Goal: Task Accomplishment & Management: Manage account settings

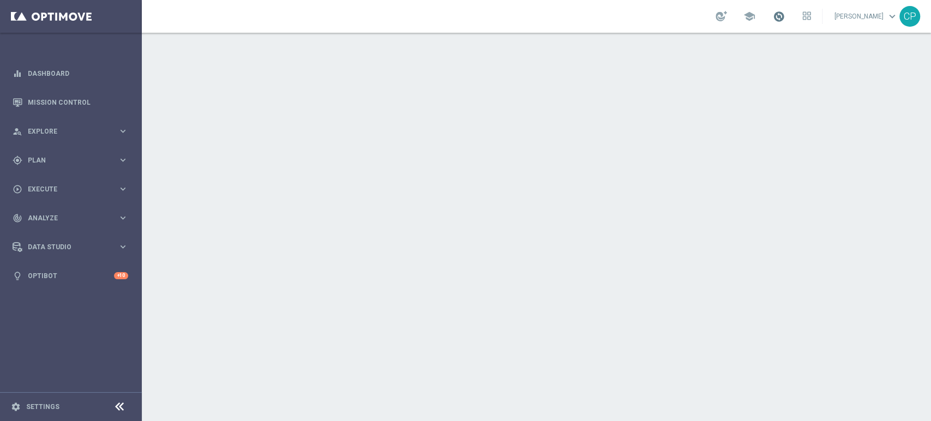
click at [785, 13] on span at bounding box center [779, 16] width 12 height 12
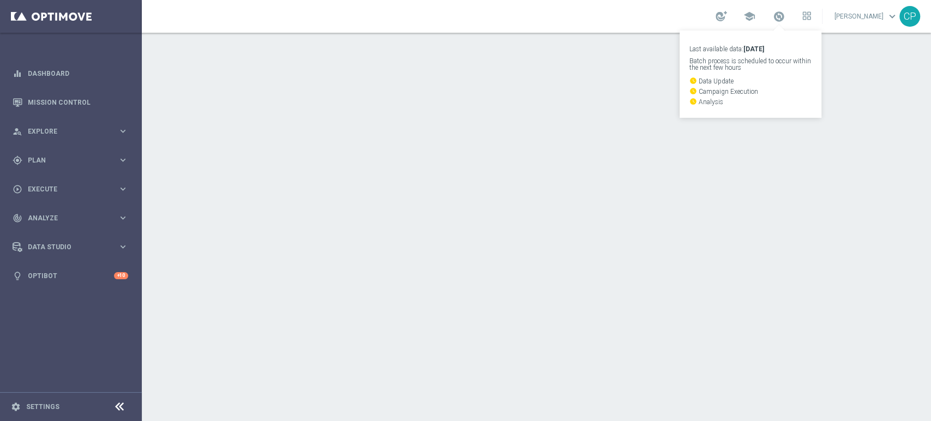
click at [506, 153] on div at bounding box center [536, 227] width 789 height 388
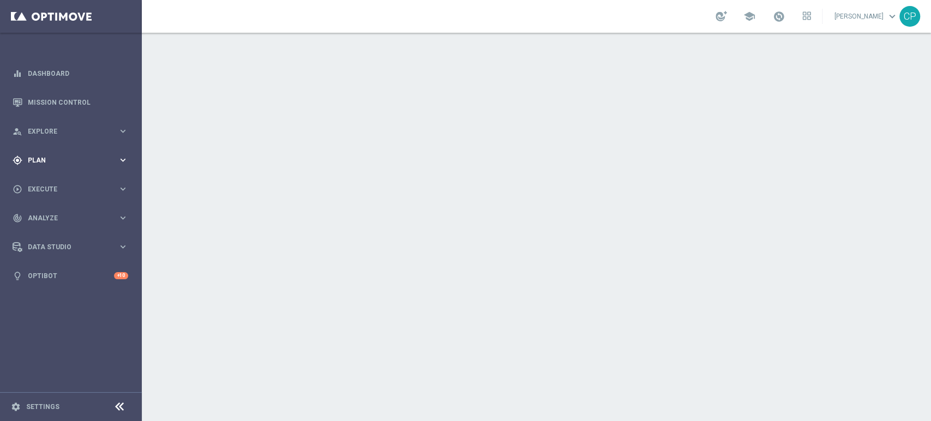
click at [118, 158] on icon "keyboard_arrow_right" at bounding box center [123, 160] width 10 height 10
click at [56, 182] on link "Target Groups" at bounding box center [70, 182] width 85 height 9
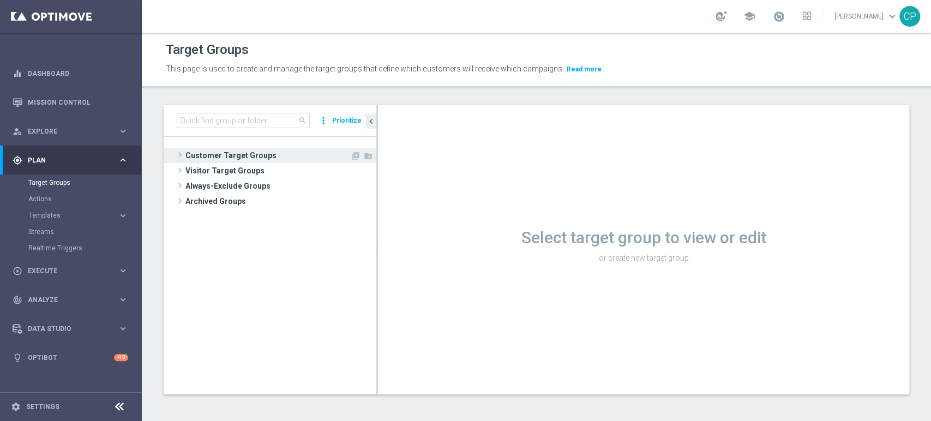
click at [214, 154] on span "Customer Target Groups" at bounding box center [267, 155] width 165 height 15
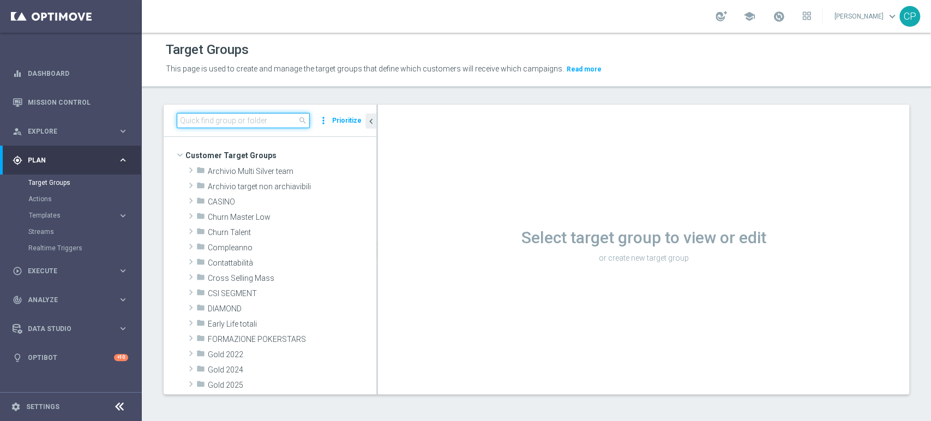
click at [239, 122] on input at bounding box center [243, 120] width 133 height 15
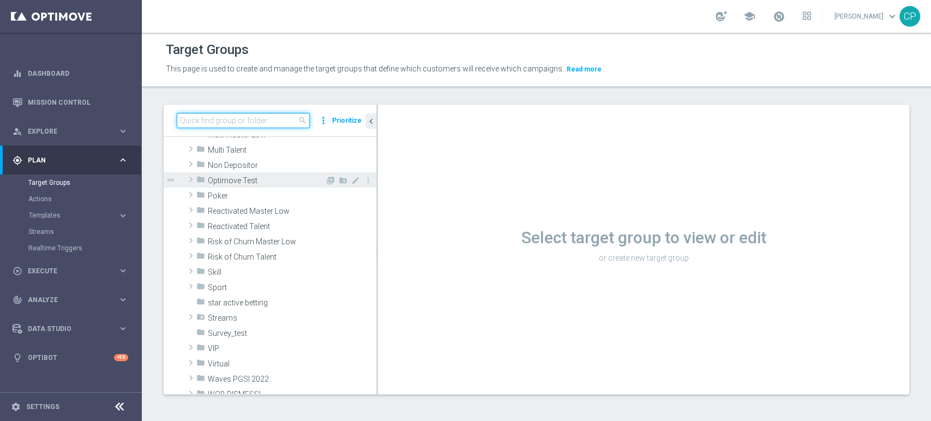
scroll to position [324, 0]
click at [244, 123] on input at bounding box center [243, 120] width 133 height 15
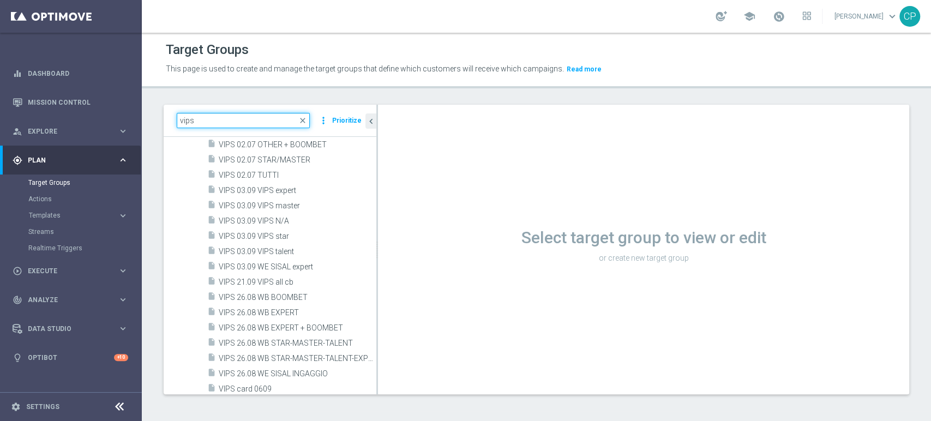
scroll to position [1620, 0]
type input "vips"
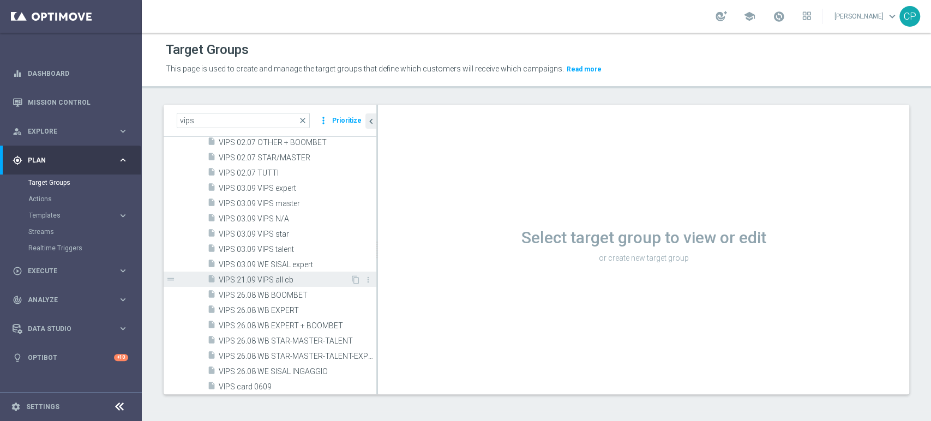
click at [273, 275] on span "VIPS 21.09 VIPS all cb" at bounding box center [284, 279] width 131 height 9
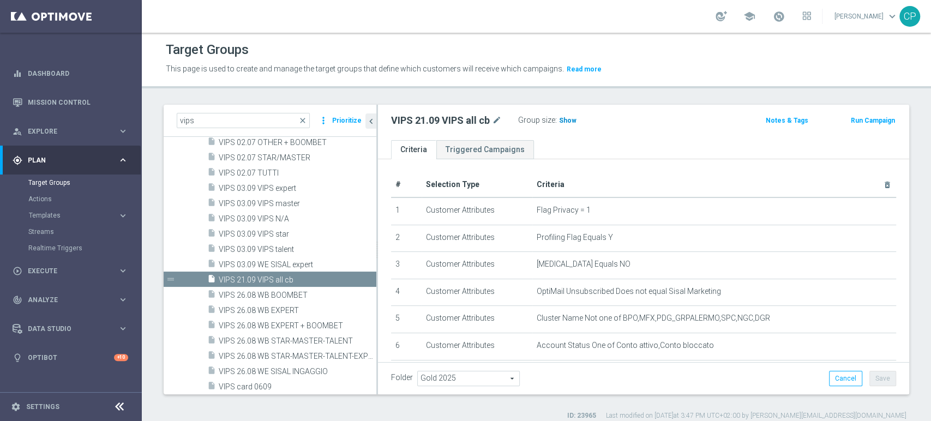
click at [566, 120] on span "Show" at bounding box center [567, 121] width 17 height 8
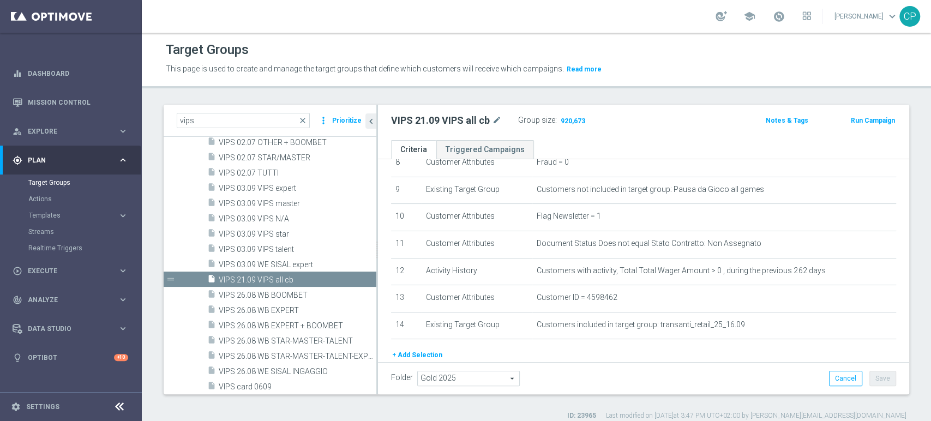
scroll to position [255, 0]
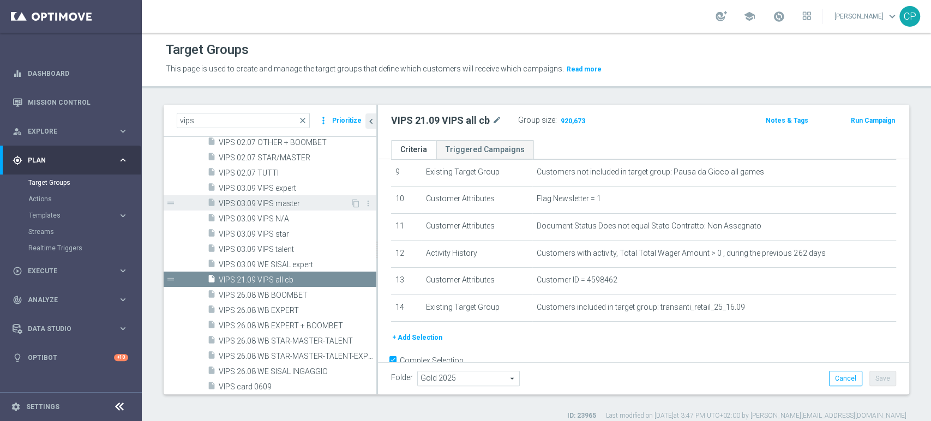
drag, startPoint x: 377, startPoint y: 189, endPoint x: 300, endPoint y: 197, distance: 76.8
click at [300, 197] on as-split "vips close more_vert Prioritize Customer Target Groups library_add create_new_f…" at bounding box center [536, 250] width 745 height 290
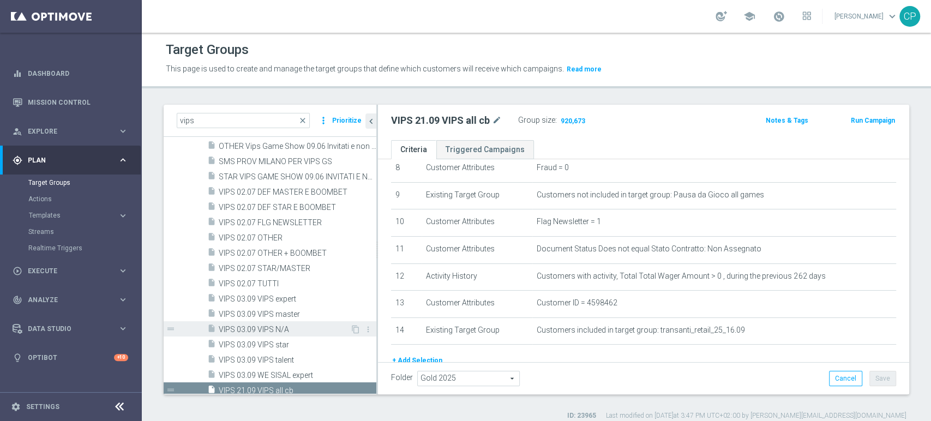
scroll to position [1408, 0]
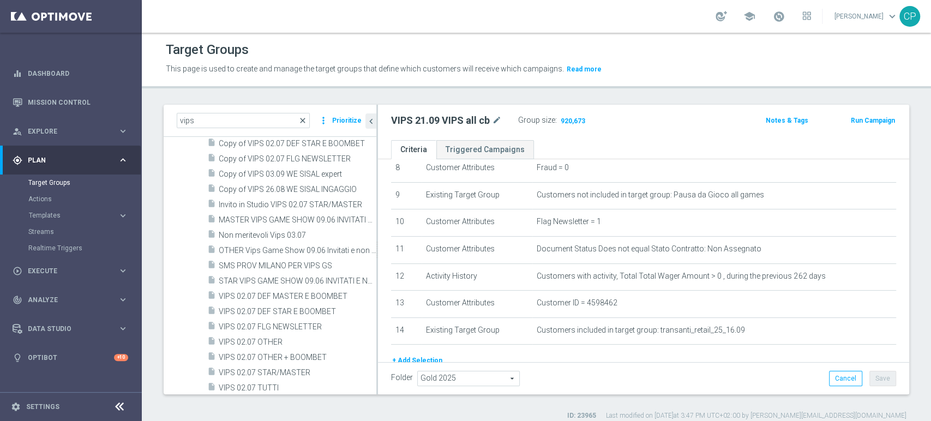
click at [304, 119] on span "close" at bounding box center [302, 120] width 9 height 9
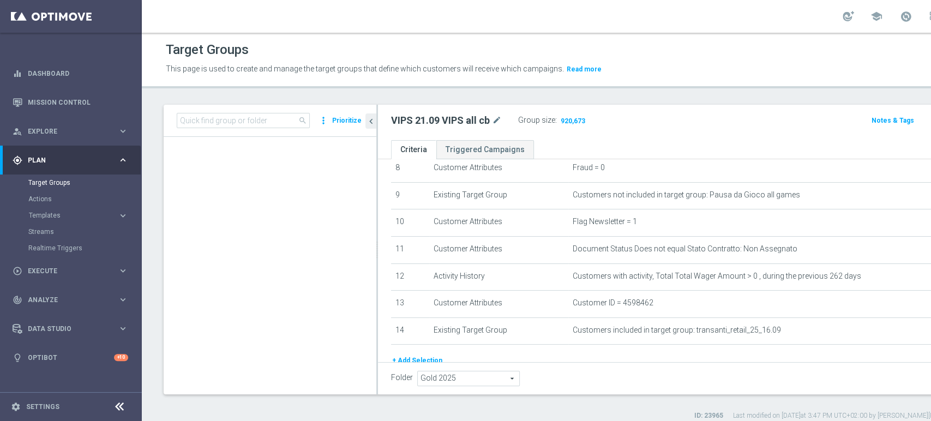
scroll to position [16414, 0]
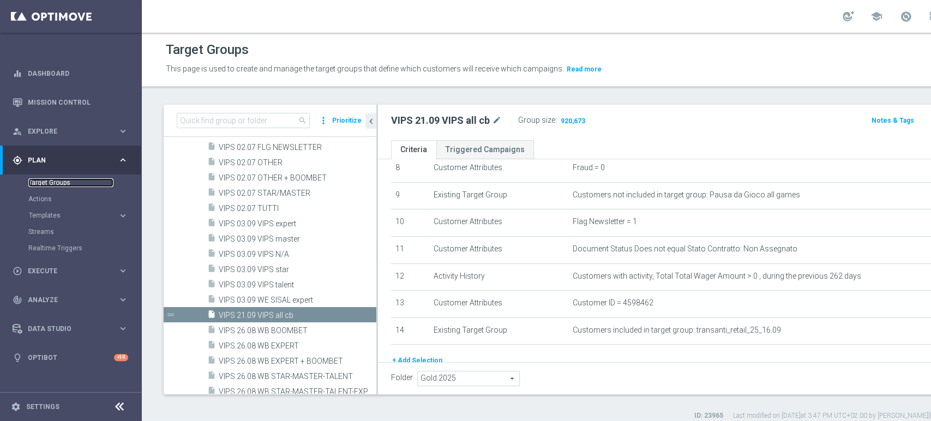
click at [55, 179] on link "Target Groups" at bounding box center [70, 182] width 85 height 9
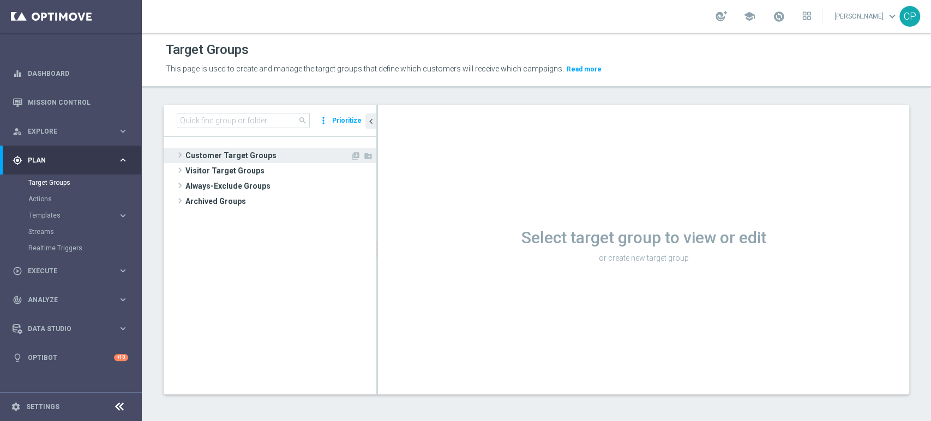
click at [245, 152] on span "Customer Target Groups" at bounding box center [267, 155] width 165 height 15
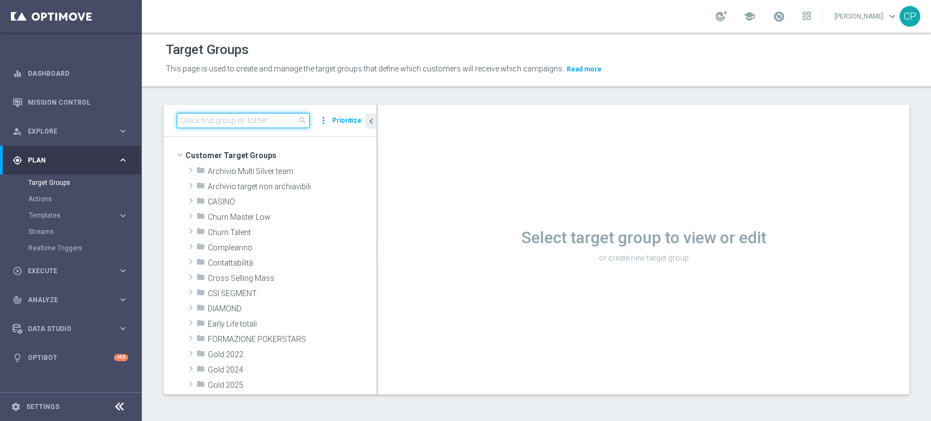
click at [242, 124] on input at bounding box center [243, 120] width 133 height 15
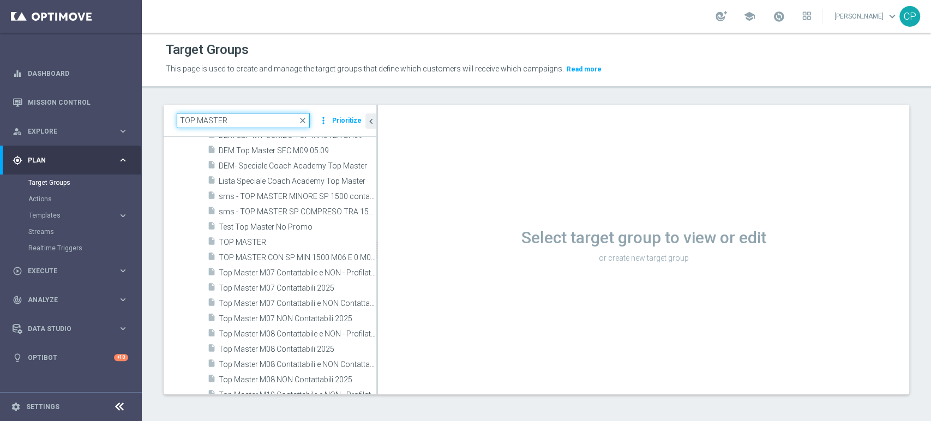
scroll to position [251, 0]
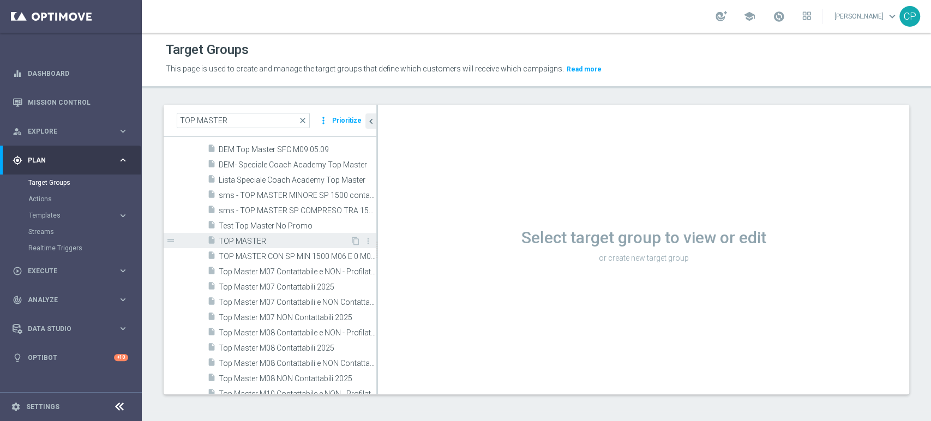
click at [278, 239] on span "TOP MASTER" at bounding box center [284, 241] width 131 height 9
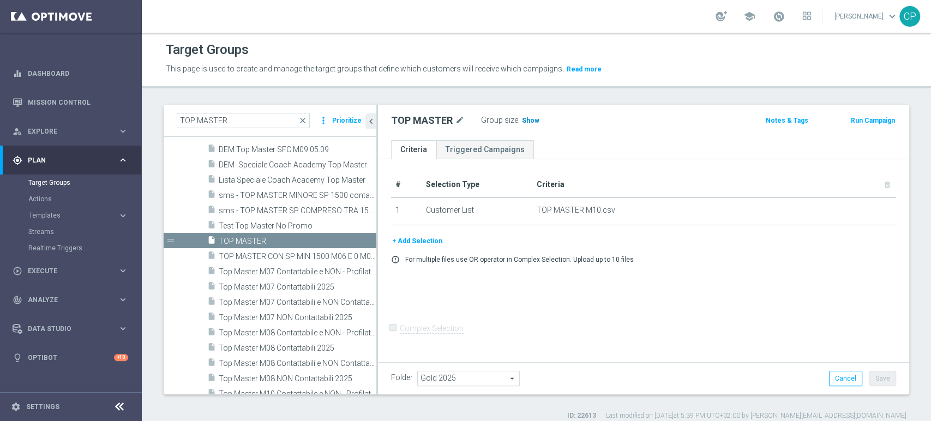
click at [528, 120] on span "Show" at bounding box center [530, 121] width 17 height 8
drag, startPoint x: 391, startPoint y: 120, endPoint x: 454, endPoint y: 118, distance: 63.3
click at [454, 118] on div "TOP MASTER mode_edit" at bounding box center [428, 120] width 74 height 13
copy div "TOP MASTER"
click at [278, 101] on div "Target Groups This page is used to create and manage the target groups that def…" at bounding box center [536, 227] width 789 height 388
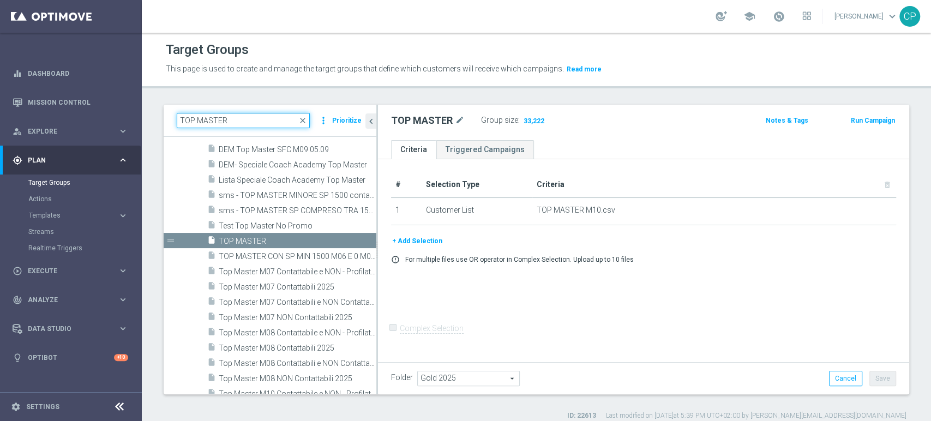
click at [268, 119] on input "TOP MASTER" at bounding box center [243, 120] width 133 height 15
click at [182, 120] on input "TOP MASTER" at bounding box center [243, 120] width 133 height 15
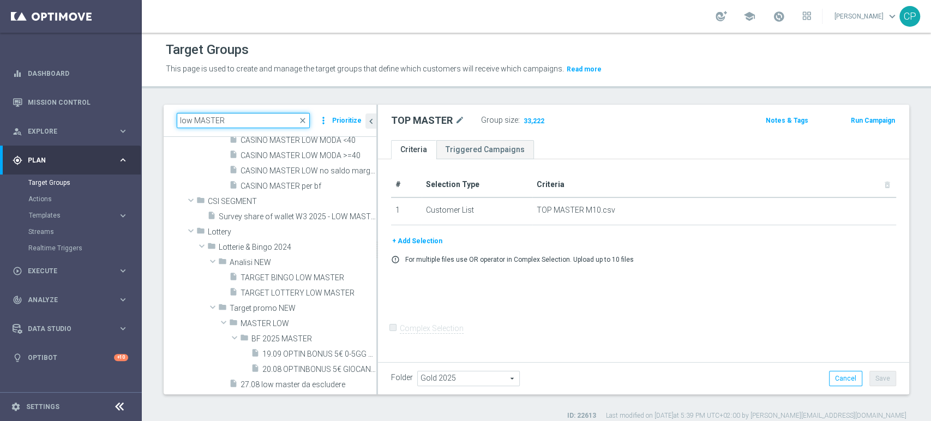
type input "low MASTER"
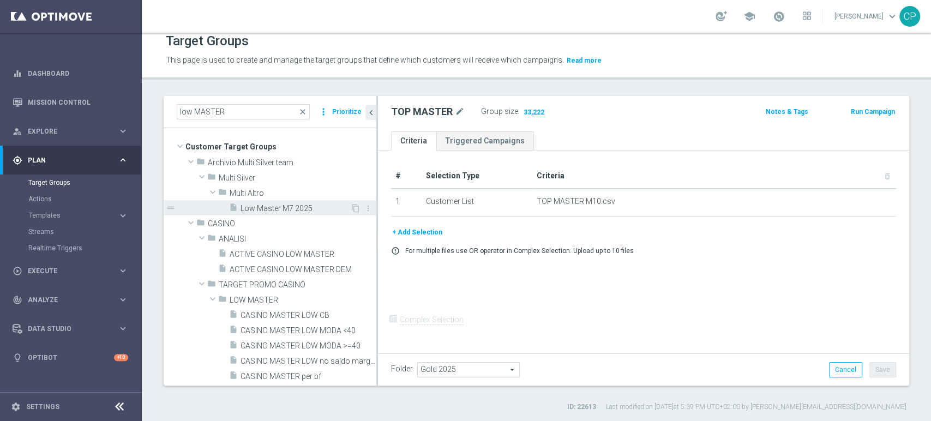
click at [286, 207] on span "Low Master M7 2025" at bounding box center [295, 208] width 110 height 9
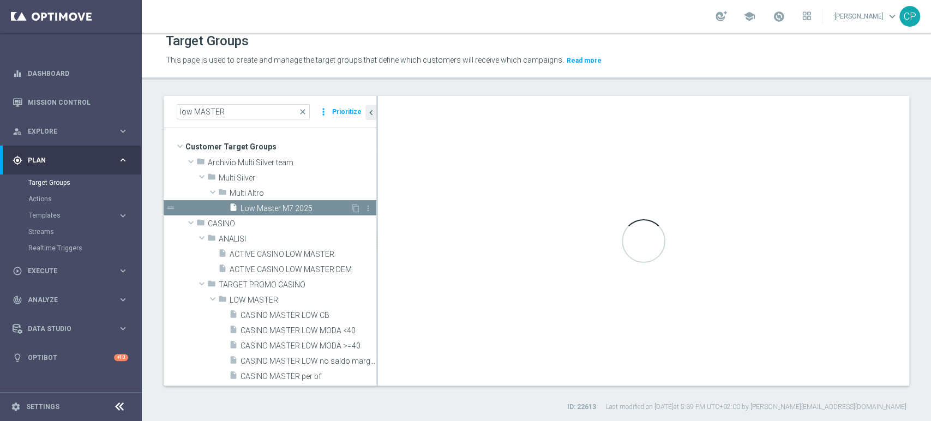
type input "Multi Altro"
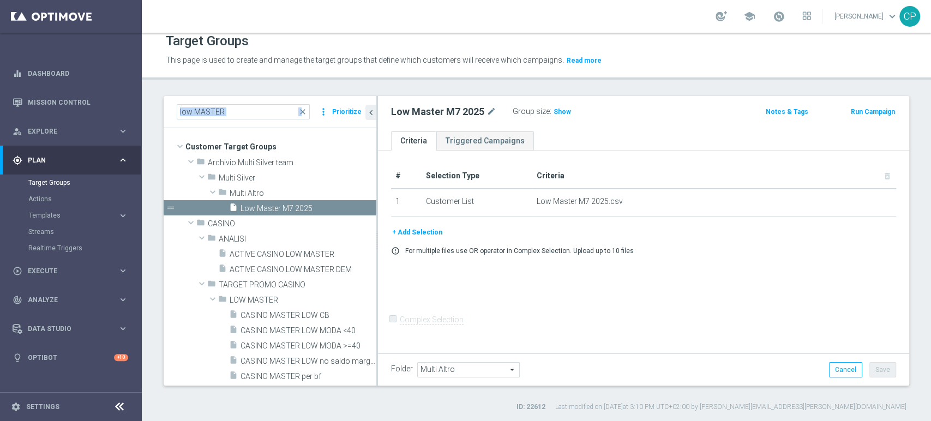
drag, startPoint x: 304, startPoint y: 110, endPoint x: 168, endPoint y: 110, distance: 135.2
click at [168, 110] on div "low MASTER close more_vert Prioritize" at bounding box center [270, 112] width 213 height 32
click at [187, 108] on input "low MASTER" at bounding box center [243, 111] width 133 height 15
click at [188, 111] on input "low MASTER" at bounding box center [243, 111] width 133 height 15
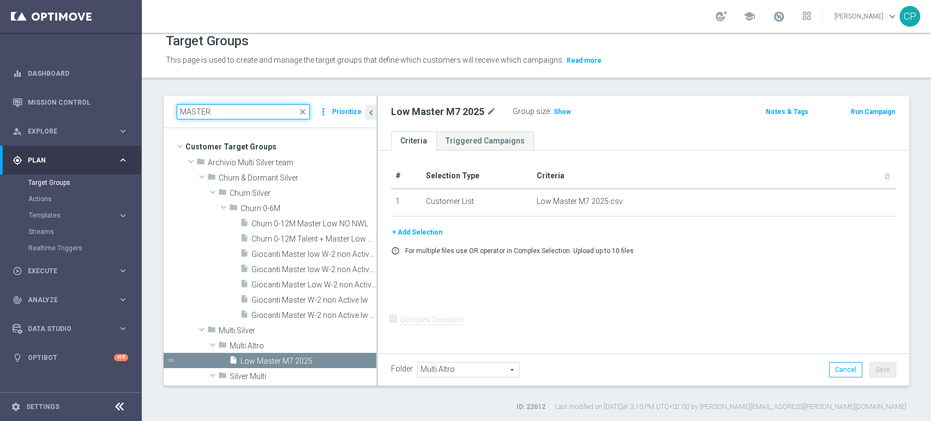
click at [222, 113] on input "MASTER" at bounding box center [243, 111] width 133 height 15
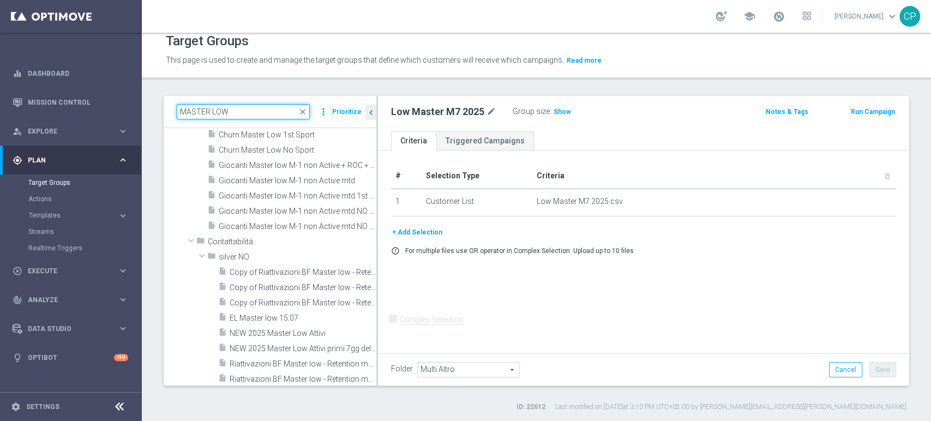
scroll to position [380, 0]
type input "MASTER LOW"
click at [274, 317] on span "EL Master low 15.07" at bounding box center [290, 318] width 120 height 9
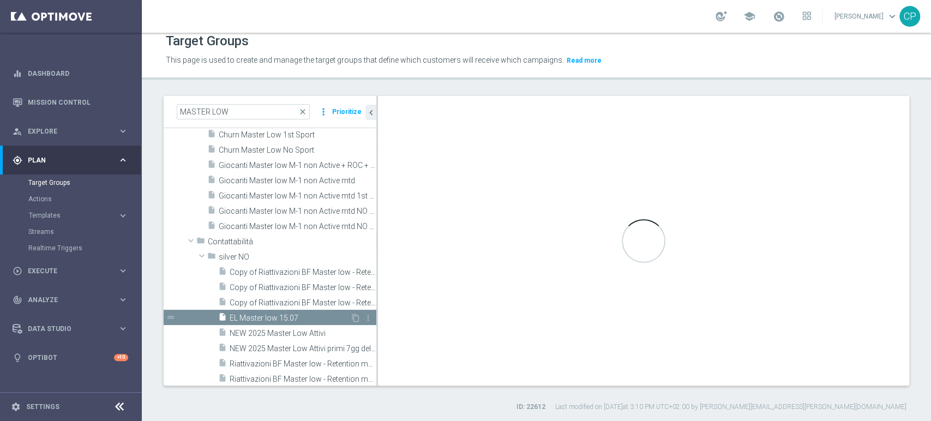
type input "silver NO"
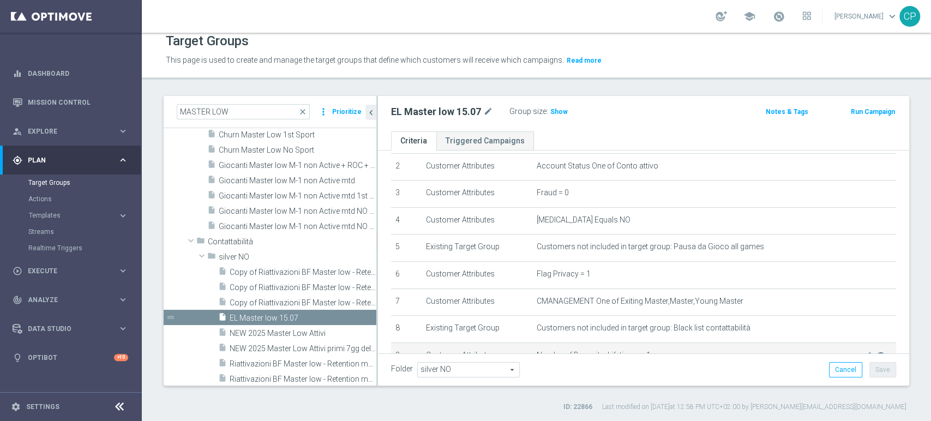
scroll to position [63, 0]
click at [351, 315] on icon "content_copy" at bounding box center [355, 318] width 9 height 9
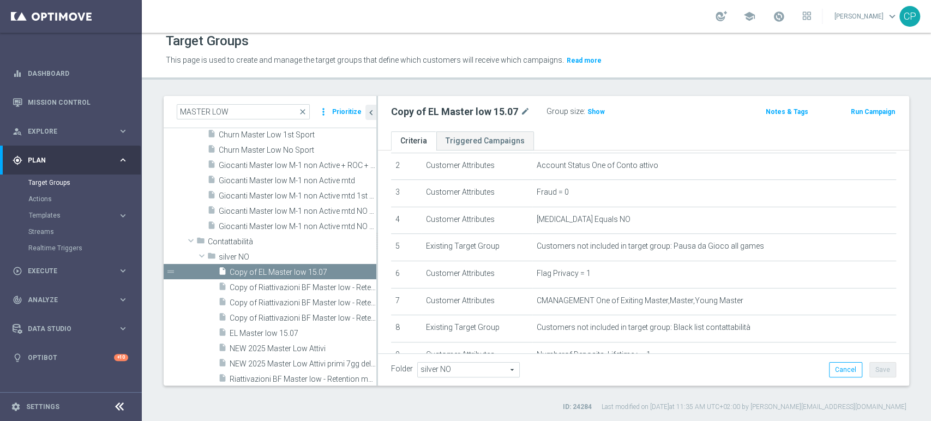
scroll to position [353, 0]
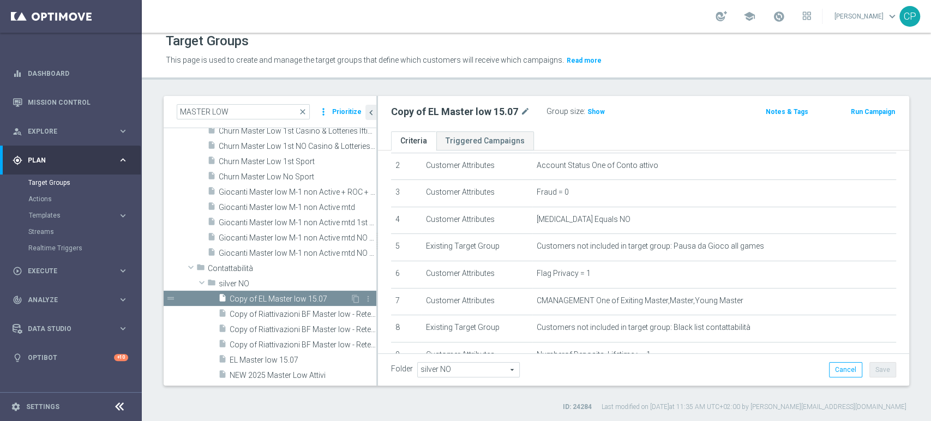
click at [290, 296] on span "Copy of EL Master low 15.07" at bounding box center [290, 298] width 120 height 9
click at [525, 111] on icon "mode_edit" at bounding box center [525, 111] width 10 height 13
click at [423, 111] on input "Copy of EL Master low 15.07" at bounding box center [464, 112] width 147 height 15
drag, startPoint x: 498, startPoint y: 110, endPoint x: 271, endPoint y: 91, distance: 227.6
click at [271, 91] on div "Target Groups This page is used to create and manage the target groups that def…" at bounding box center [536, 227] width 789 height 388
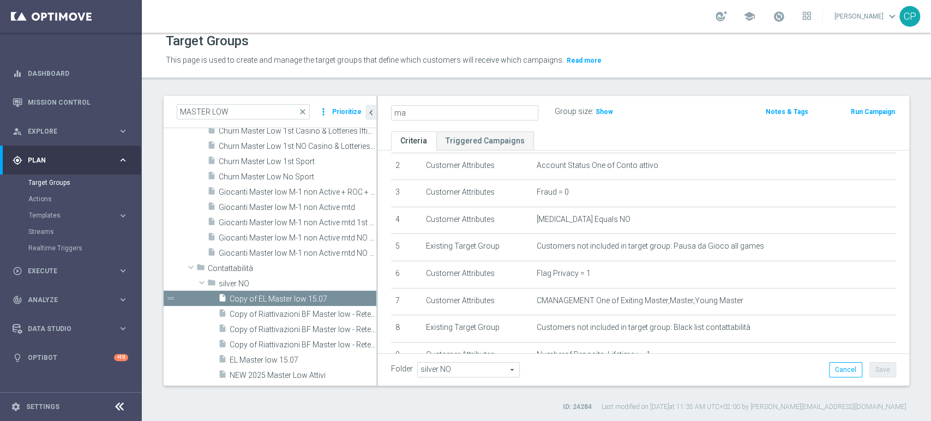
type input "m"
type input "MASTER LOW We Sisal"
click at [594, 138] on ul "Criteria Triggered Campaigns" at bounding box center [643, 140] width 531 height 19
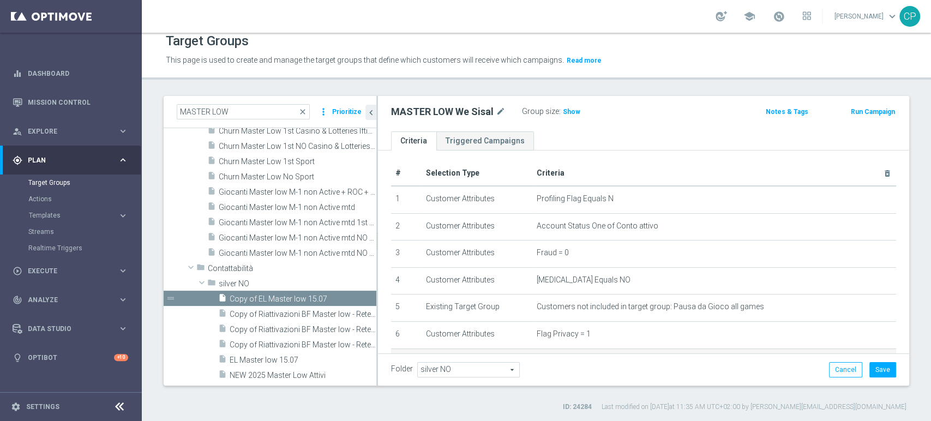
scroll to position [0, 0]
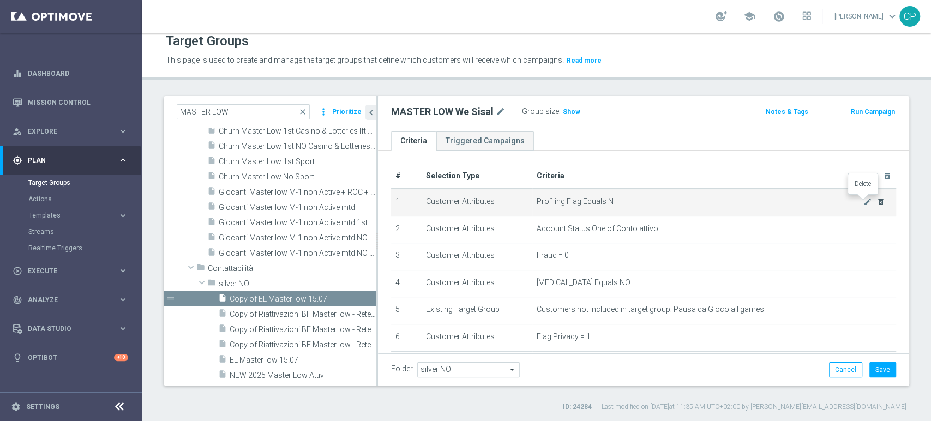
click at [876, 200] on icon "delete_forever" at bounding box center [880, 201] width 9 height 9
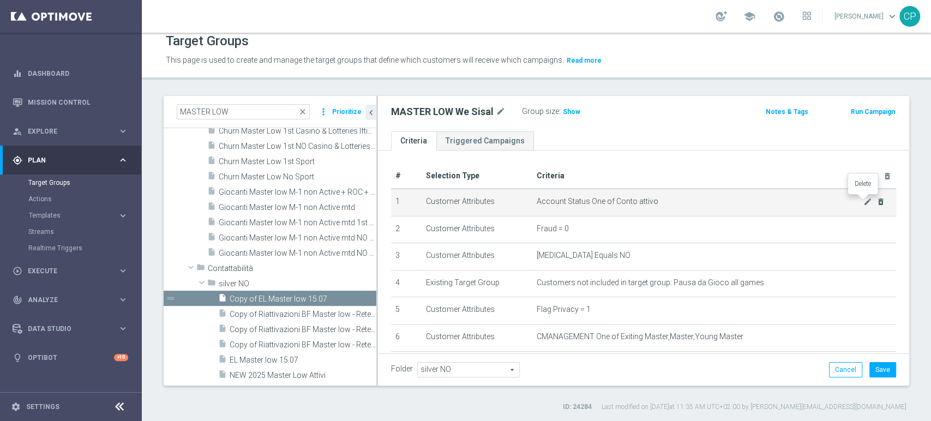
click at [876, 200] on icon "delete_forever" at bounding box center [880, 201] width 9 height 9
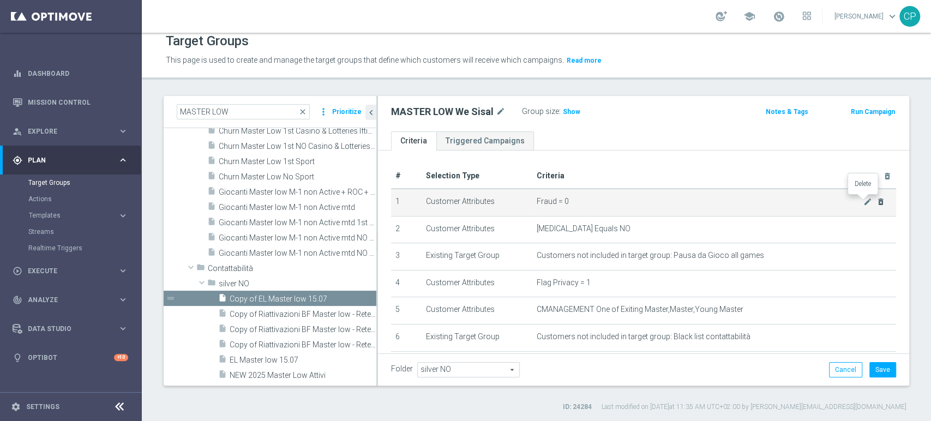
click at [876, 200] on icon "delete_forever" at bounding box center [880, 201] width 9 height 9
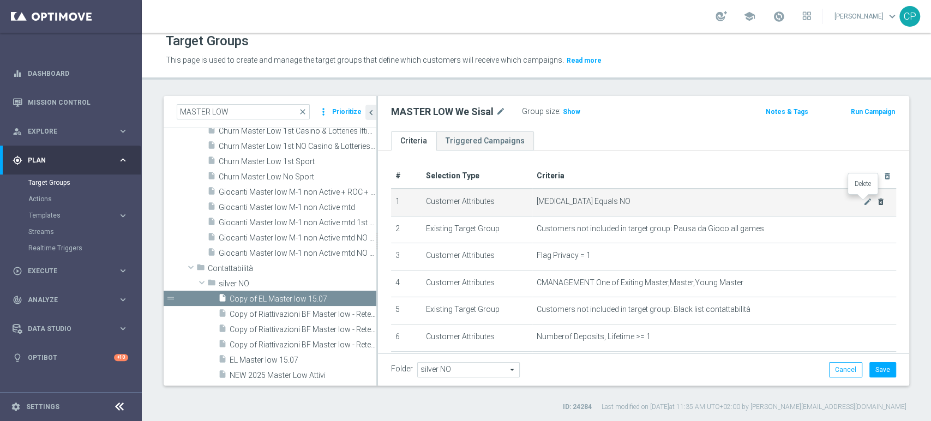
click at [876, 200] on icon "delete_forever" at bounding box center [880, 201] width 9 height 9
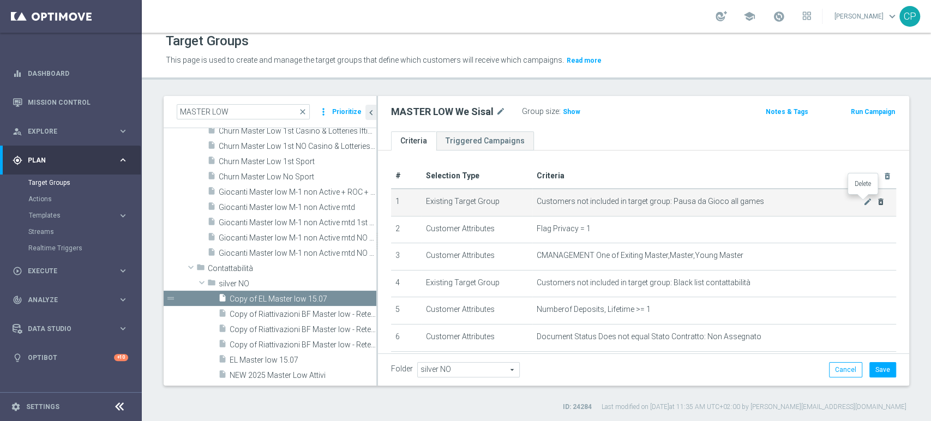
click at [876, 200] on icon "delete_forever" at bounding box center [880, 201] width 9 height 9
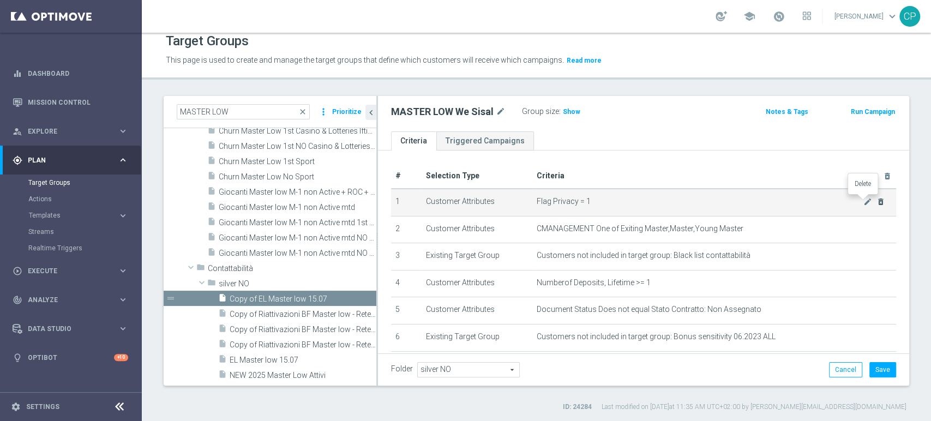
click at [876, 200] on icon "delete_forever" at bounding box center [880, 201] width 9 height 9
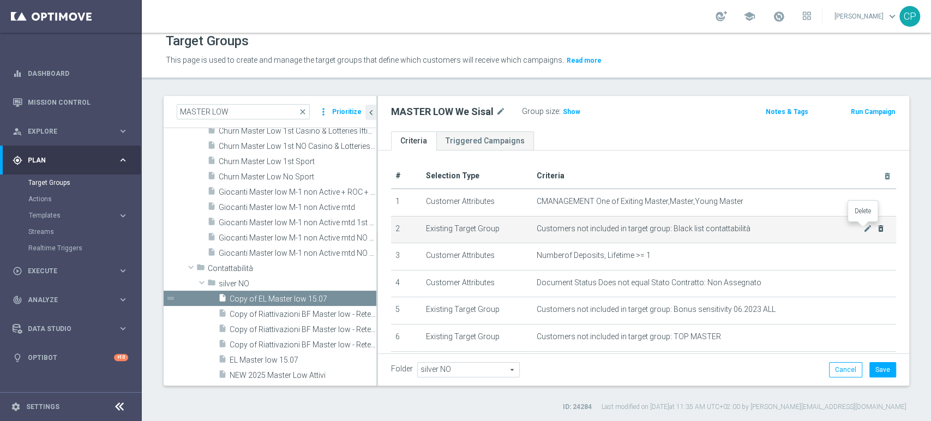
click at [876, 228] on icon "delete_forever" at bounding box center [880, 228] width 9 height 9
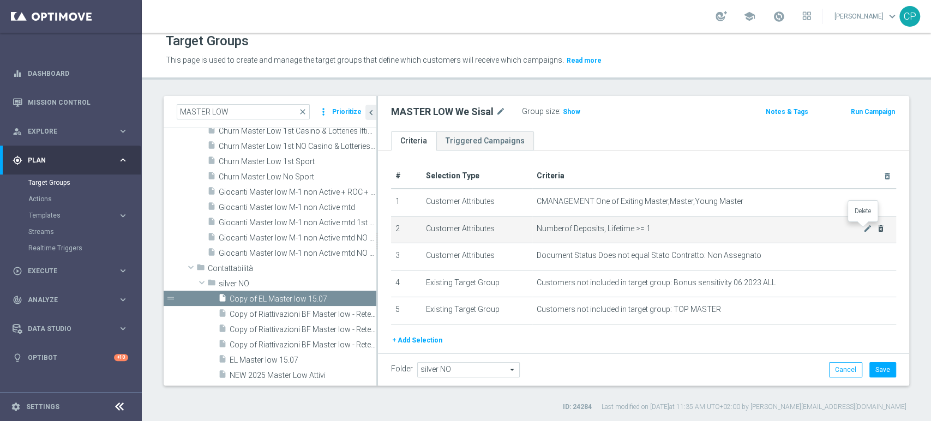
click at [876, 228] on icon "delete_forever" at bounding box center [880, 228] width 9 height 9
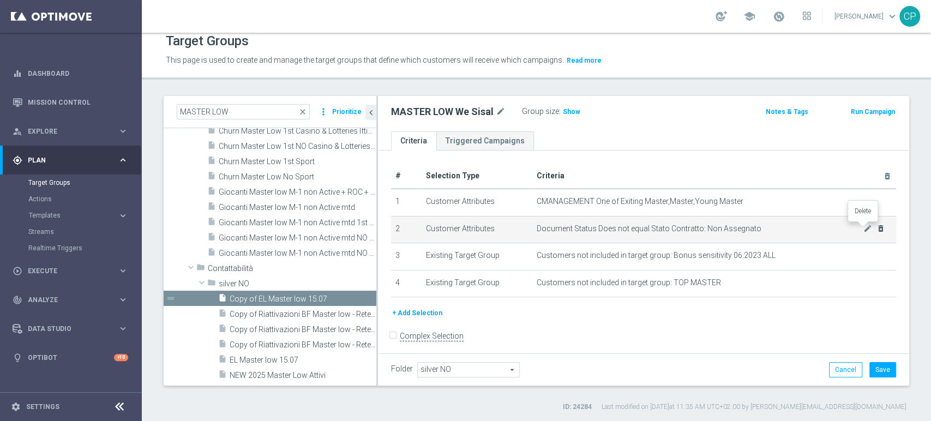
click at [876, 228] on icon "delete_forever" at bounding box center [880, 228] width 9 height 9
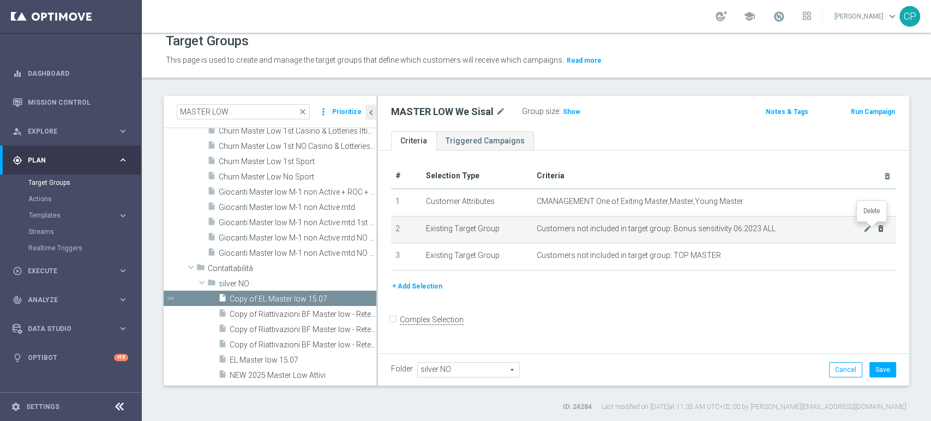
click at [876, 228] on icon "delete_forever" at bounding box center [880, 228] width 9 height 9
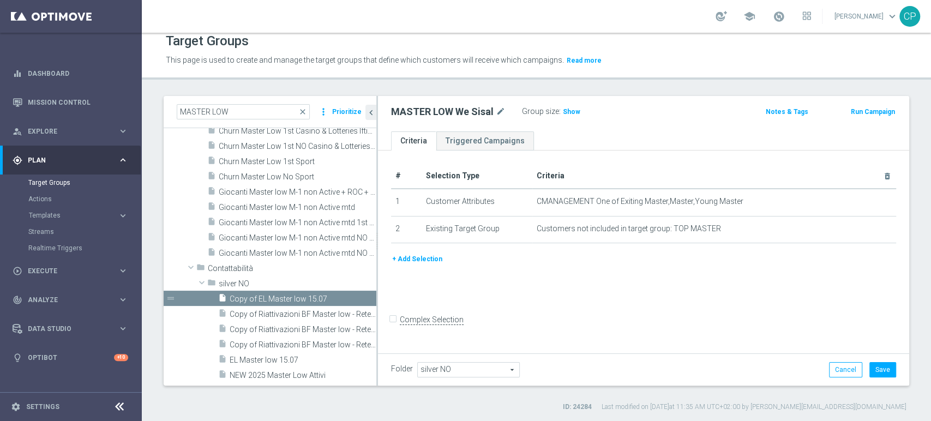
scroll to position [7, 0]
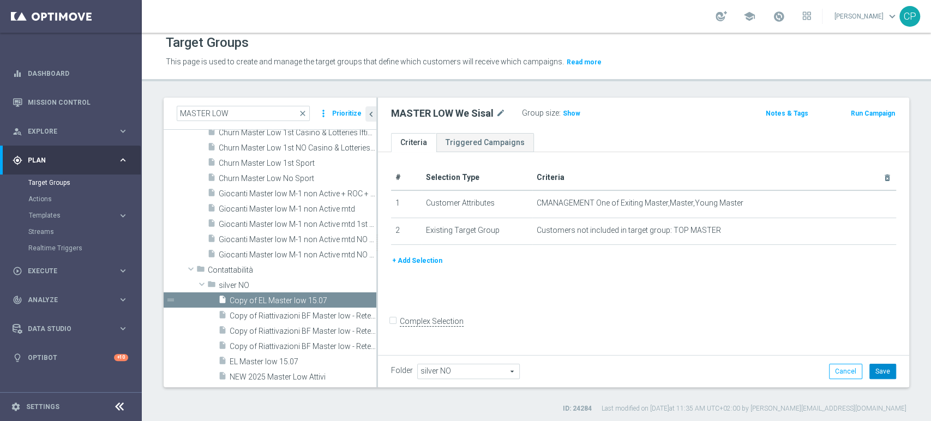
click at [874, 370] on button "Save" at bounding box center [882, 371] width 27 height 15
click at [567, 111] on span "Show" at bounding box center [571, 114] width 17 height 8
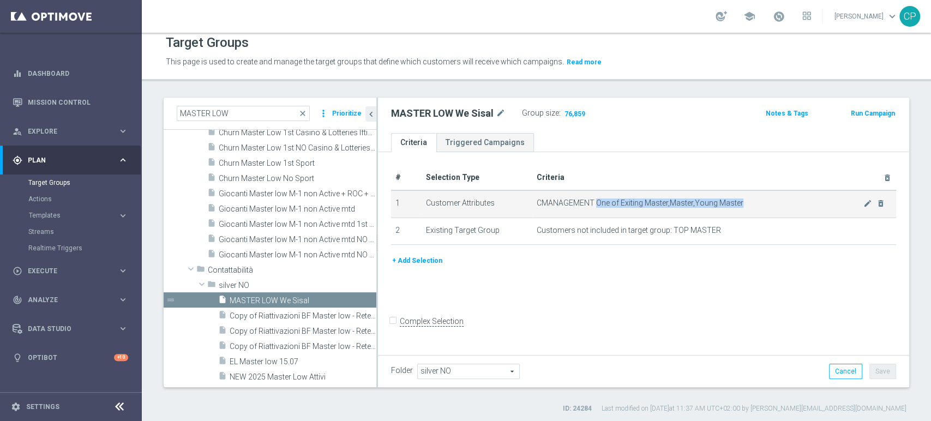
drag, startPoint x: 594, startPoint y: 203, endPoint x: 744, endPoint y: 201, distance: 149.4
click at [744, 201] on span "CMANAGEMENT One of Exiting Master,Master,Young Master" at bounding box center [699, 202] width 327 height 9
click at [540, 201] on span "CMANAGEMENT One of Exiting Master,Master,Young Master" at bounding box center [699, 202] width 327 height 9
drag, startPoint x: 535, startPoint y: 202, endPoint x: 592, endPoint y: 199, distance: 56.8
click at [592, 199] on span "CMANAGEMENT One of Exiting Master,Master,Young Master" at bounding box center [699, 202] width 327 height 9
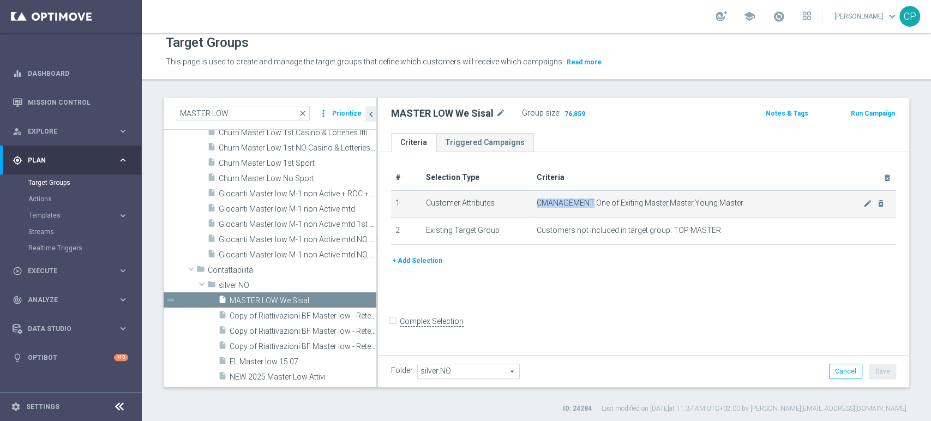
click at [559, 202] on span "CMANAGEMENT One of Exiting Master,Master,Young Master" at bounding box center [699, 202] width 327 height 9
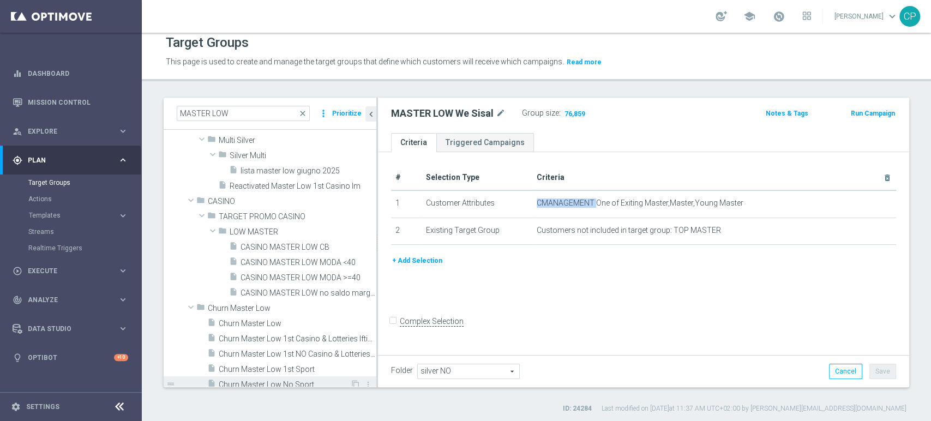
scroll to position [159, 0]
click at [303, 112] on span "close" at bounding box center [302, 113] width 9 height 9
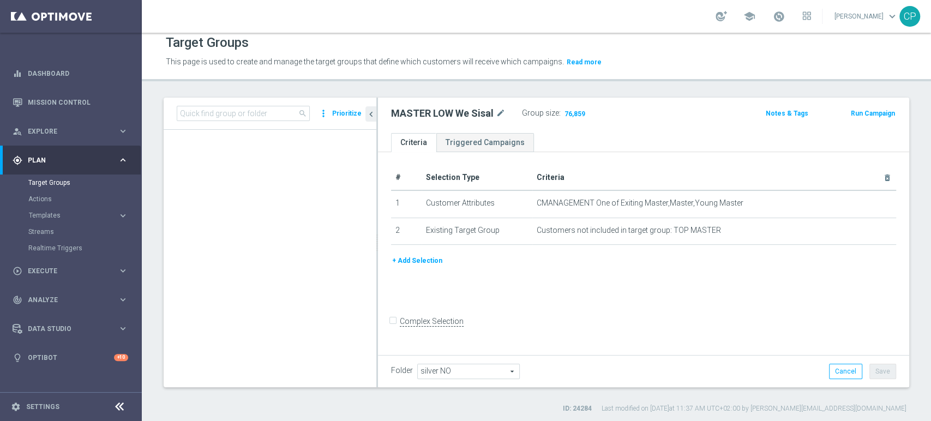
scroll to position [3078, 0]
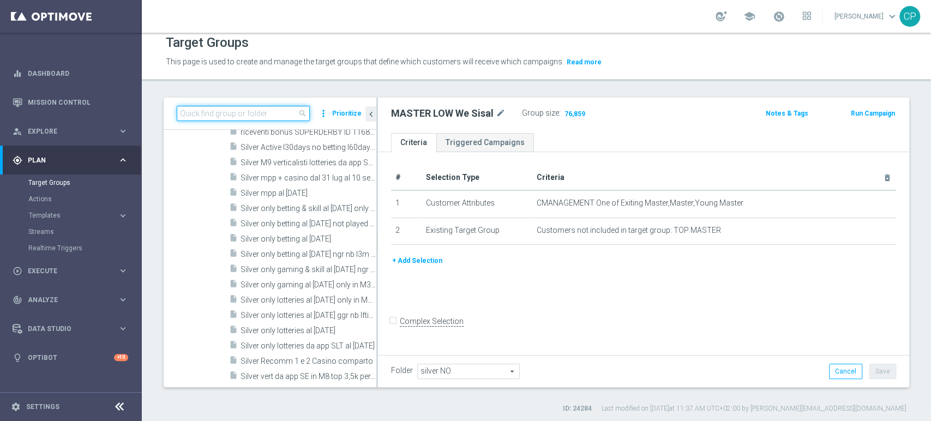
click at [236, 111] on input at bounding box center [243, 113] width 133 height 15
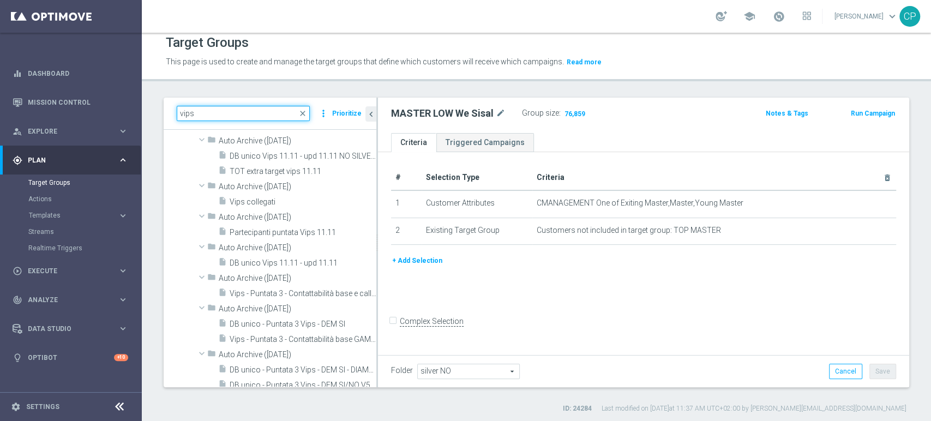
scroll to position [2411, 0]
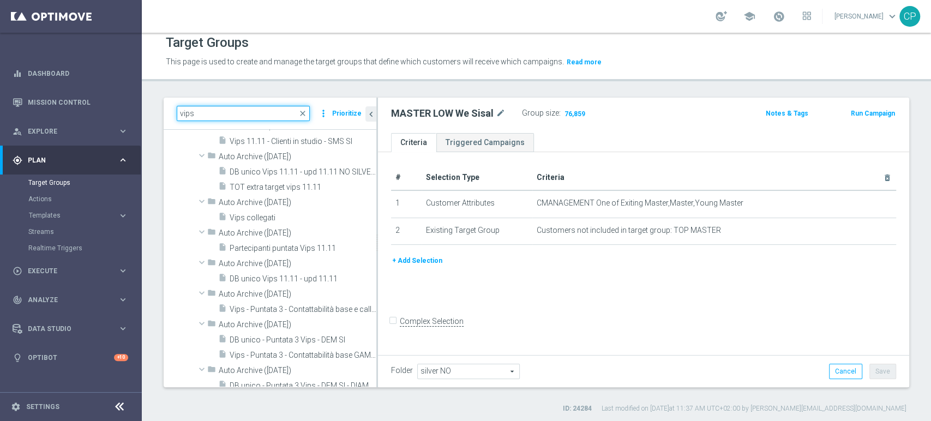
type input "vips"
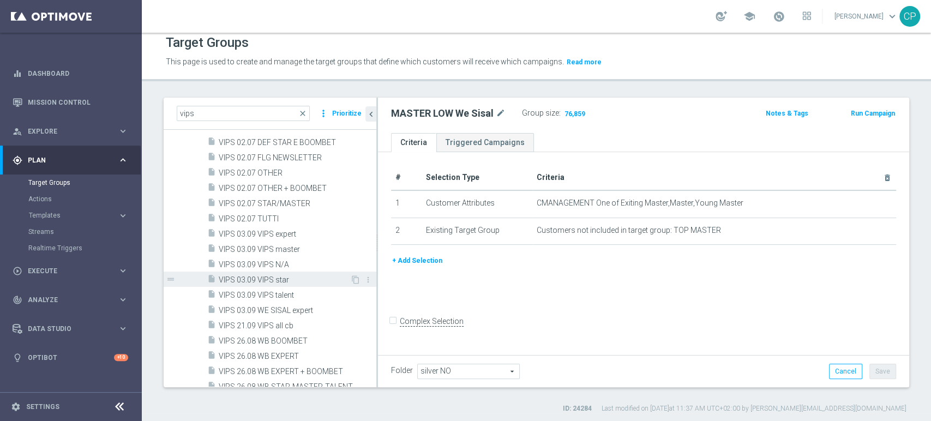
scroll to position [1429, 0]
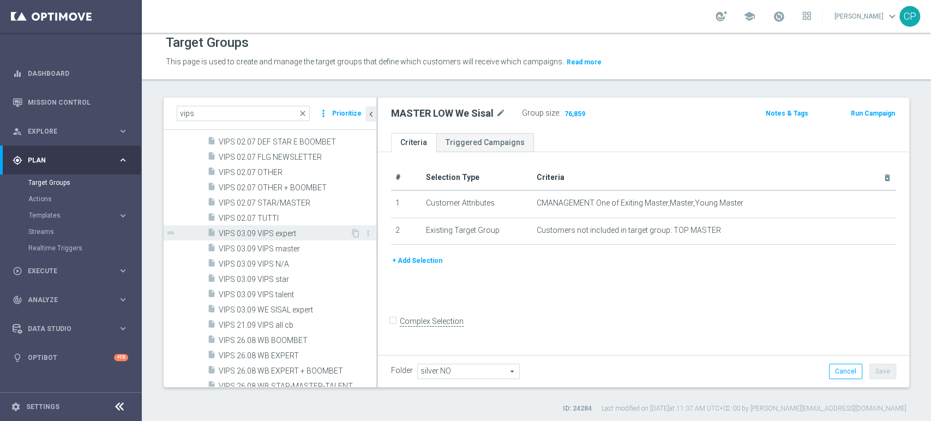
click at [242, 232] on span "VIPS 03.09 VIPS expert" at bounding box center [284, 233] width 131 height 9
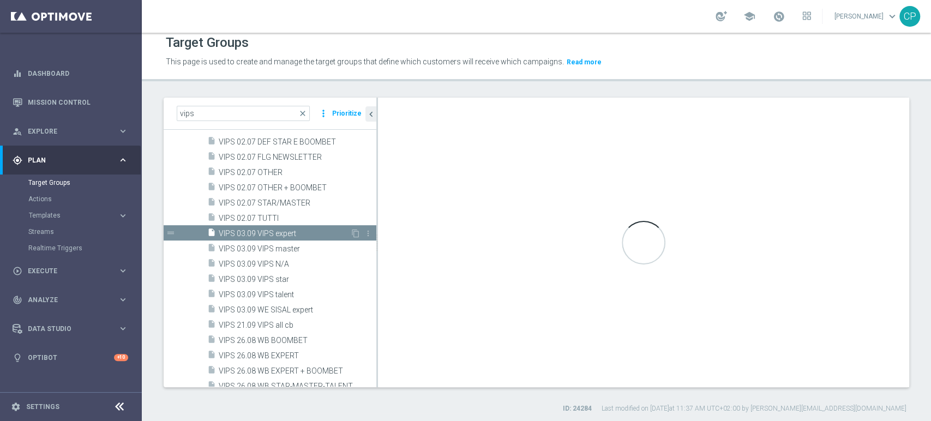
checkbox input "true"
type input "Gold 2025"
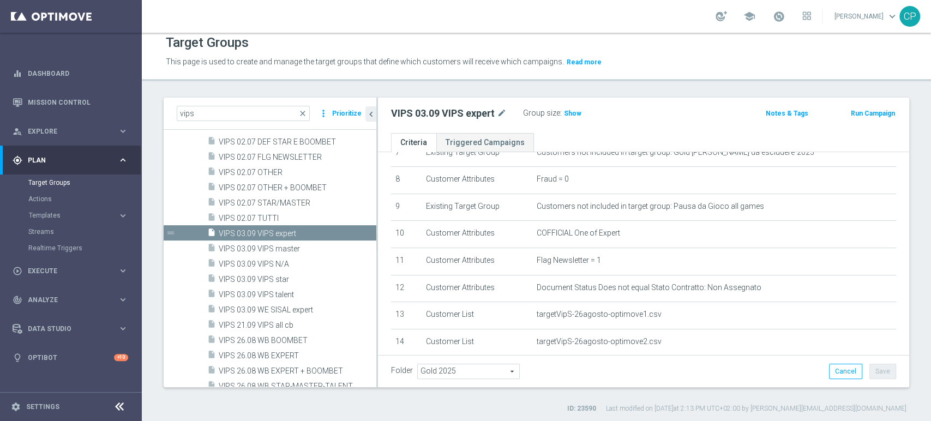
scroll to position [214, 0]
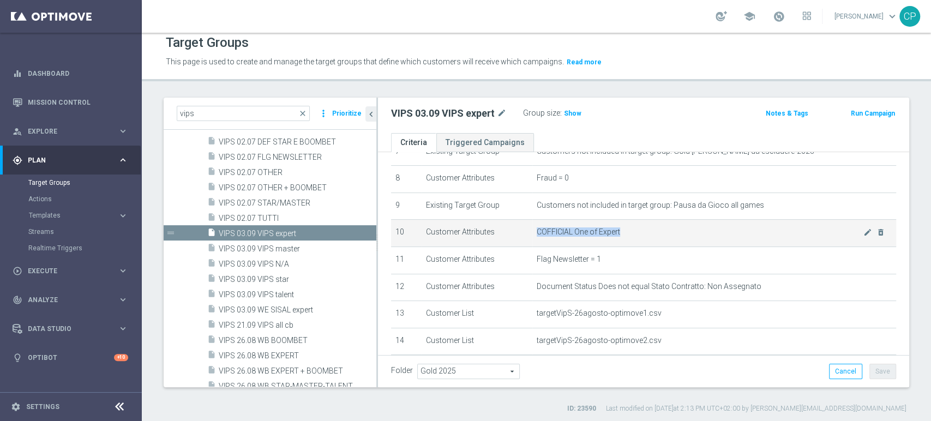
drag, startPoint x: 530, startPoint y: 234, endPoint x: 626, endPoint y: 233, distance: 96.0
click at [626, 233] on td "COFFICIAL One of Expert mode_edit delete_forever" at bounding box center [714, 233] width 364 height 27
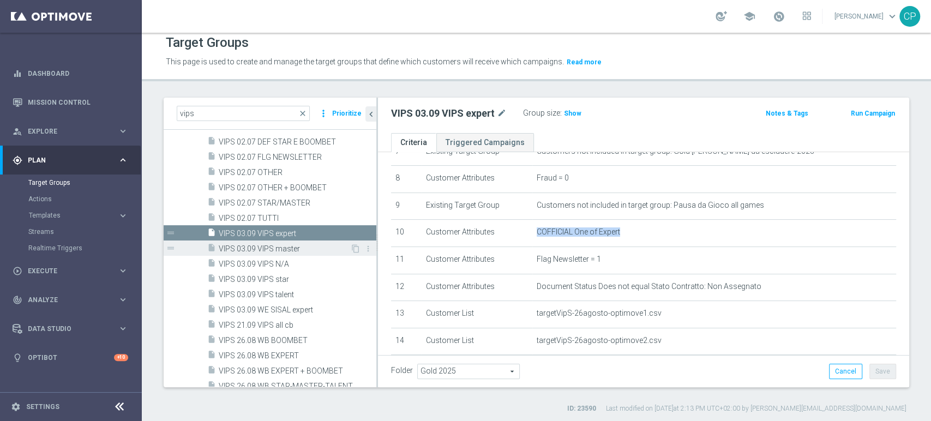
click at [274, 249] on span "VIPS 03.09 VIPS master" at bounding box center [284, 248] width 131 height 9
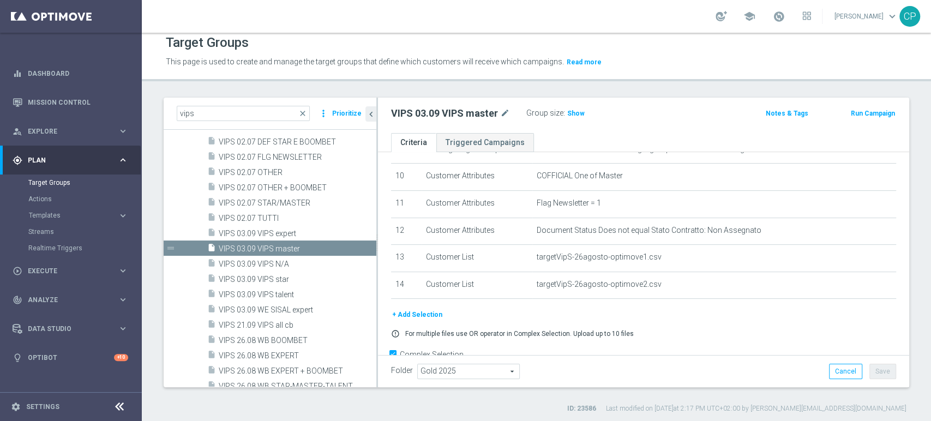
scroll to position [272, 0]
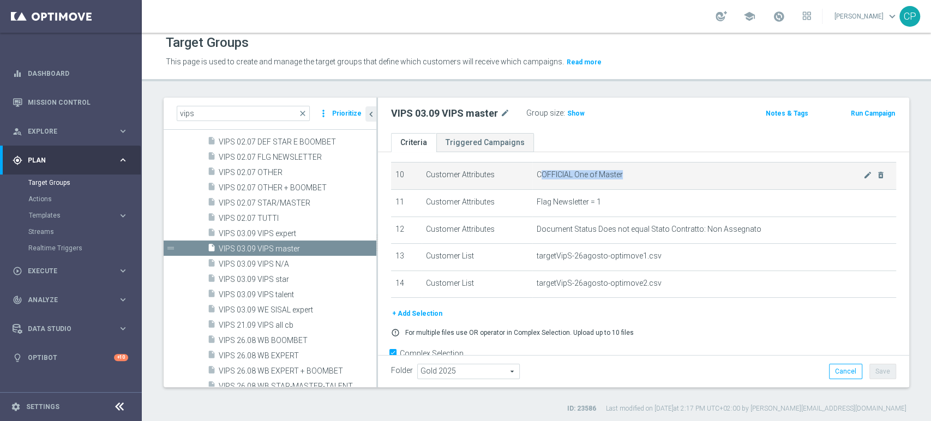
drag, startPoint x: 534, startPoint y: 176, endPoint x: 644, endPoint y: 172, distance: 110.2
click at [644, 172] on span "COFFICIAL One of Master" at bounding box center [699, 174] width 327 height 9
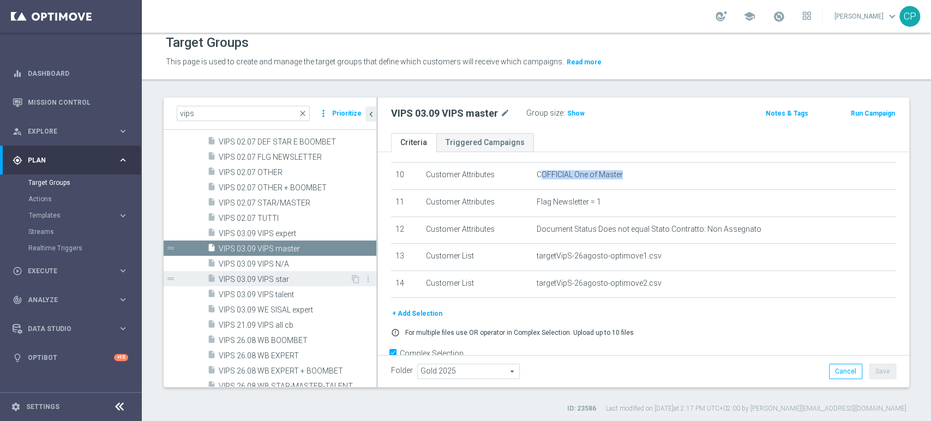
click at [275, 278] on span "VIPS 03.09 VIPS star" at bounding box center [284, 279] width 131 height 9
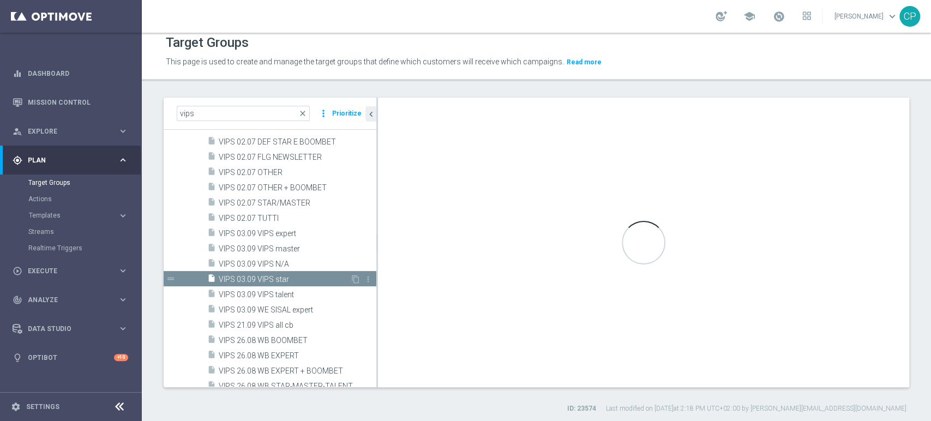
type textarea "(1 and 2 and 3 and 4 and 5 and 6 and 7 and 8 and 9 and 10 and 11 and 12 ) and (…"
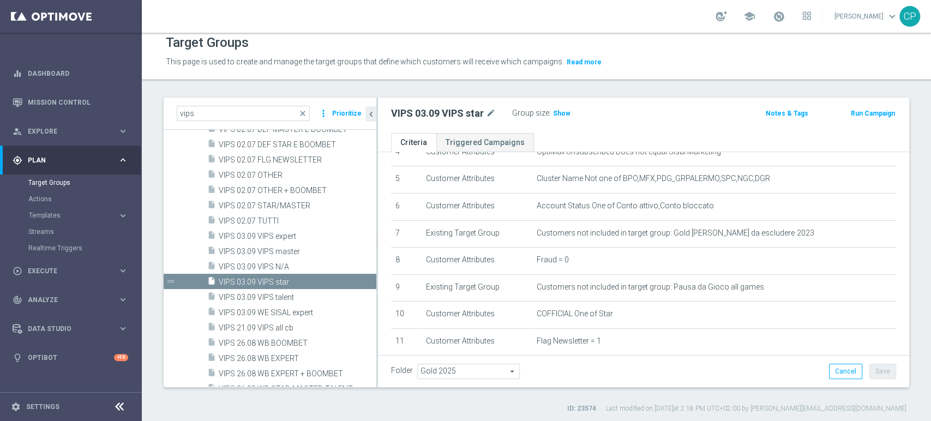
scroll to position [1425, 0]
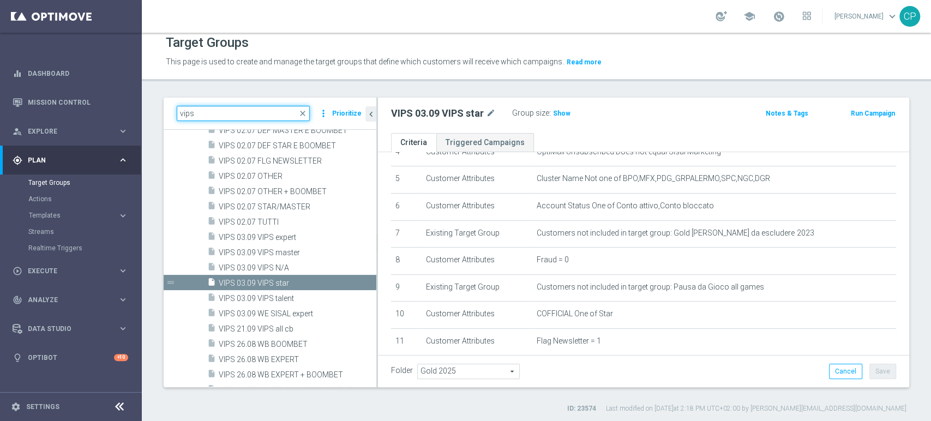
click at [233, 108] on input "vips" at bounding box center [243, 113] width 133 height 15
type input "v"
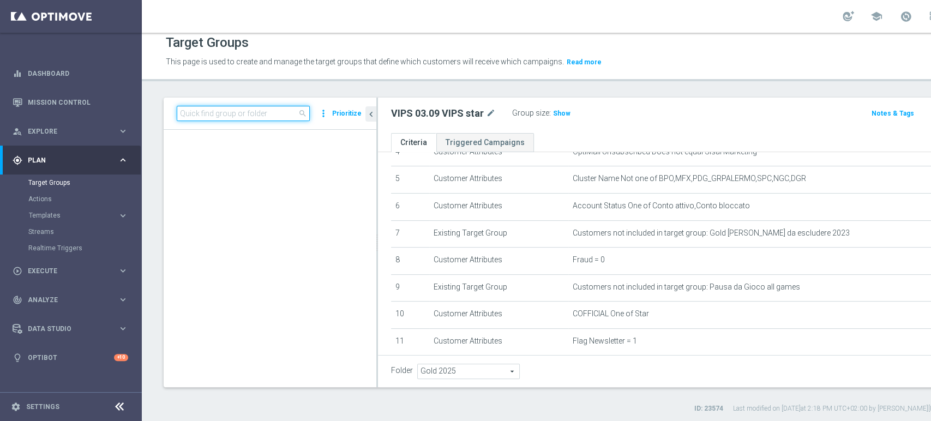
scroll to position [30647, 0]
click at [233, 108] on input at bounding box center [243, 113] width 133 height 15
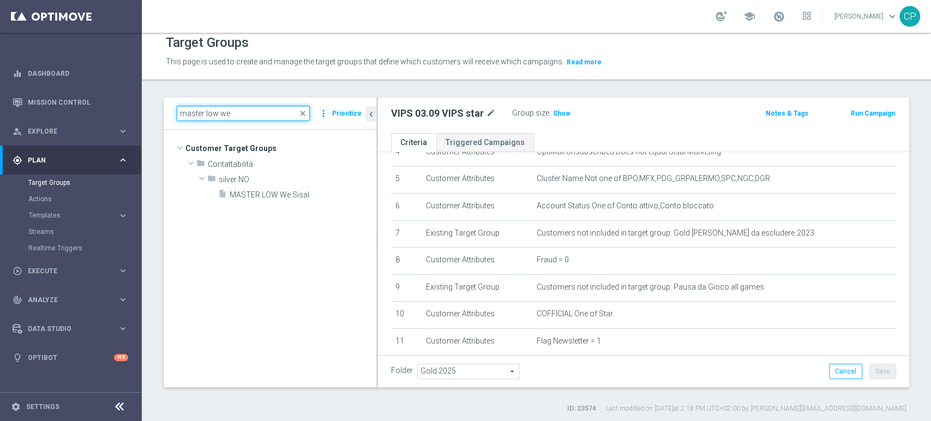
scroll to position [0, 0]
type input "master low we"
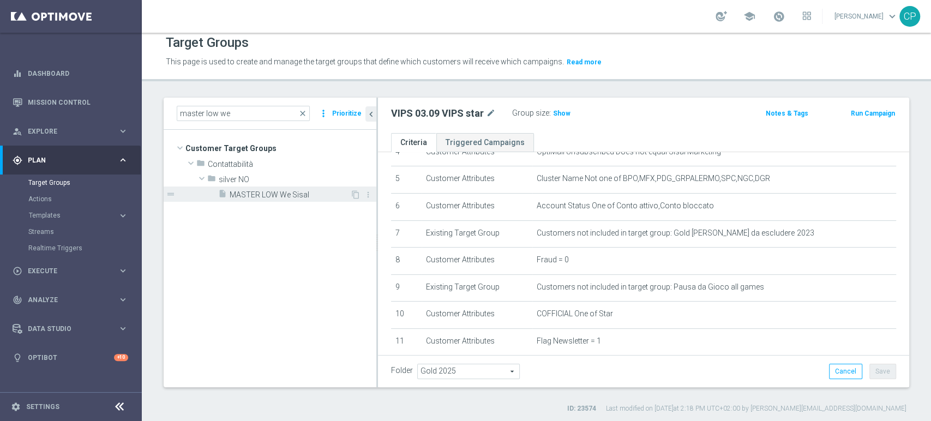
click at [262, 195] on span "MASTER LOW We Sisal" at bounding box center [290, 194] width 120 height 9
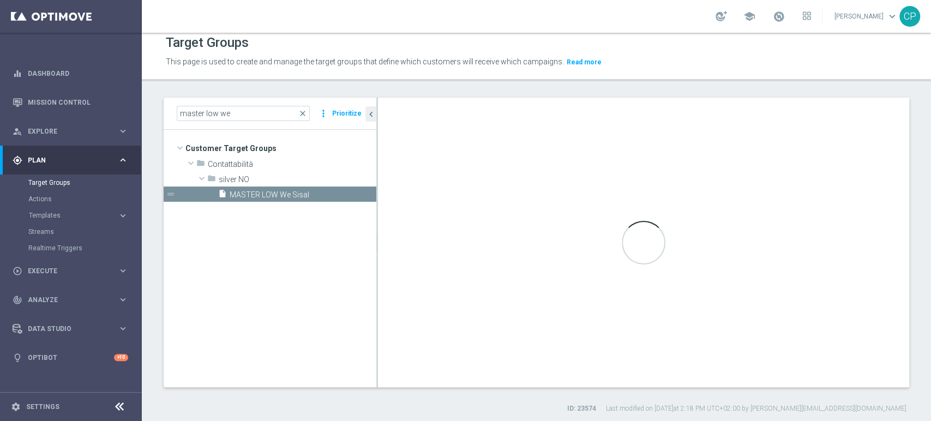
checkbox input "false"
type input "silver NO"
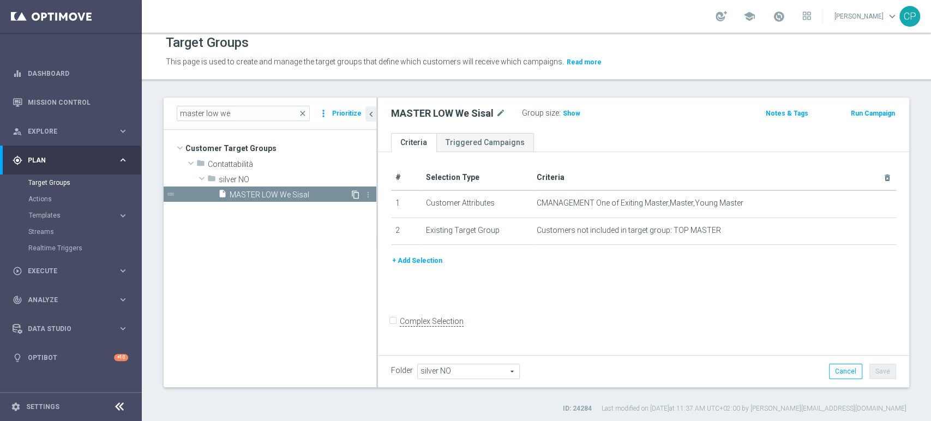
click at [353, 192] on icon "content_copy" at bounding box center [355, 194] width 9 height 9
click at [532, 113] on icon "mode_edit" at bounding box center [533, 113] width 10 height 13
click at [471, 114] on input "Copy of MASTER LOW We Sisal (1)" at bounding box center [464, 114] width 147 height 15
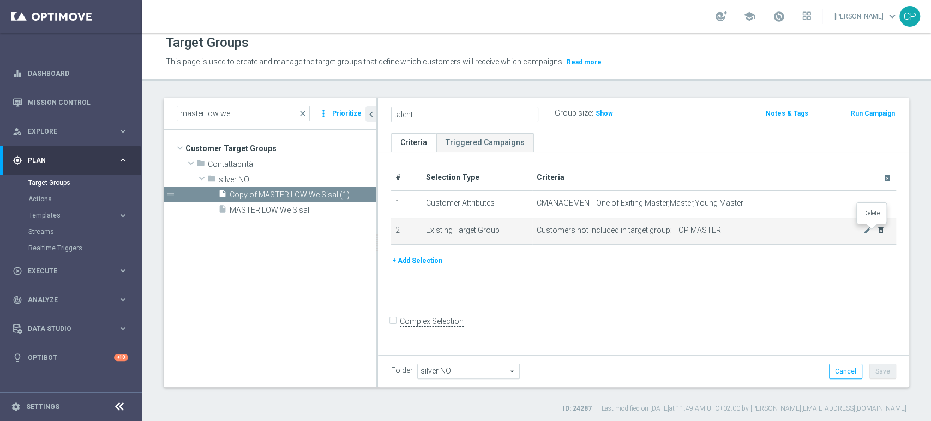
type input "talent"
click at [876, 226] on icon "delete_forever" at bounding box center [880, 230] width 9 height 9
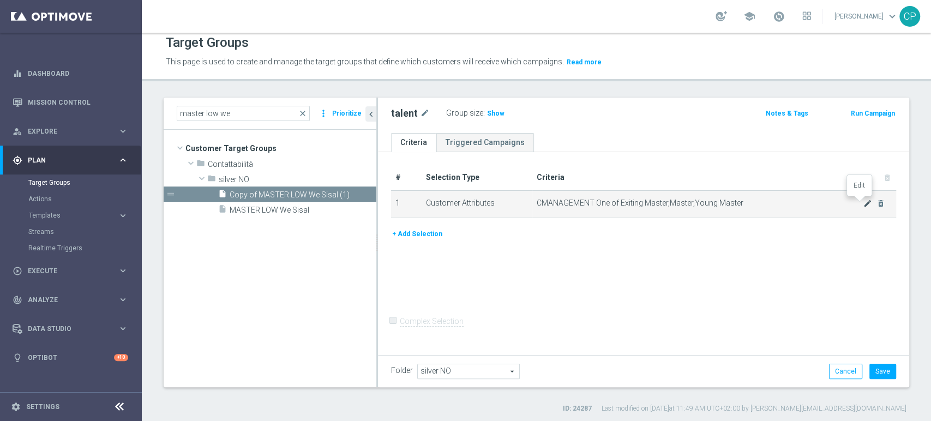
click at [863, 202] on icon "mode_edit" at bounding box center [867, 203] width 9 height 9
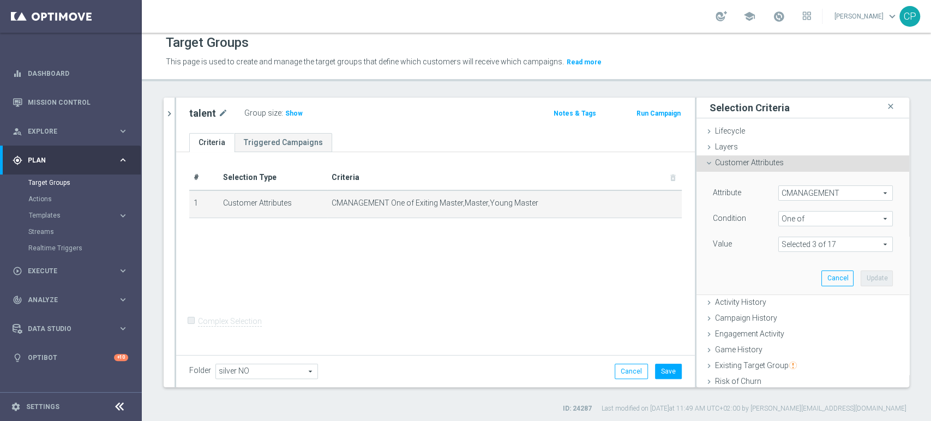
click at [836, 243] on span at bounding box center [835, 244] width 113 height 14
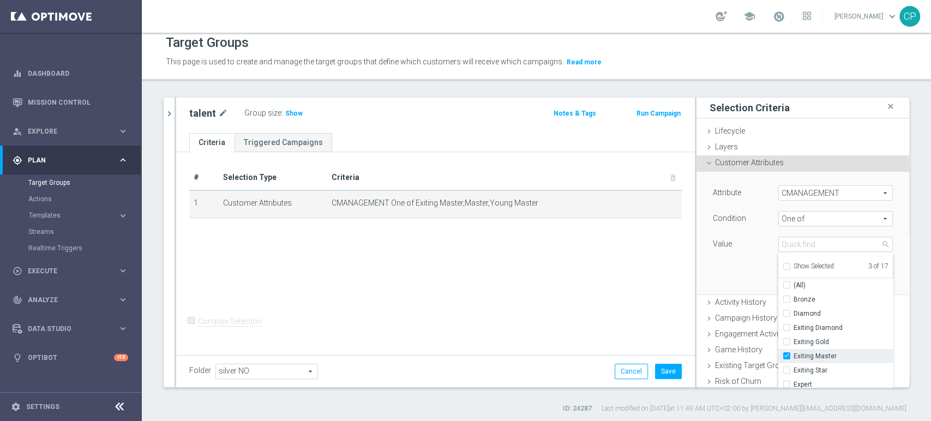
click at [793, 351] on label "Exiting Master" at bounding box center [842, 356] width 99 height 14
click at [786, 353] on input "Exiting Master" at bounding box center [789, 356] width 7 height 7
checkbox input "false"
type input "Selected 2 of 17"
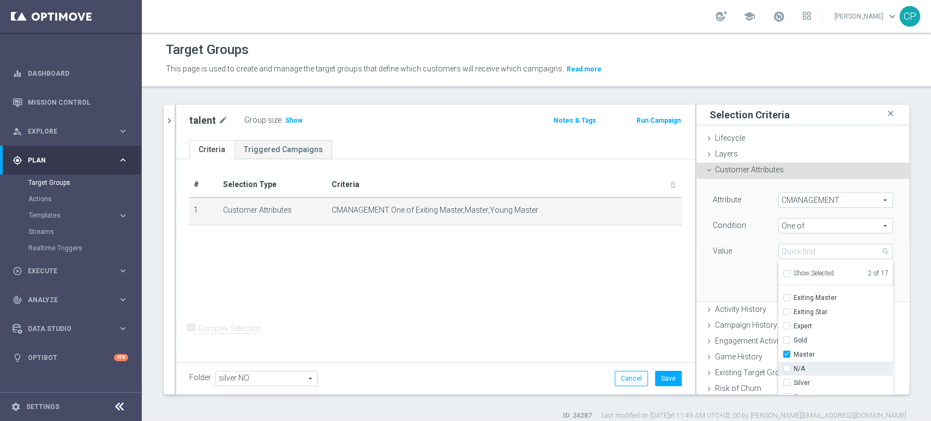
scroll to position [92, 0]
click at [737, 275] on div "Attribute CMANAGEMENT CMANAGEMENT arrow_drop_down search Condition One of One o…" at bounding box center [802, 240] width 196 height 122
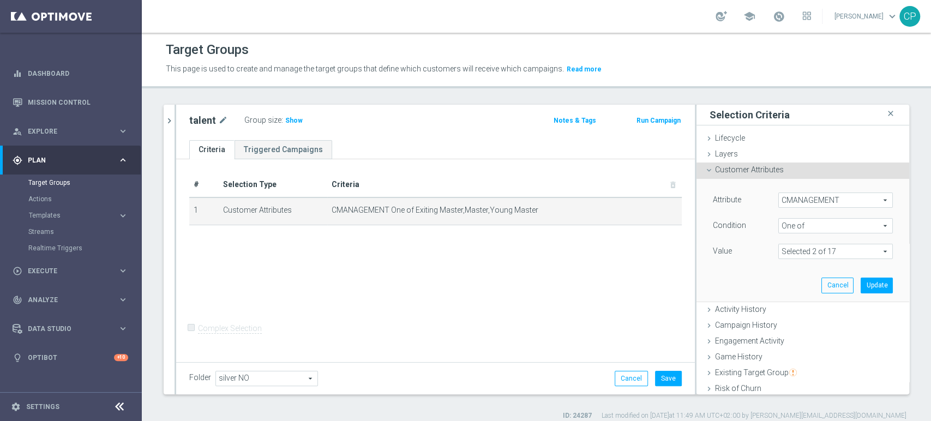
click at [823, 223] on span "One of" at bounding box center [835, 226] width 113 height 14
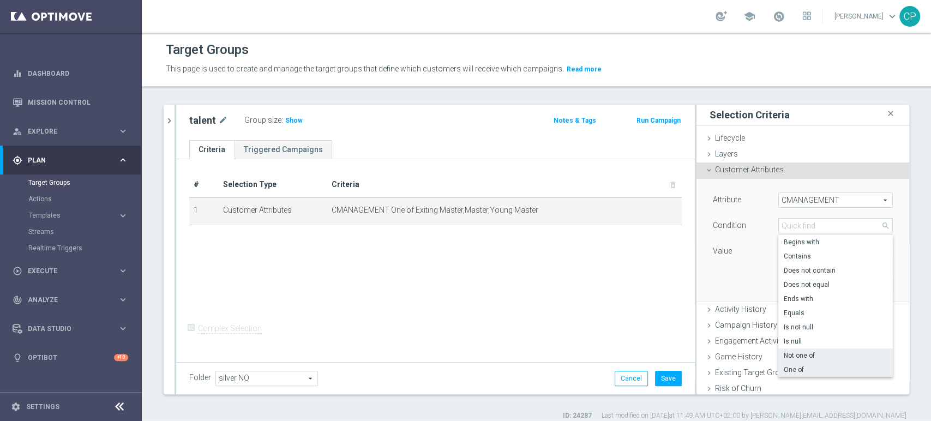
click at [794, 351] on span "Not one of" at bounding box center [835, 355] width 104 height 9
type input "Not one of"
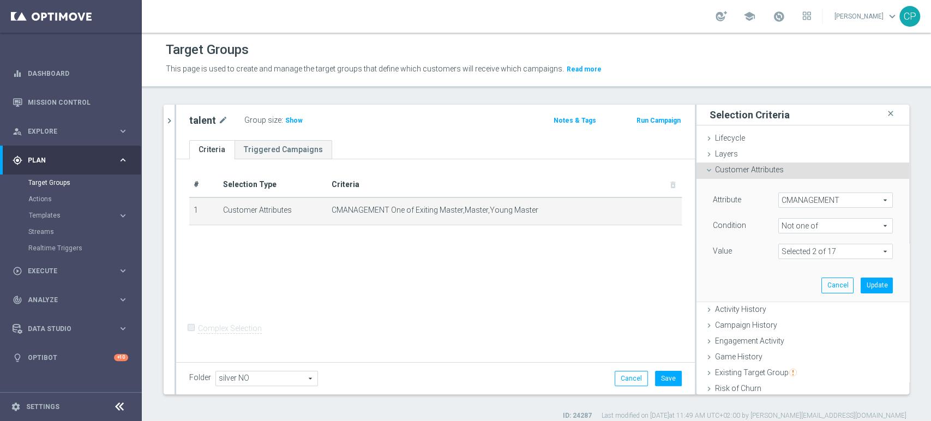
click at [836, 224] on span "Not one of" at bounding box center [835, 226] width 113 height 14
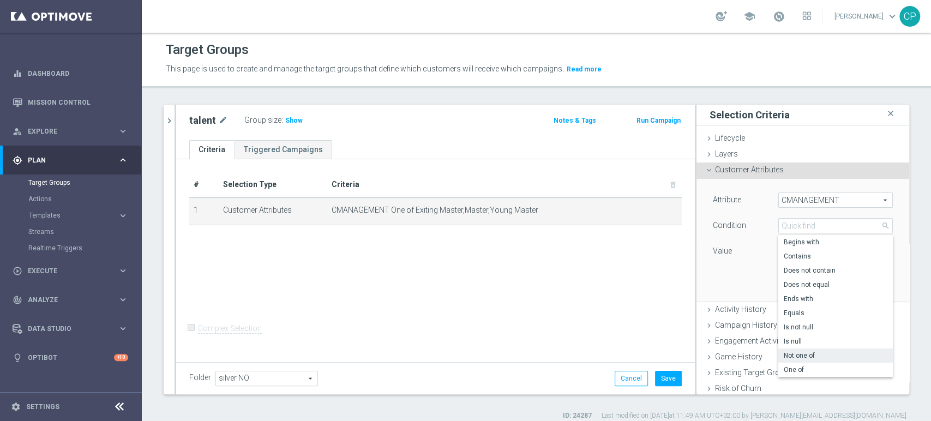
click at [750, 260] on div "Value" at bounding box center [736, 252] width 65 height 17
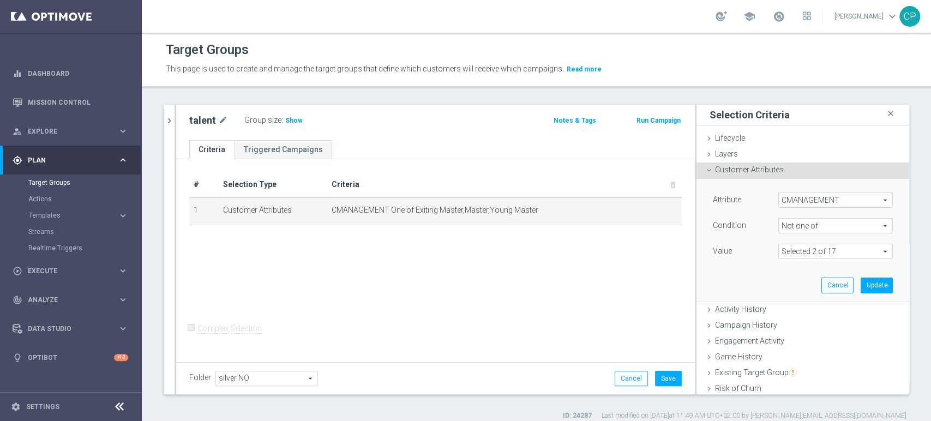
click at [827, 255] on span at bounding box center [835, 251] width 113 height 14
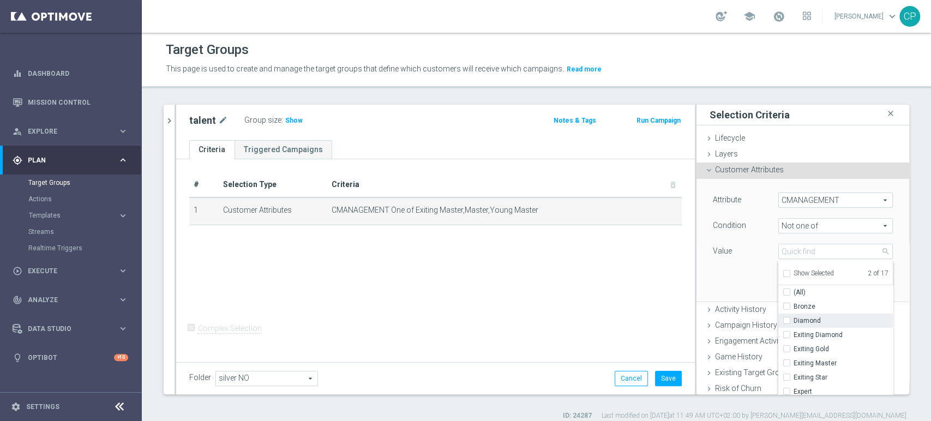
click at [793, 320] on label "Diamond" at bounding box center [842, 321] width 99 height 14
click at [786, 320] on input "Diamond" at bounding box center [789, 320] width 7 height 7
checkbox input "true"
type input "Selected 3 of 17"
click at [793, 335] on label "Exiting Diamond" at bounding box center [842, 335] width 99 height 14
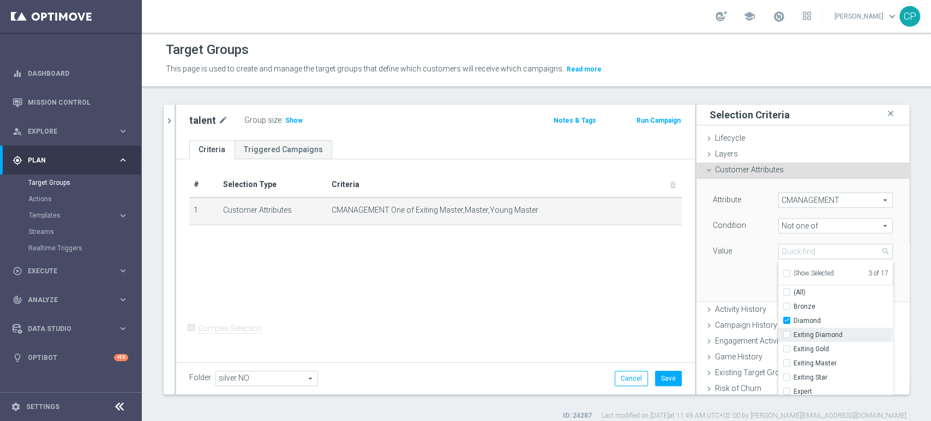
click at [786, 335] on input "Exiting Diamond" at bounding box center [789, 334] width 7 height 7
checkbox input "true"
type input "Selected 4 of 17"
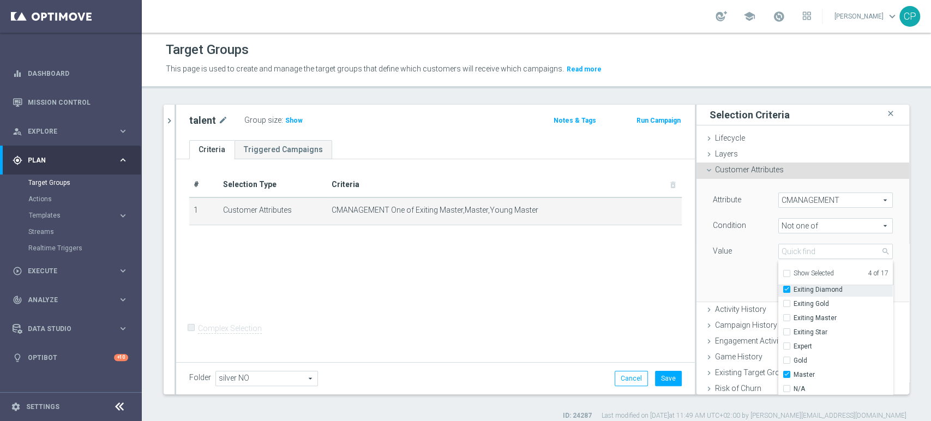
scroll to position [45, 0]
click at [786, 302] on input "Exiting Gold" at bounding box center [789, 304] width 7 height 7
checkbox input "true"
type input "Selected 5 of 17"
click at [786, 316] on input "Exiting Master" at bounding box center [789, 318] width 7 height 7
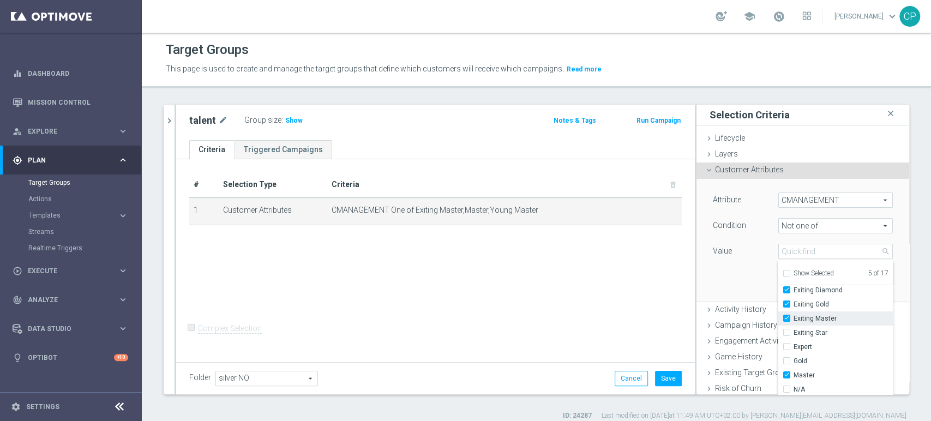
checkbox input "true"
type input "Selected 6 of 17"
click at [786, 330] on input "Exiting Star" at bounding box center [789, 332] width 7 height 7
checkbox input "true"
type input "Selected 7 of 17"
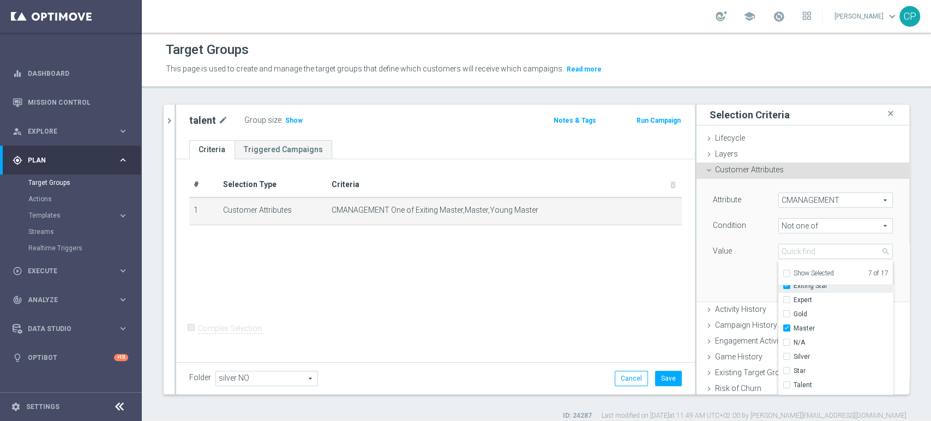
scroll to position [91, 0]
click at [793, 312] on label "Gold" at bounding box center [842, 315] width 99 height 14
click at [786, 312] on input "Gold" at bounding box center [789, 314] width 7 height 7
checkbox input "true"
type input "Selected 8 of 17"
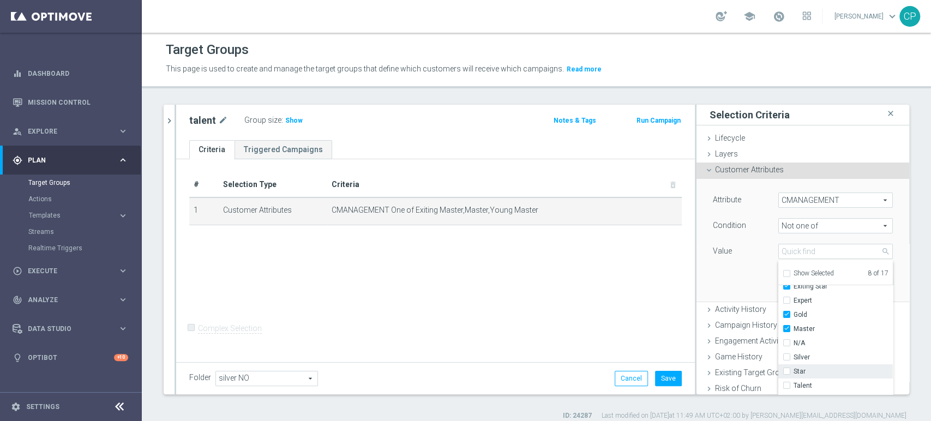
click at [786, 371] on input "Star" at bounding box center [789, 371] width 7 height 7
checkbox input "true"
type input "Selected 9 of 17"
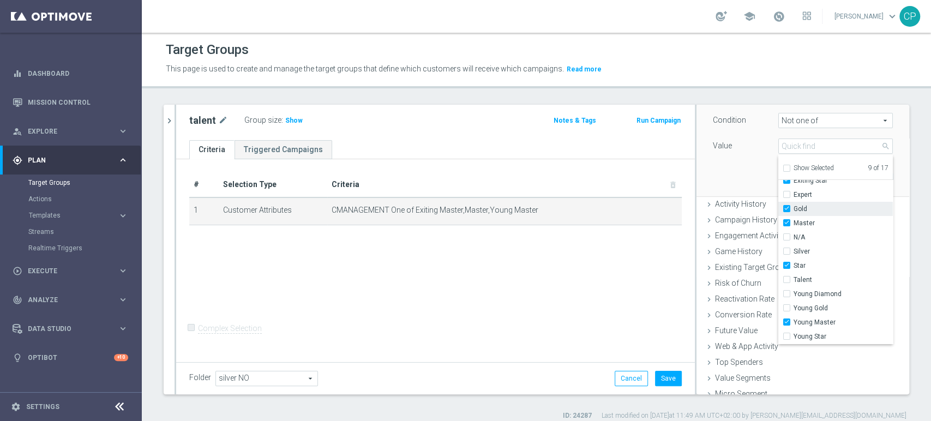
scroll to position [106, 0]
click at [786, 293] on input "Young Diamond" at bounding box center [789, 293] width 7 height 7
checkbox input "true"
type input "Selected 10 of 17"
click at [786, 304] on input "Young Gold" at bounding box center [789, 307] width 7 height 7
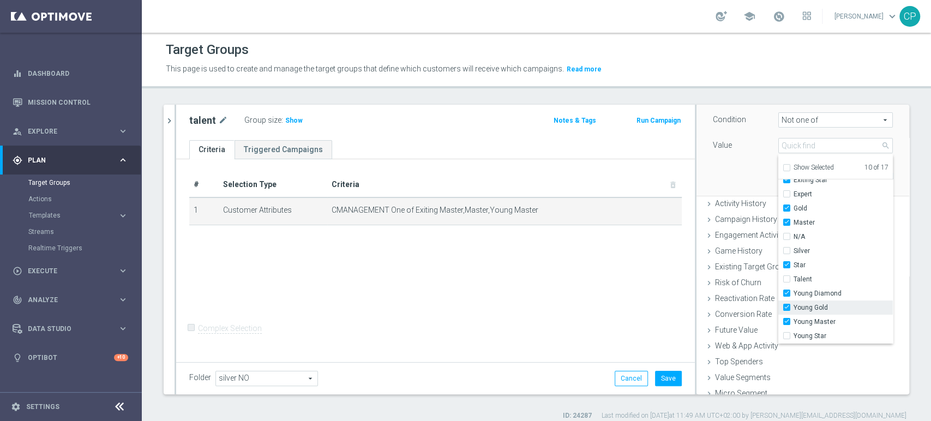
checkbox input "true"
type input "Selected 11 of 17"
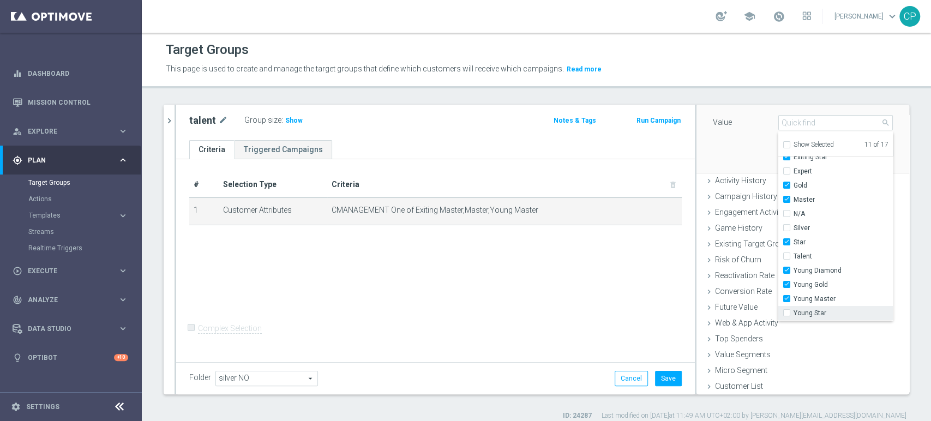
click at [793, 311] on label "Young Star" at bounding box center [842, 313] width 99 height 14
click at [786, 311] on input "Young Star" at bounding box center [789, 313] width 7 height 7
checkbox input "true"
type input "Selected 12 of 17"
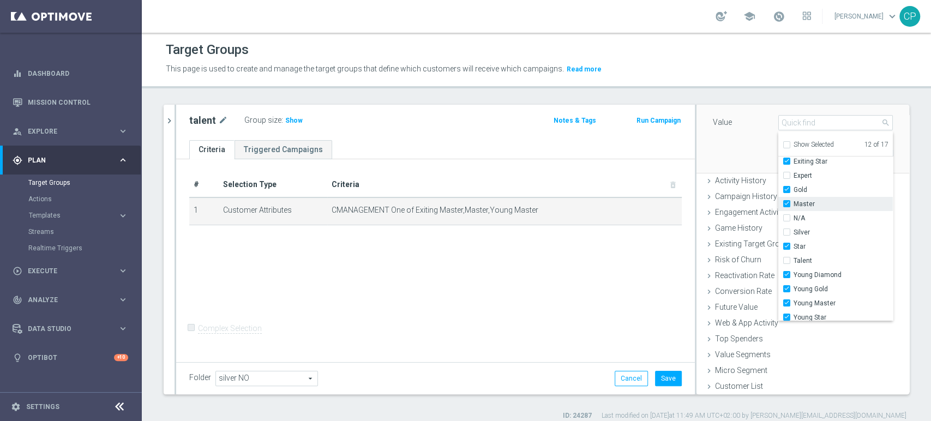
scroll to position [77, 0]
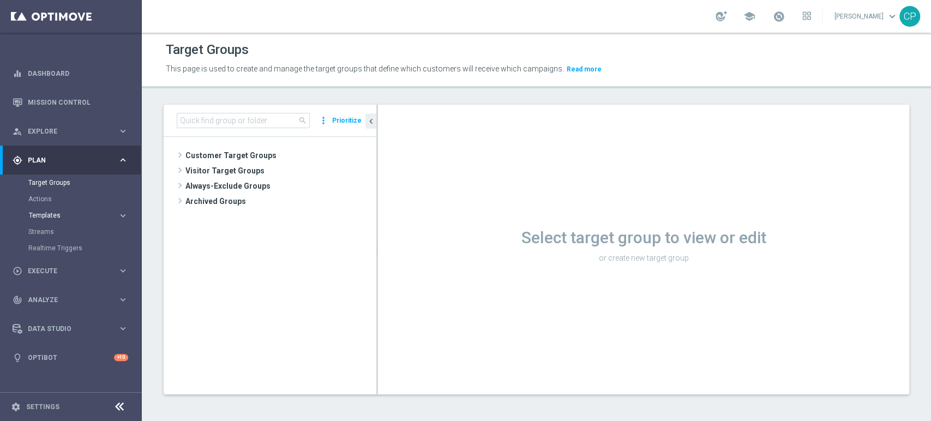
click at [44, 215] on span "Templates" at bounding box center [68, 215] width 78 height 7
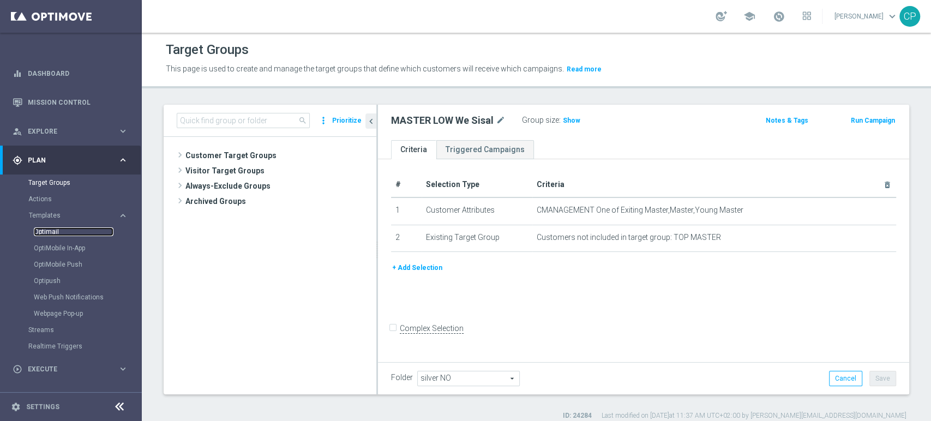
click at [43, 230] on link "Optimail" at bounding box center [74, 231] width 80 height 9
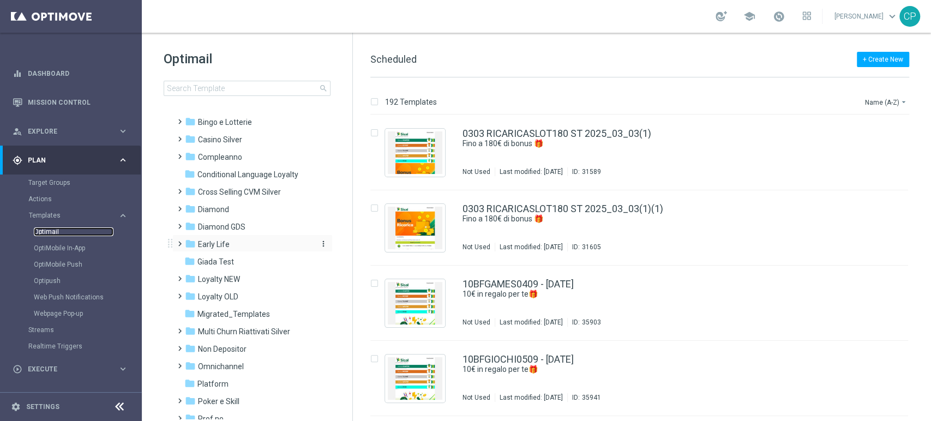
scroll to position [41, 0]
click at [236, 244] on div "folder Early Life" at bounding box center [247, 244] width 125 height 13
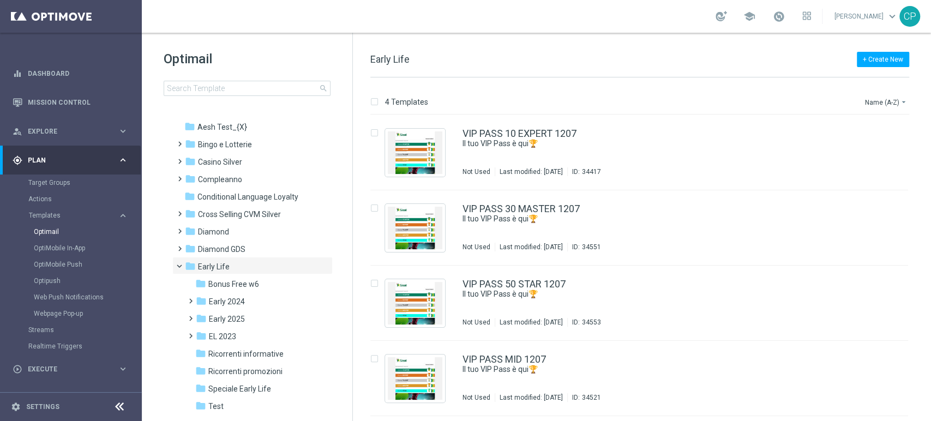
scroll to position [17, 0]
click at [240, 147] on span "Bingo e Lotterie" at bounding box center [225, 145] width 54 height 10
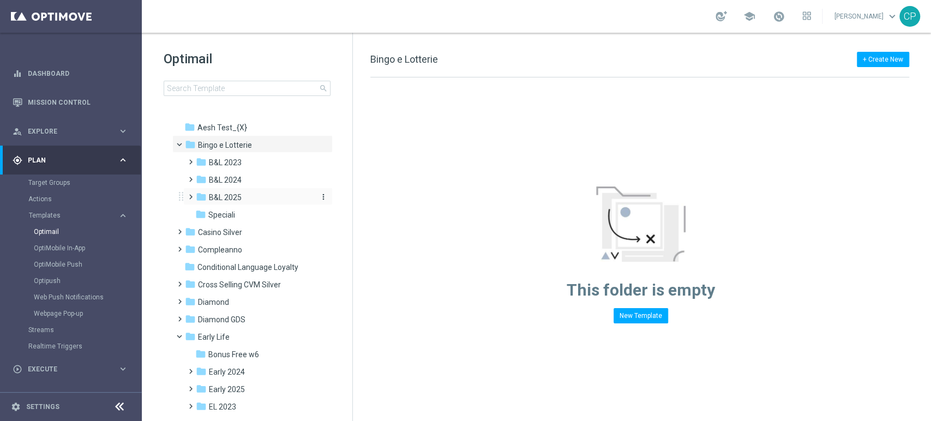
click at [239, 197] on span "B&L 2025" at bounding box center [225, 197] width 33 height 10
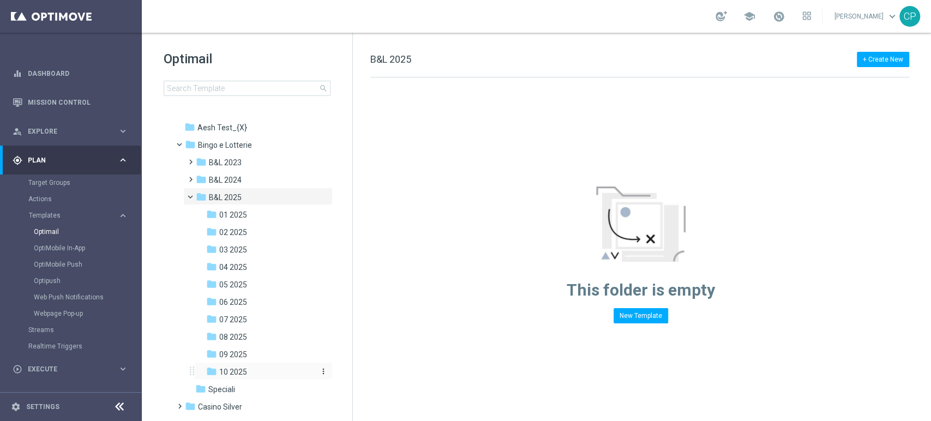
click at [236, 370] on span "10 2025" at bounding box center [233, 372] width 28 height 10
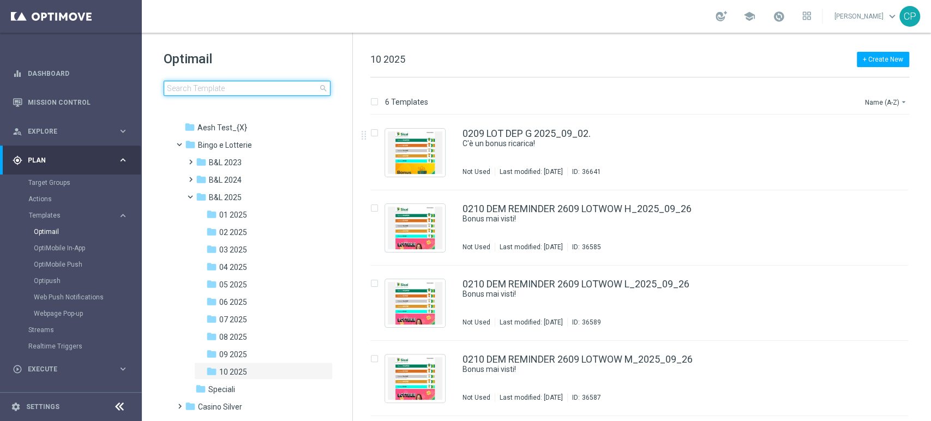
click at [190, 90] on input at bounding box center [247, 88] width 167 height 15
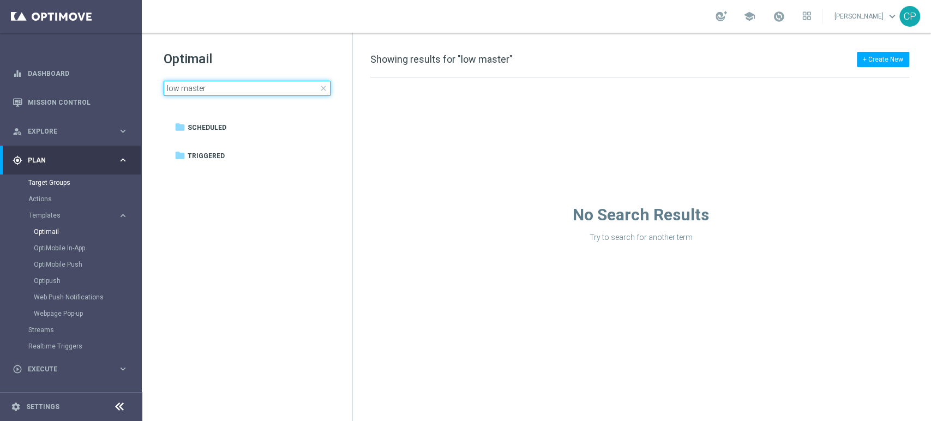
type input "low master"
click at [63, 179] on link "Target Groups" at bounding box center [70, 182] width 85 height 9
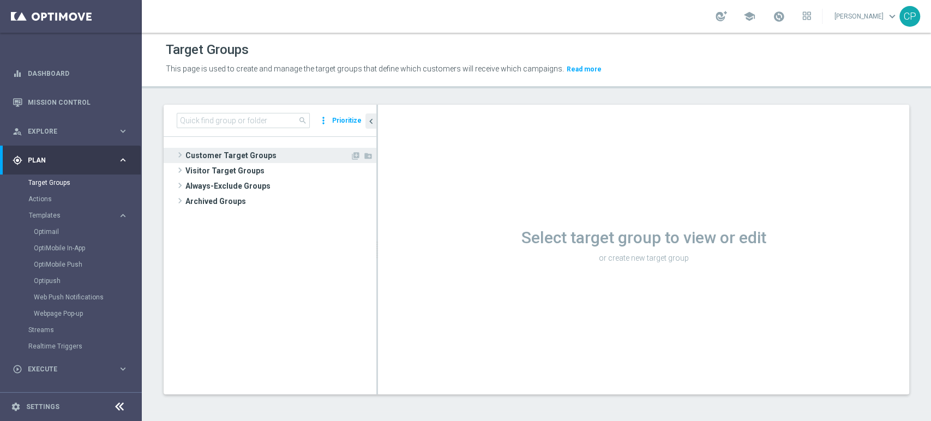
click at [214, 154] on span "Customer Target Groups" at bounding box center [267, 155] width 165 height 15
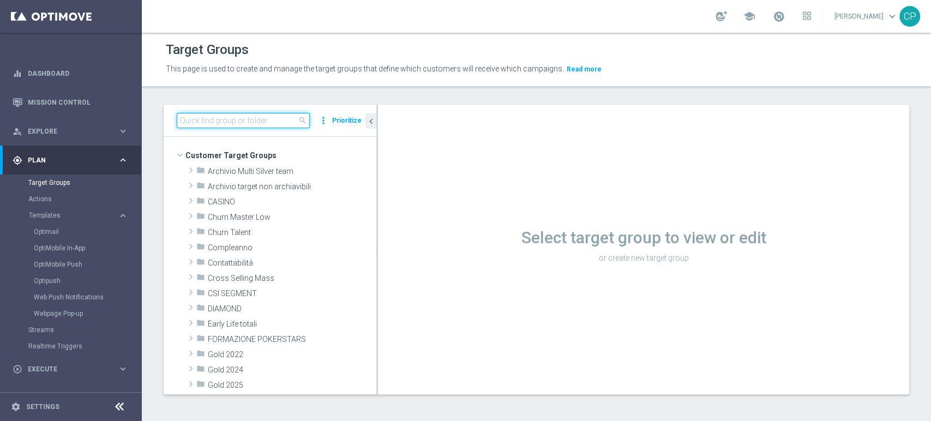
click at [227, 122] on input at bounding box center [243, 120] width 133 height 15
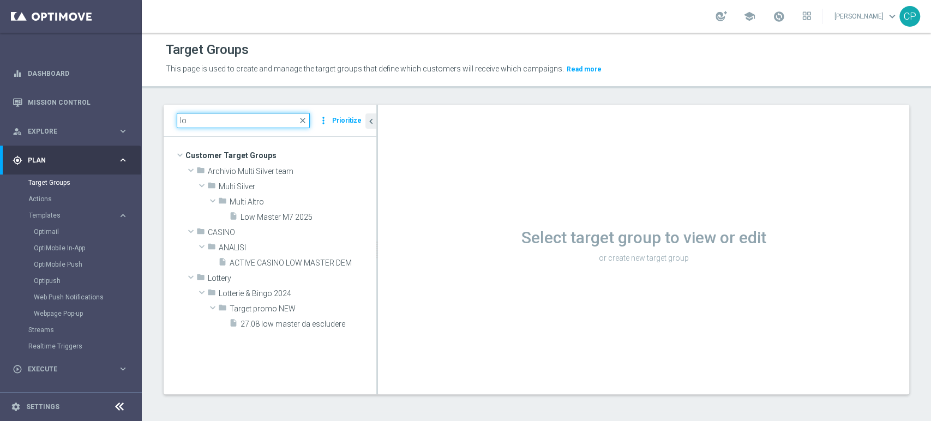
type input "l"
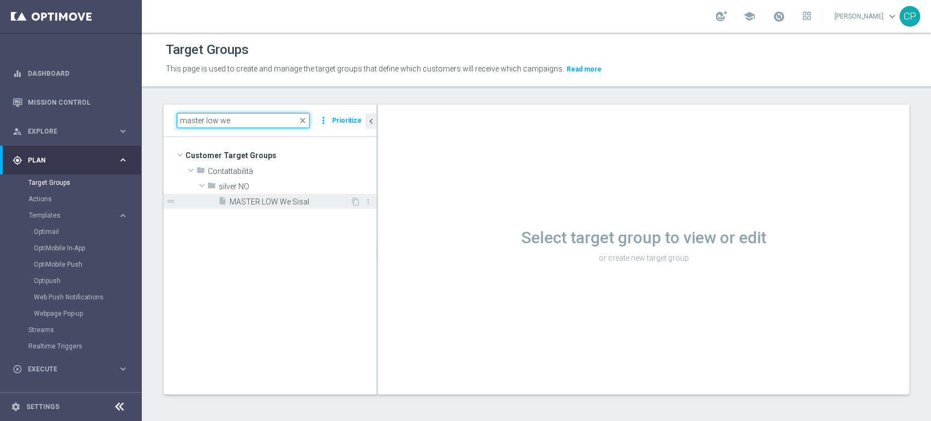
type input "master low we"
click at [279, 205] on span "MASTER LOW We Sisal" at bounding box center [290, 201] width 120 height 9
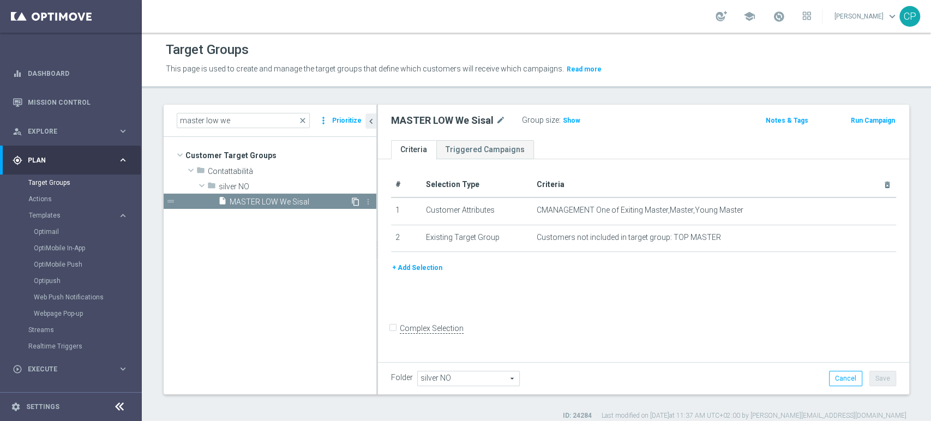
click at [352, 199] on icon "content_copy" at bounding box center [355, 201] width 9 height 9
click at [318, 200] on span "Copy of MASTER LOW We Sisal" at bounding box center [290, 201] width 120 height 9
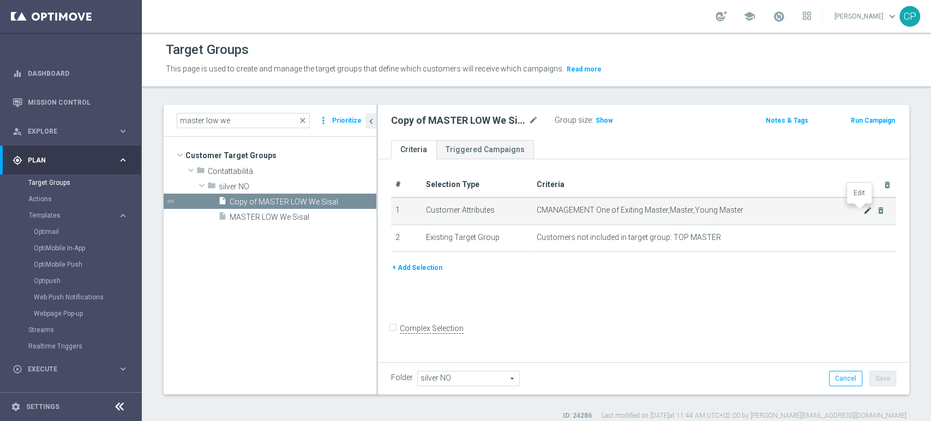
click at [863, 209] on icon "mode_edit" at bounding box center [867, 210] width 9 height 9
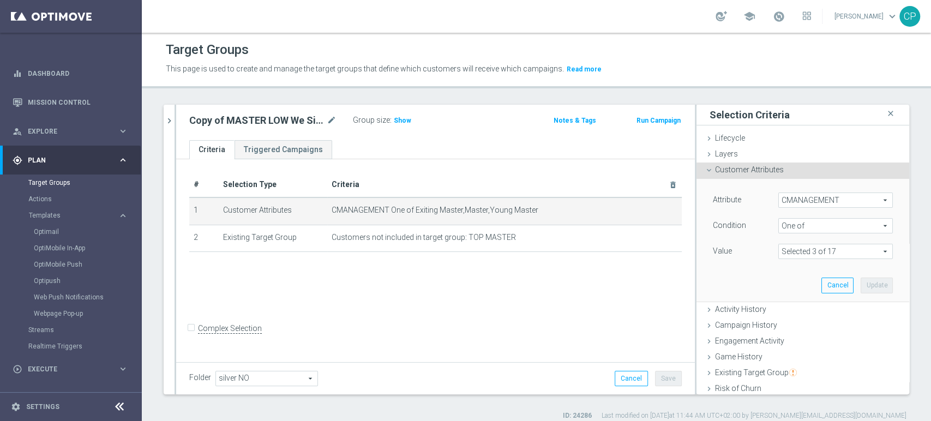
click at [824, 203] on span "CMANAGEMENT" at bounding box center [835, 200] width 113 height 14
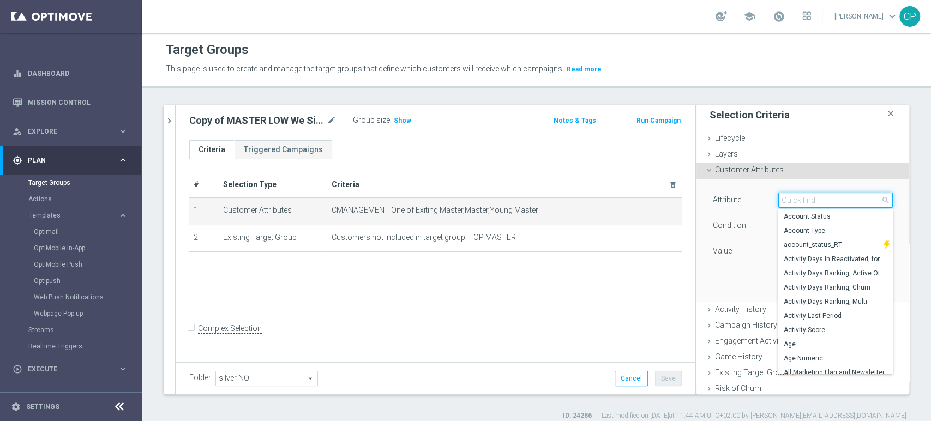
click at [807, 197] on input "search" at bounding box center [835, 199] width 114 height 15
type input "coff"
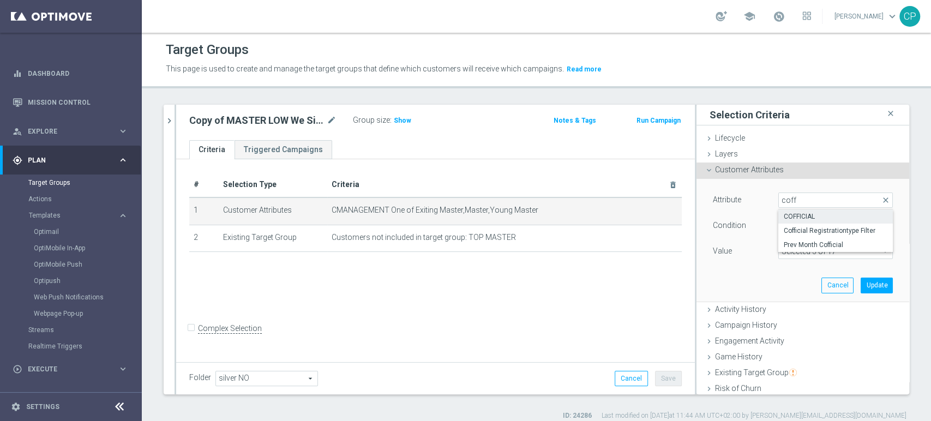
click at [803, 218] on span "COFFICIAL" at bounding box center [835, 216] width 104 height 9
type input "COFFICIAL"
click at [813, 227] on span "Equals" at bounding box center [835, 226] width 113 height 14
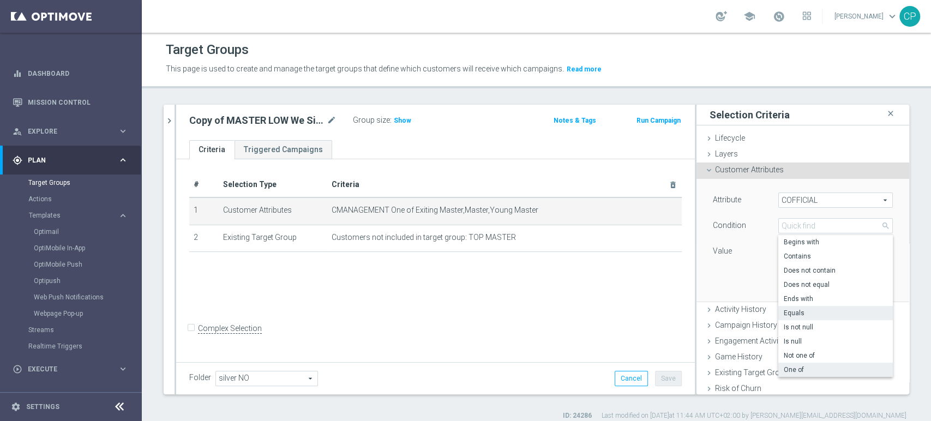
click at [792, 367] on span "One of" at bounding box center [835, 369] width 104 height 9
type input "One of"
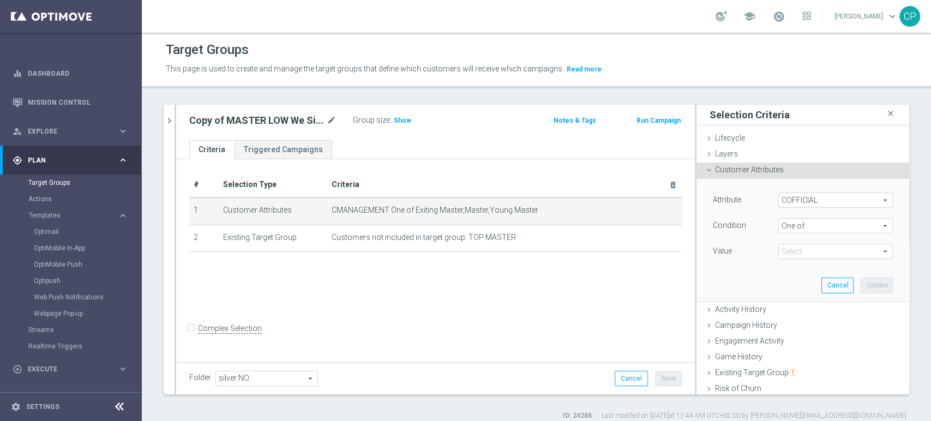
click at [819, 252] on span at bounding box center [835, 251] width 113 height 14
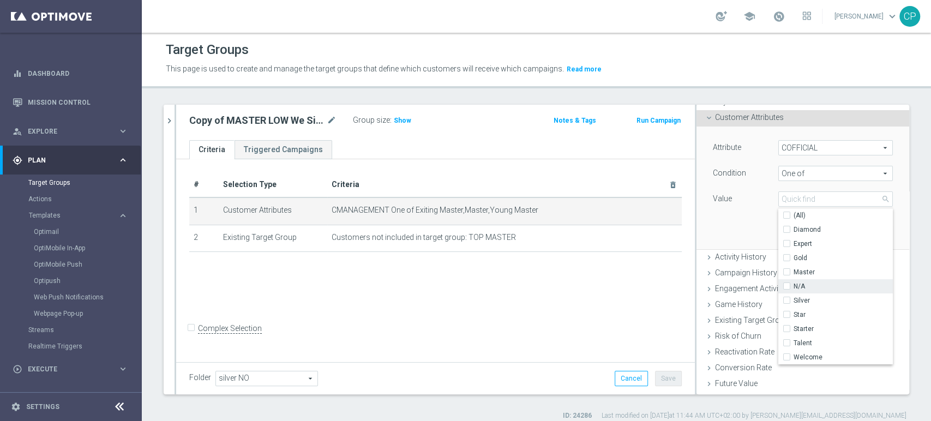
scroll to position [53, 0]
click at [793, 271] on span "Master" at bounding box center [842, 271] width 99 height 9
click at [792, 271] on input "Master" at bounding box center [789, 271] width 7 height 7
checkbox input "true"
type input "Master"
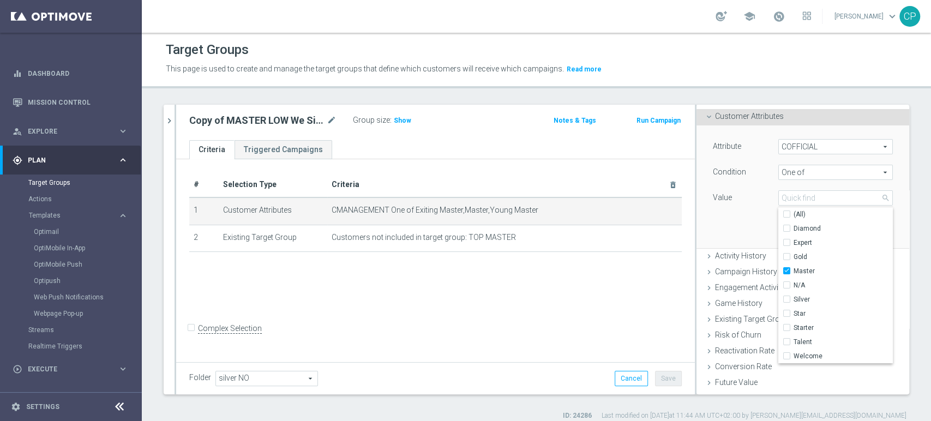
click at [740, 212] on div "Attribute COFFICIAL COFFICIAL arrow_drop_down search Condition One of One of ar…" at bounding box center [802, 186] width 196 height 122
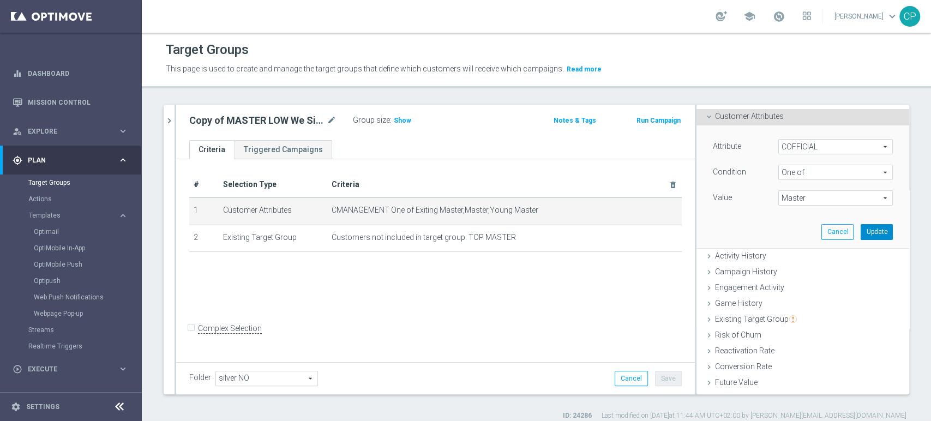
click at [866, 227] on button "Update" at bounding box center [876, 231] width 32 height 15
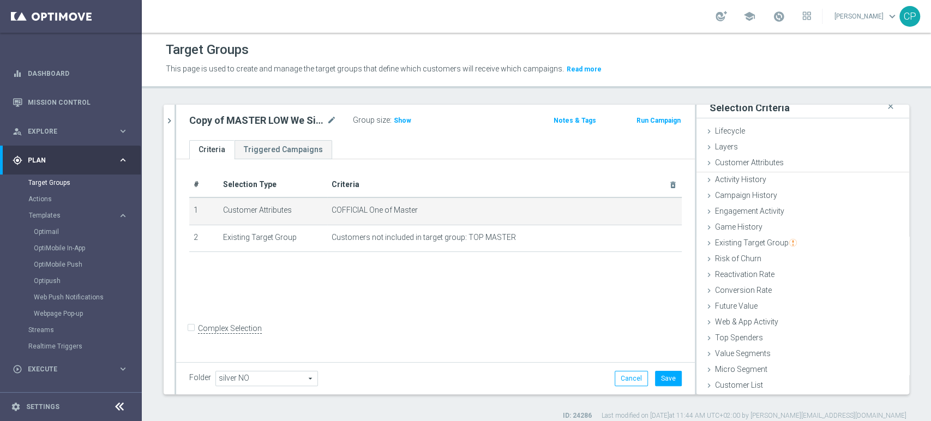
scroll to position [5, 0]
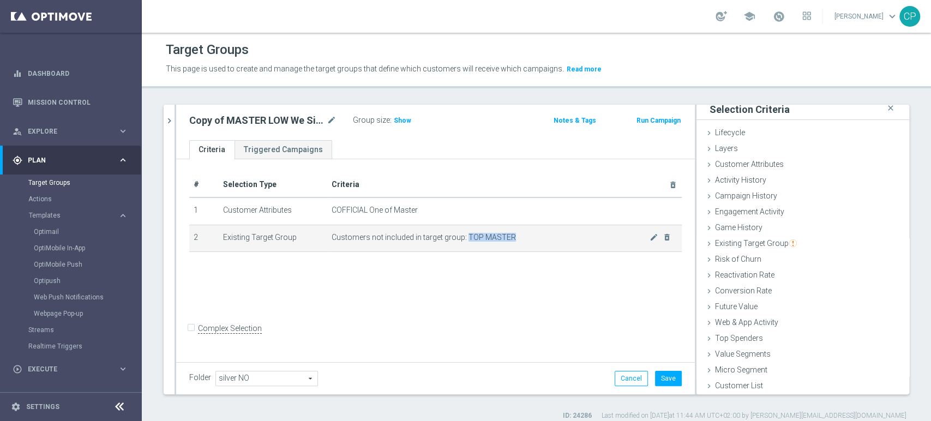
drag, startPoint x: 463, startPoint y: 237, endPoint x: 522, endPoint y: 239, distance: 58.4
click at [522, 239] on span "Customers not included in target group: TOP MASTER" at bounding box center [490, 237] width 318 height 9
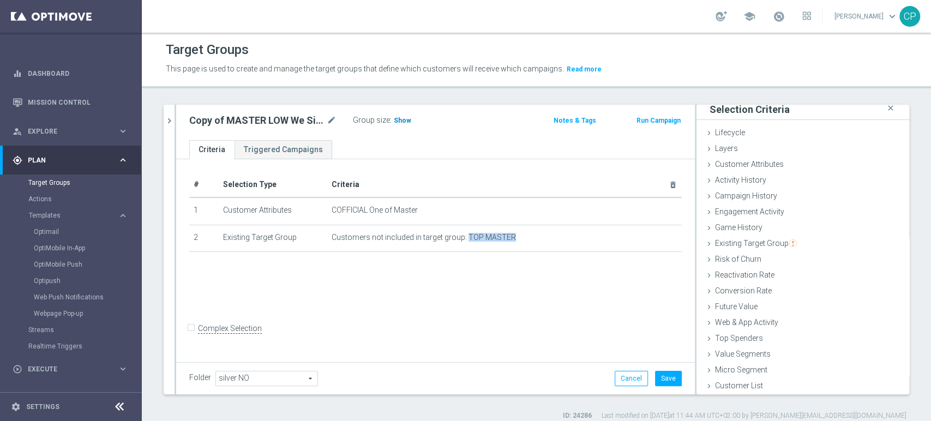
click at [398, 118] on span "Show" at bounding box center [402, 121] width 17 height 8
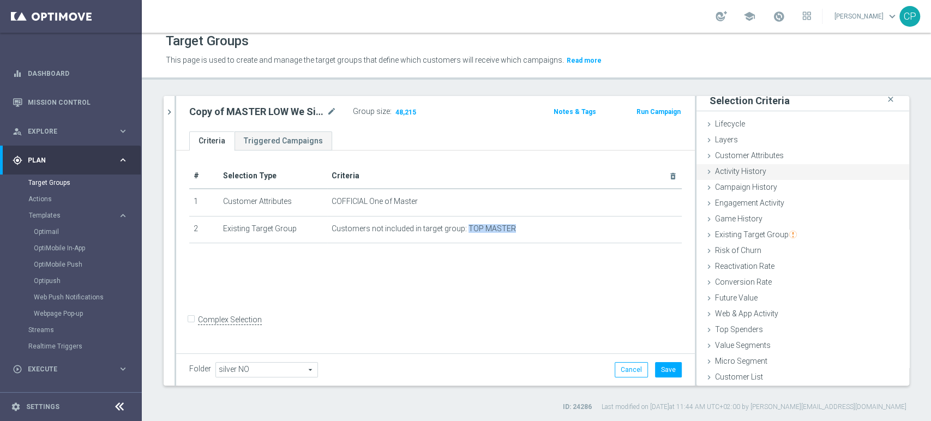
scroll to position [0, 0]
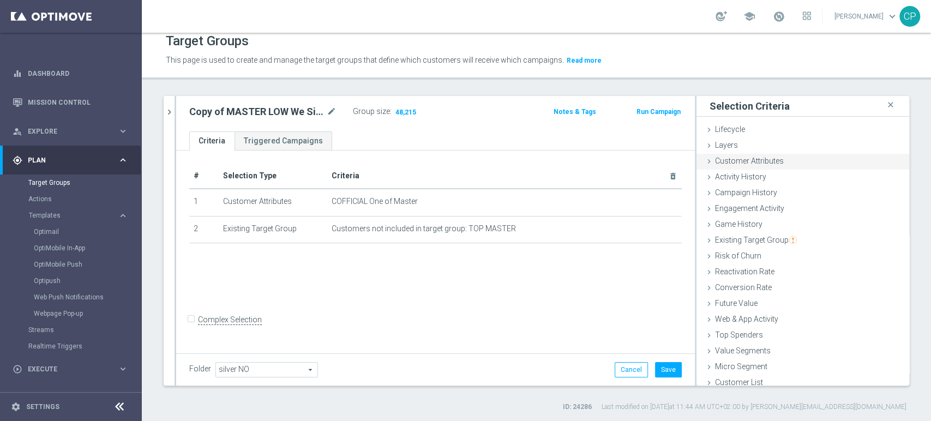
click at [737, 161] on span "Customer Attributes" at bounding box center [749, 160] width 69 height 9
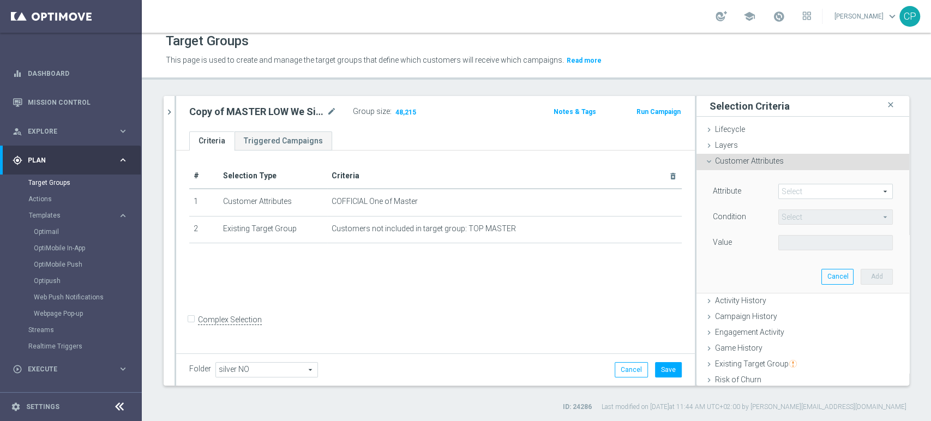
click at [806, 194] on span at bounding box center [835, 191] width 113 height 14
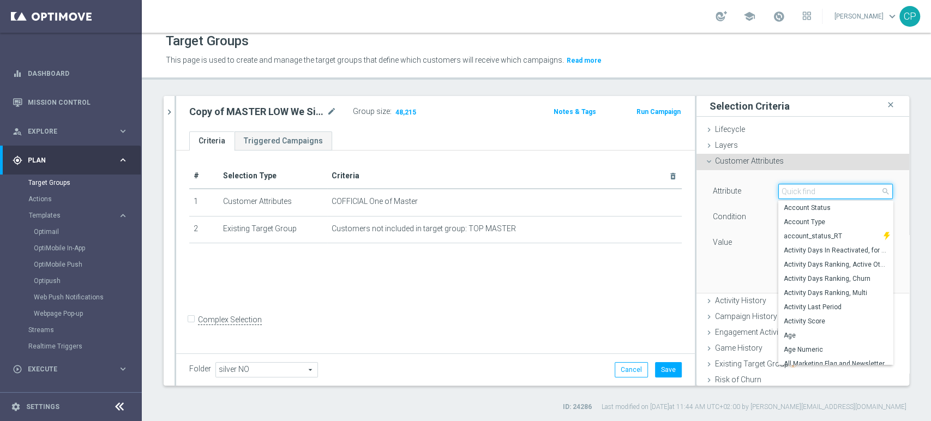
click at [798, 191] on input "search" at bounding box center [835, 191] width 114 height 15
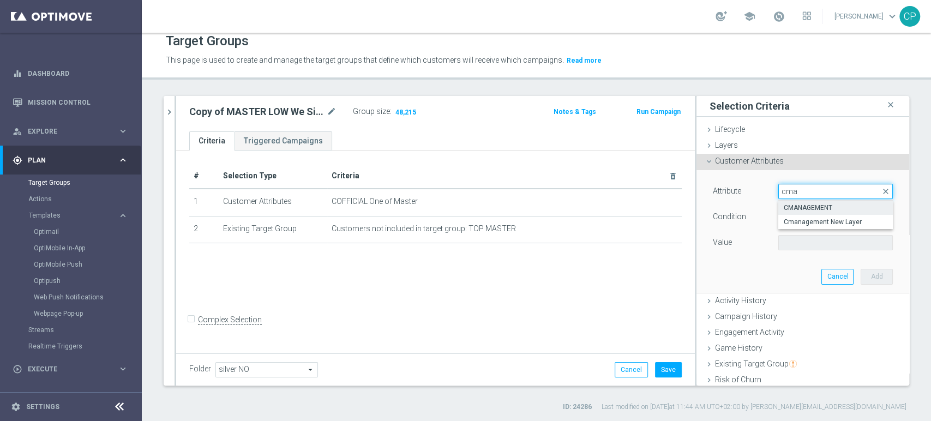
type input "cma"
click at [792, 205] on span "CMANAGEMENT" at bounding box center [835, 207] width 104 height 9
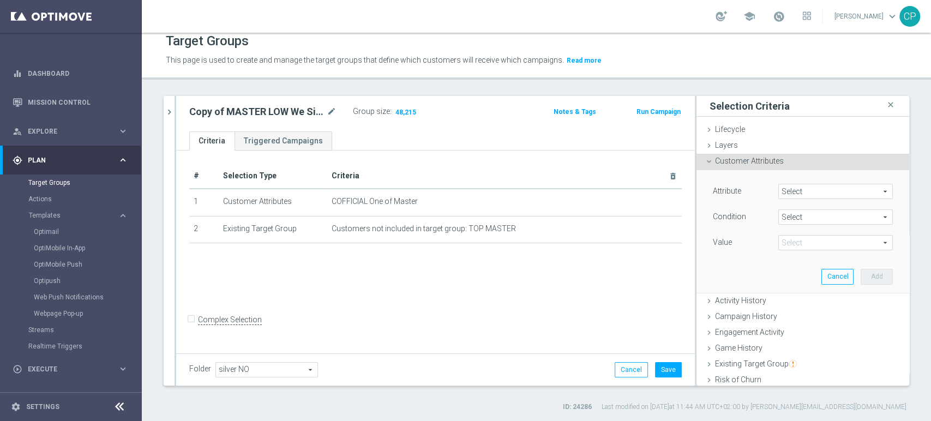
type input "CMANAGEMENT"
click at [803, 220] on span "Equals" at bounding box center [835, 217] width 113 height 14
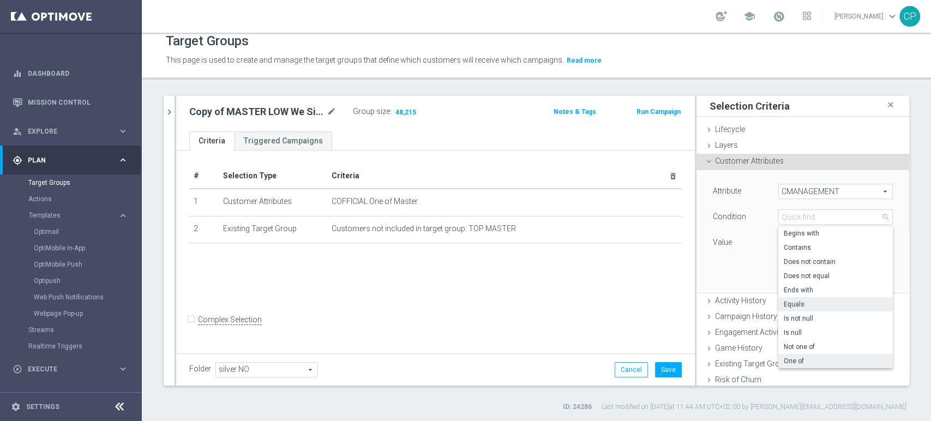
click at [783, 358] on span "One of" at bounding box center [835, 361] width 104 height 9
type input "One of"
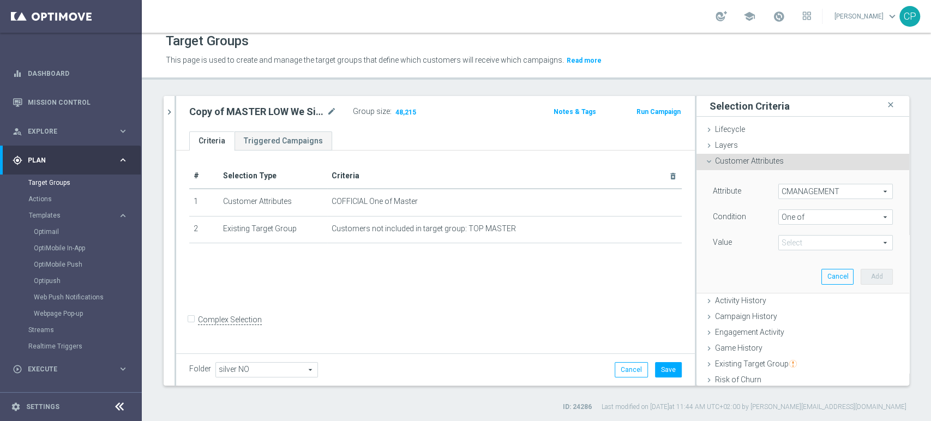
click at [792, 246] on span at bounding box center [835, 243] width 113 height 14
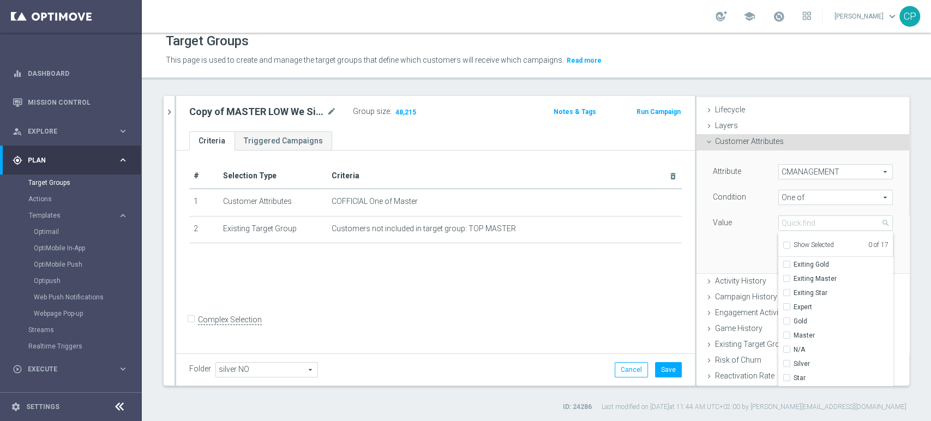
scroll to position [25, 0]
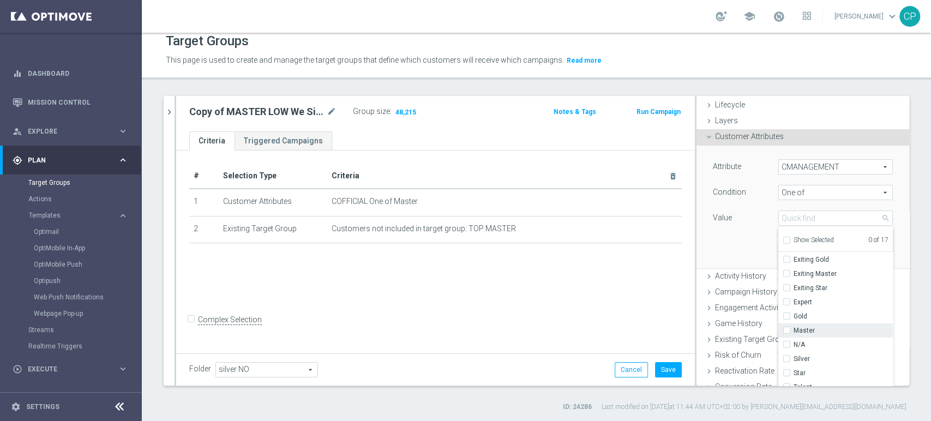
click at [793, 330] on span "Master" at bounding box center [842, 330] width 99 height 9
click at [789, 330] on input "Master" at bounding box center [789, 330] width 7 height 7
checkbox input "true"
type input "Master"
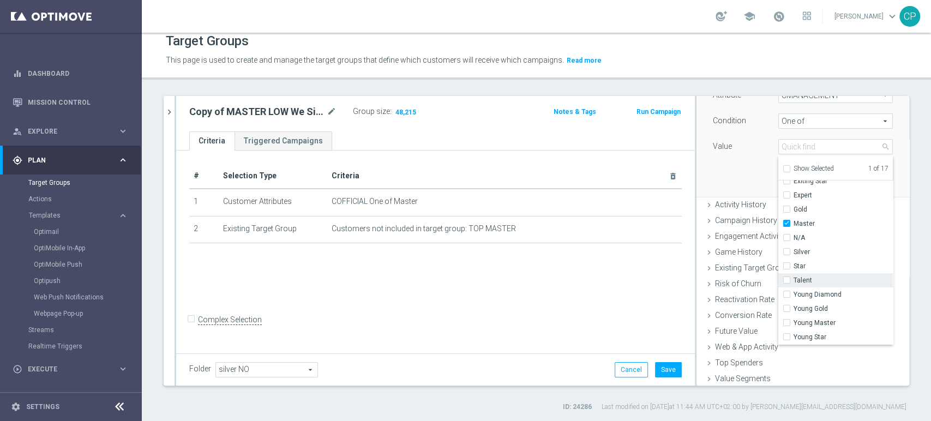
scroll to position [0, 0]
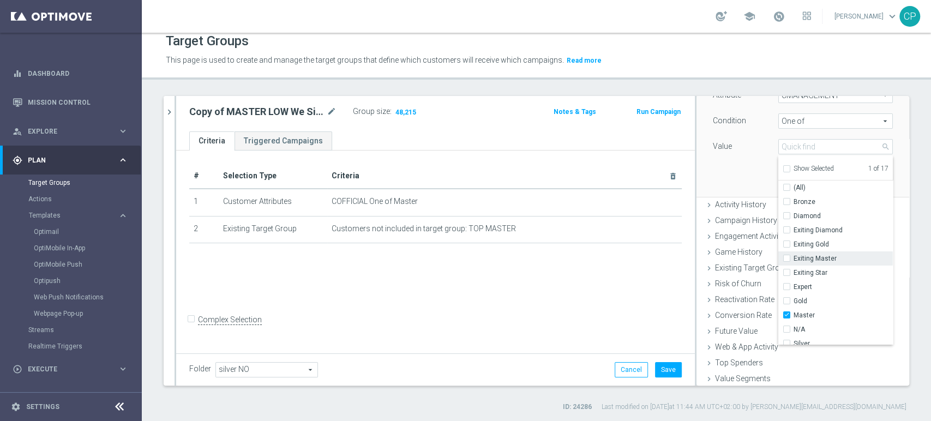
click at [811, 256] on span "Exiting Master" at bounding box center [842, 258] width 99 height 9
click at [793, 256] on input "Exiting Master" at bounding box center [789, 258] width 7 height 7
checkbox input "true"
type input "Selected 2 of 17"
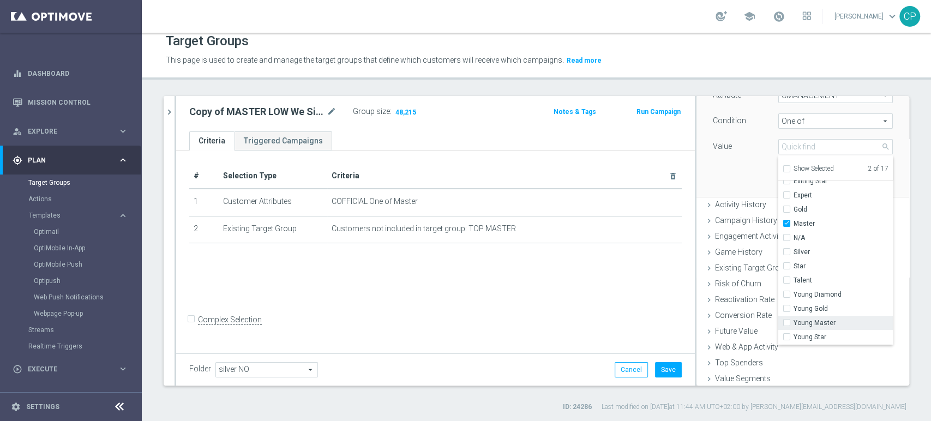
click at [798, 319] on span "Young Master" at bounding box center [842, 322] width 99 height 9
click at [793, 319] on input "Young Master" at bounding box center [789, 322] width 7 height 7
checkbox input "true"
type input "Selected 3 of 17"
click at [722, 176] on div "Attribute CMANAGEMENT CMANAGEMENT arrow_drop_down search Condition One of One o…" at bounding box center [802, 135] width 196 height 122
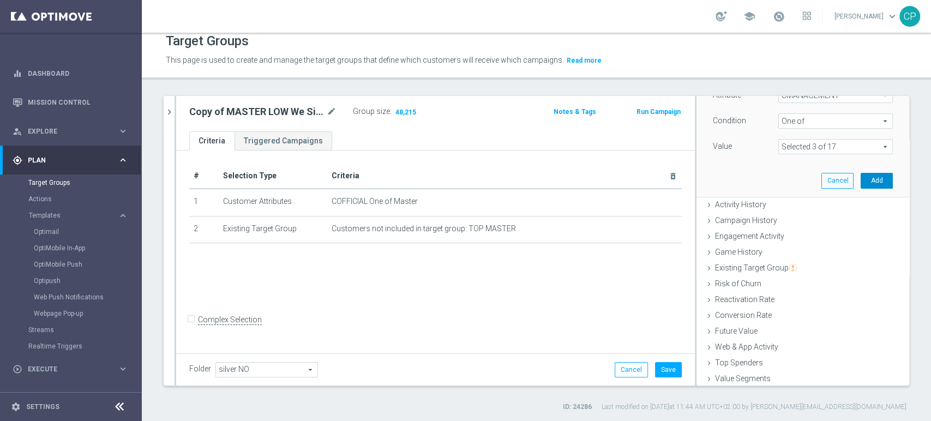
click at [860, 178] on button "Add" at bounding box center [876, 180] width 32 height 15
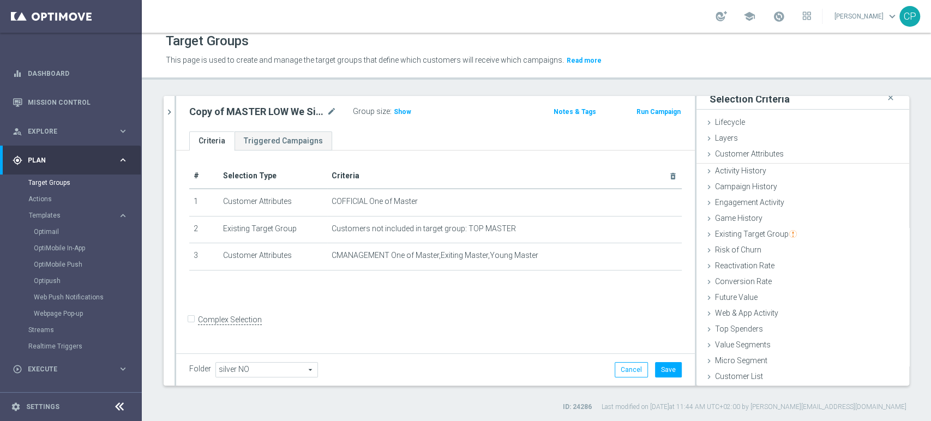
scroll to position [5, 0]
click at [398, 111] on span "Show" at bounding box center [402, 112] width 17 height 8
click at [48, 183] on link "Target Groups" at bounding box center [70, 182] width 85 height 9
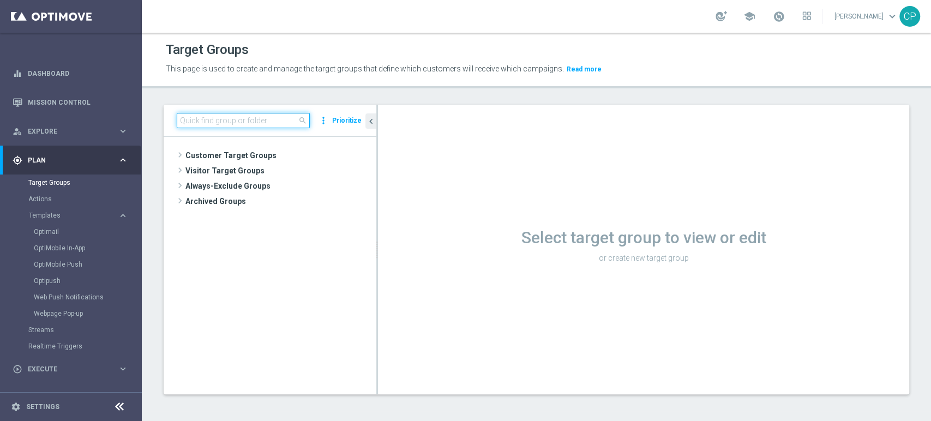
click at [198, 117] on input at bounding box center [243, 120] width 133 height 15
type input "vips 21"
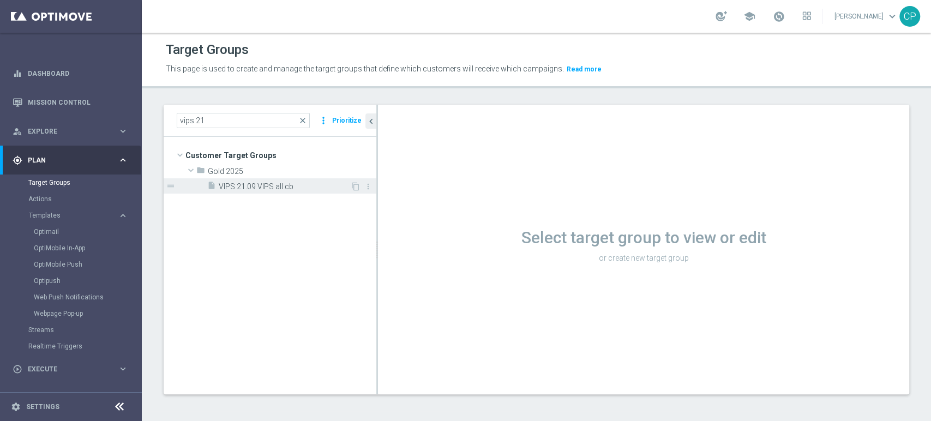
click at [263, 183] on span "VIPS 21.09 VIPS all cb" at bounding box center [284, 186] width 131 height 9
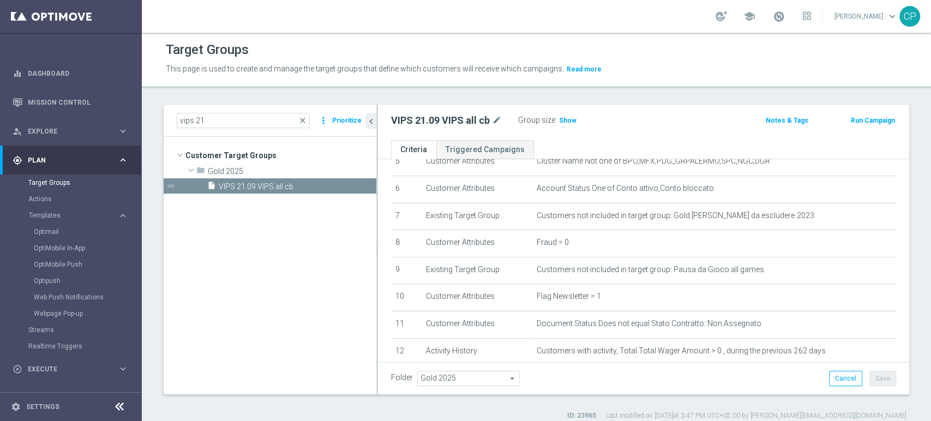
scroll to position [155, 0]
click at [566, 118] on span "Show" at bounding box center [567, 121] width 17 height 8
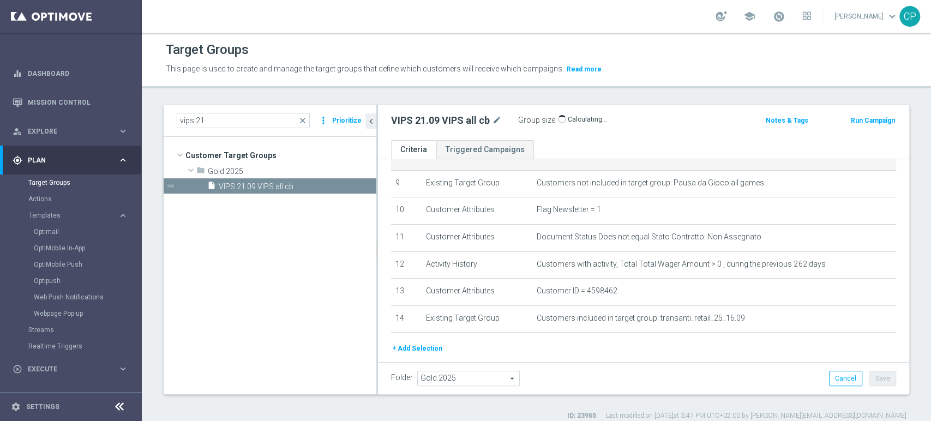
scroll to position [245, 0]
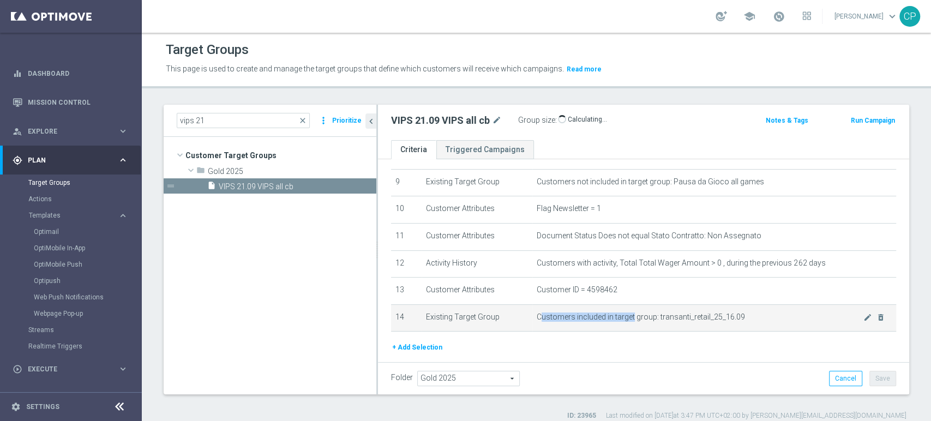
drag, startPoint x: 538, startPoint y: 319, endPoint x: 629, endPoint y: 319, distance: 91.1
click at [629, 319] on span "Customers included in target group: transanti_retail_25_16.09" at bounding box center [699, 316] width 327 height 9
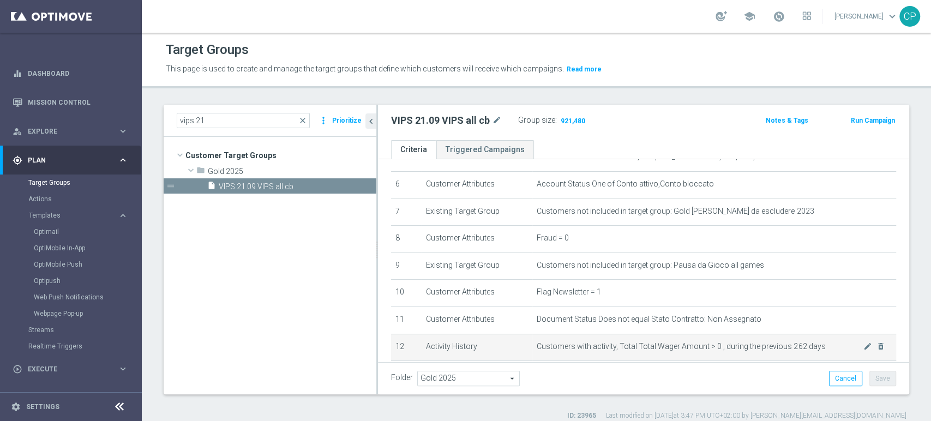
scroll to position [280, 0]
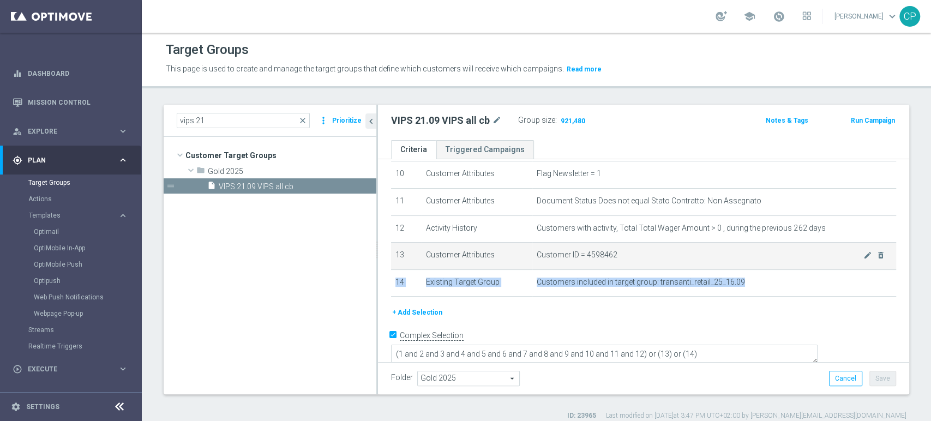
drag, startPoint x: 752, startPoint y: 284, endPoint x: 546, endPoint y: 270, distance: 207.1
click at [546, 270] on tbody "1 Customer Attributes Flag Privacy = 1 mode_edit delete_forever 2 Customer Attr…" at bounding box center [643, 107] width 505 height 379
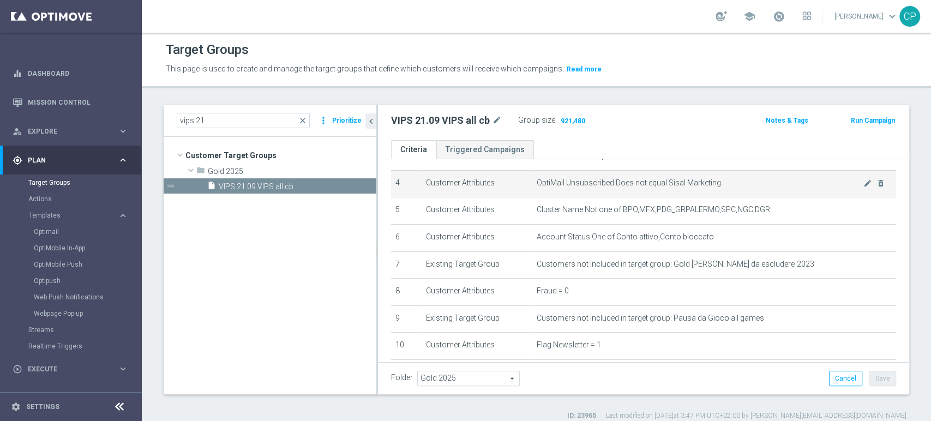
scroll to position [113, 0]
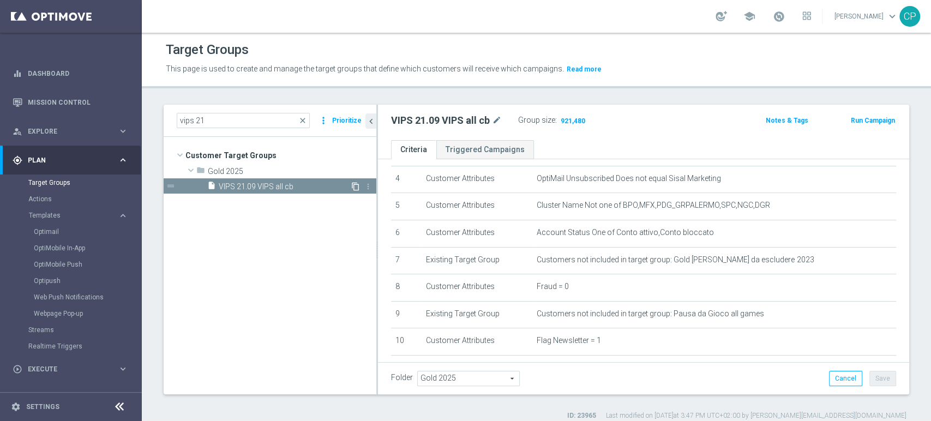
click at [353, 183] on icon "content_copy" at bounding box center [355, 186] width 9 height 9
click at [323, 183] on span "Copy of VIPS 21.09 VIPS all cb" at bounding box center [284, 186] width 131 height 9
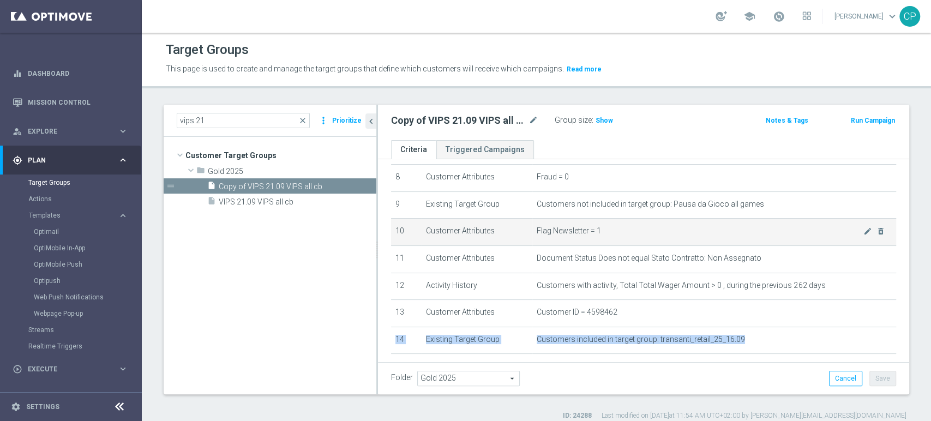
scroll to position [251, 0]
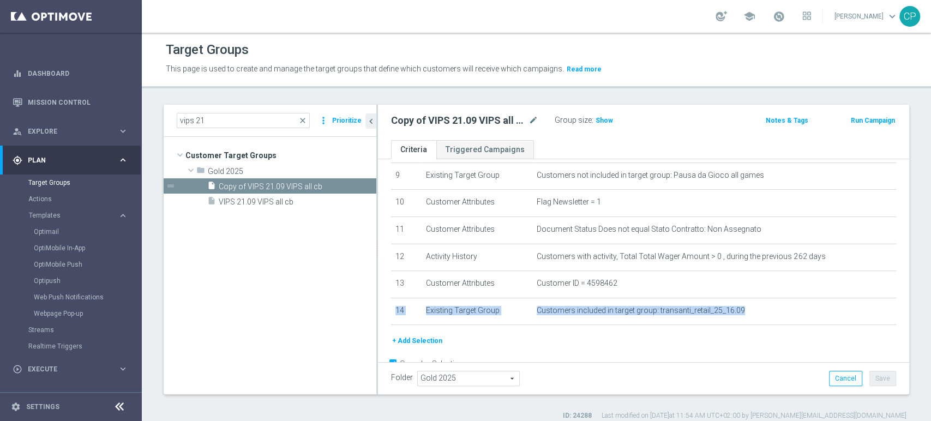
click at [417, 347] on button "+ Add Selection" at bounding box center [417, 341] width 52 height 12
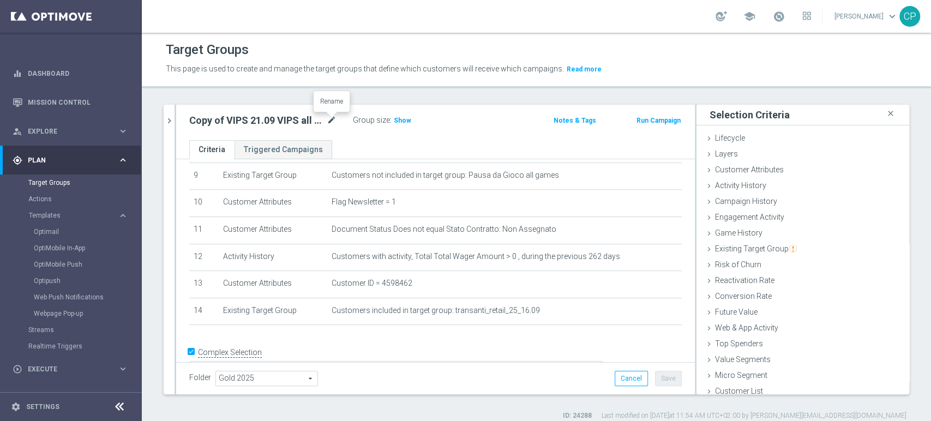
click at [329, 118] on icon "mode_edit" at bounding box center [332, 120] width 10 height 13
click at [204, 121] on input "Copy of VIPS 21.09 VIPS all cb" at bounding box center [262, 121] width 147 height 15
drag, startPoint x: 221, startPoint y: 120, endPoint x: 109, endPoint y: 119, distance: 111.8
click at [109, 119] on main "equalizer Dashboard Mission Control" at bounding box center [465, 210] width 931 height 421
drag, startPoint x: 209, startPoint y: 119, endPoint x: 278, endPoint y: 117, distance: 68.2
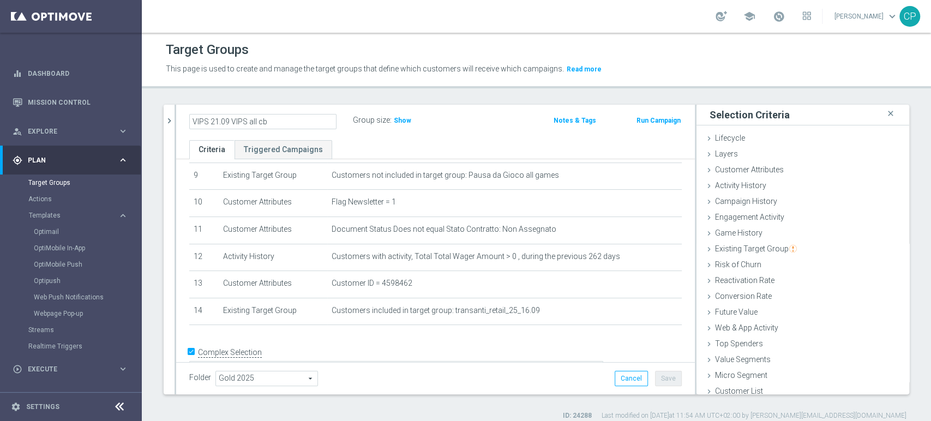
click at [278, 117] on input "VIPS 21.09 VIPS all cb" at bounding box center [262, 121] width 147 height 15
type input "VIPS 04.10 star"
drag, startPoint x: 252, startPoint y: 117, endPoint x: 148, endPoint y: 111, distance: 103.8
click at [148, 111] on div "vips 21 close more_vert Prioritize Customer Target Groups library_add create_ne…" at bounding box center [536, 263] width 789 height 316
click at [167, 116] on icon "chevron_right" at bounding box center [169, 121] width 10 height 10
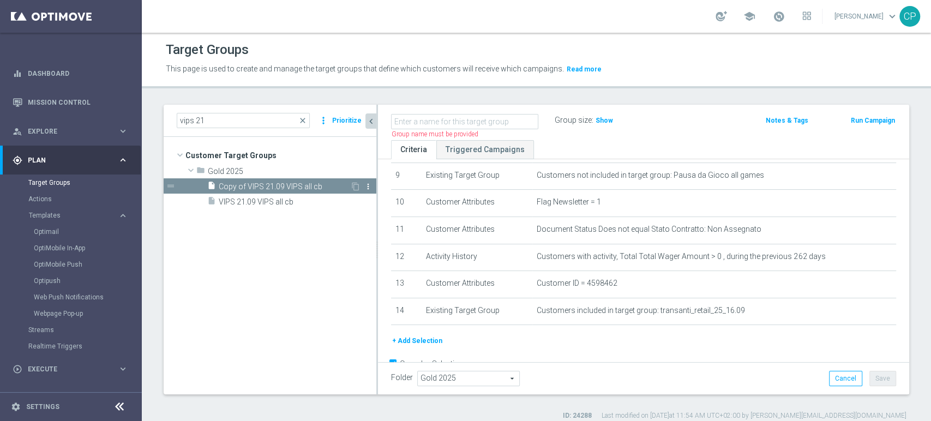
click at [364, 182] on icon "more_vert" at bounding box center [368, 186] width 9 height 9
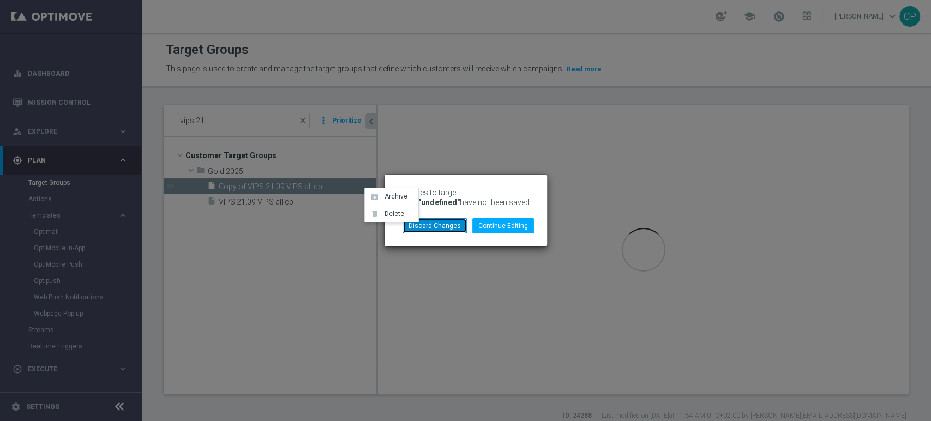
click at [425, 226] on button "Discard Changes" at bounding box center [434, 225] width 64 height 15
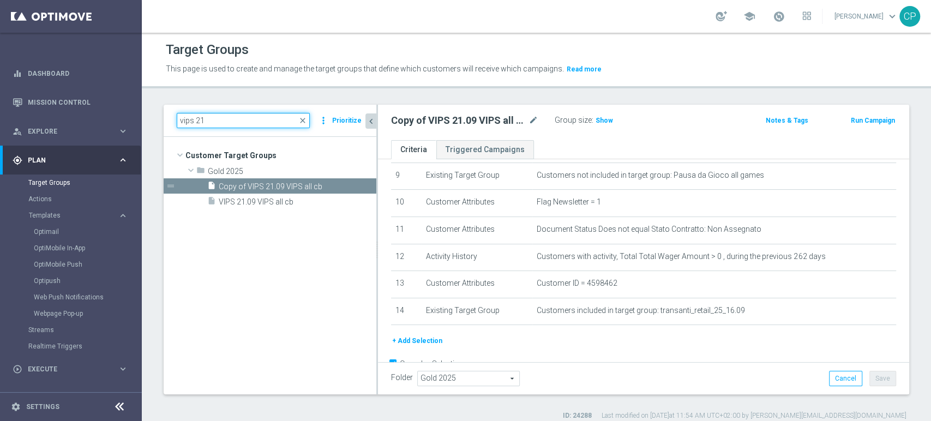
click at [244, 117] on input "vips 21" at bounding box center [243, 120] width 133 height 15
type input "v"
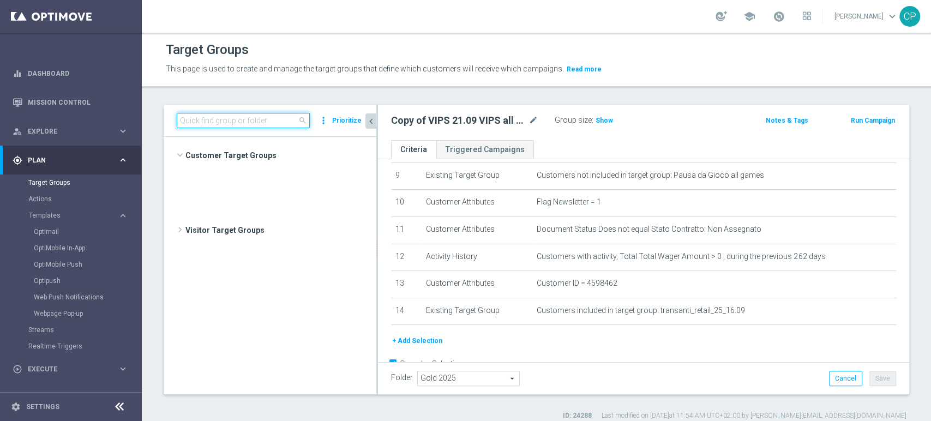
scroll to position [11977, 0]
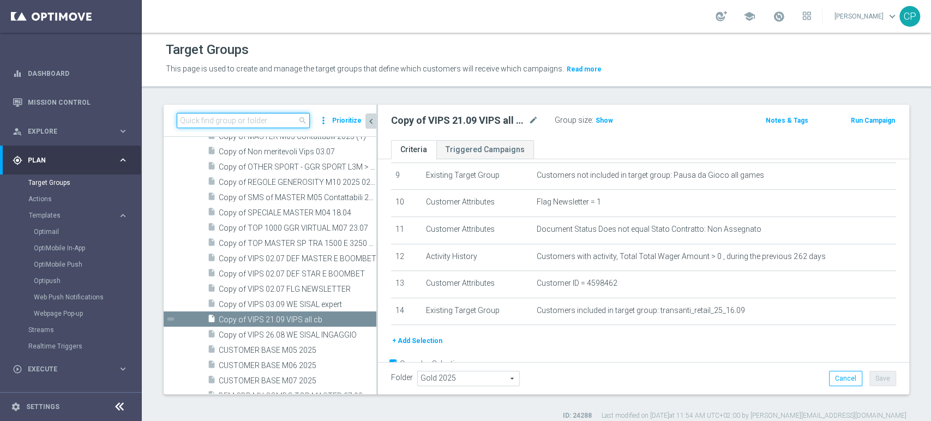
click at [210, 117] on input at bounding box center [243, 120] width 133 height 15
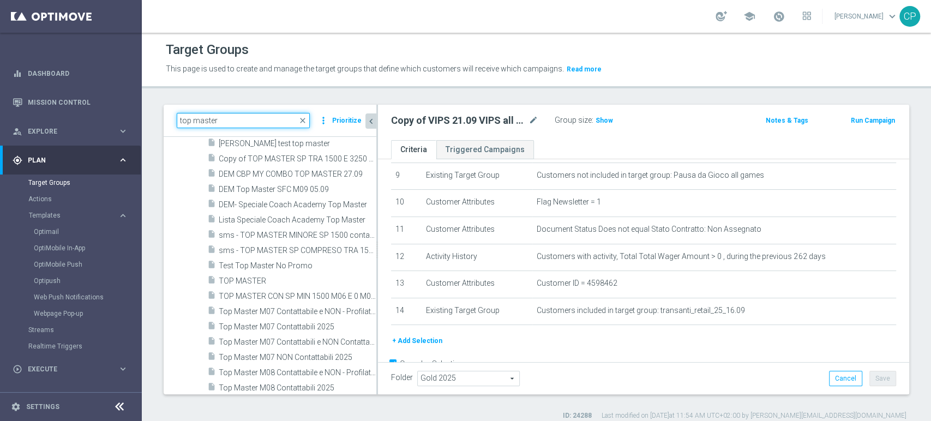
scroll to position [240, 0]
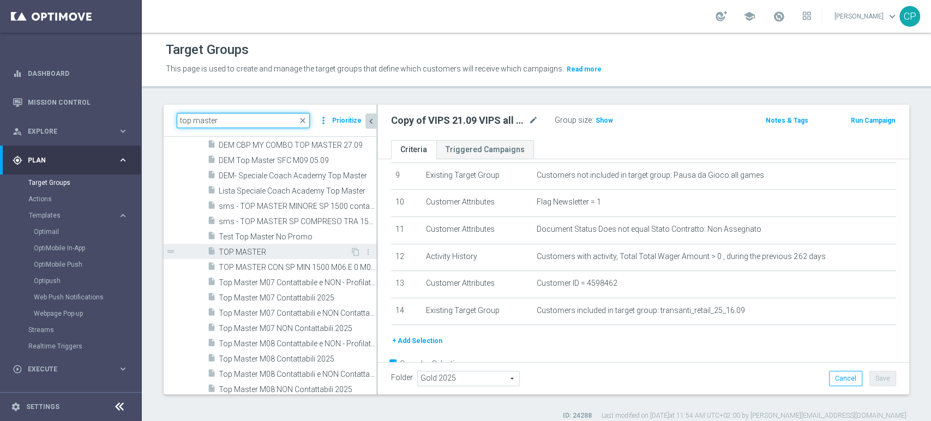
type input "top master"
click at [272, 250] on span "TOP MASTER" at bounding box center [284, 252] width 131 height 9
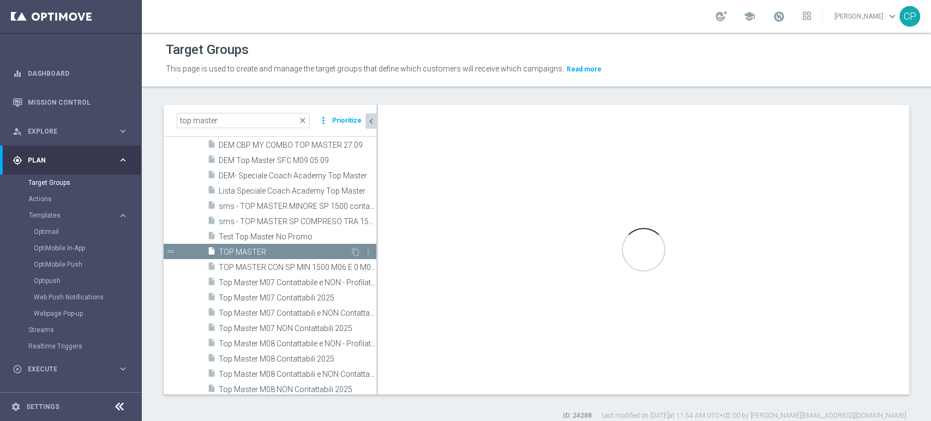
checkbox input "false"
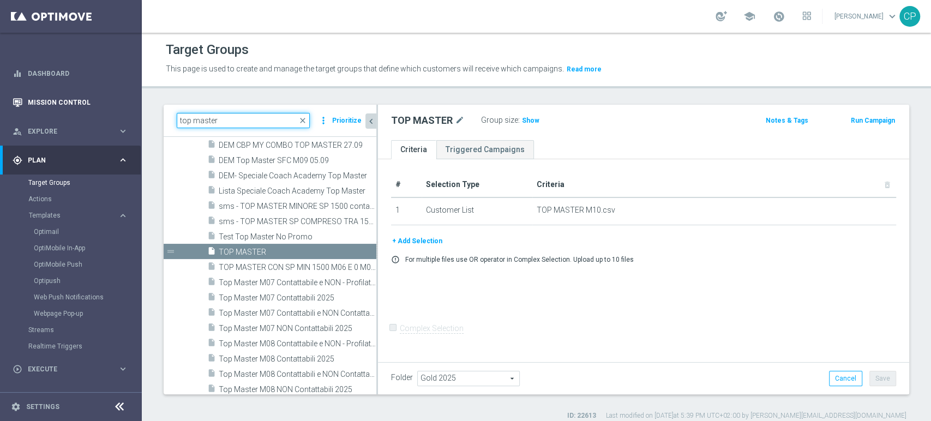
drag, startPoint x: 235, startPoint y: 117, endPoint x: 129, endPoint y: 112, distance: 106.4
click at [129, 112] on main "equalizer Dashboard Mission Control" at bounding box center [465, 210] width 931 height 421
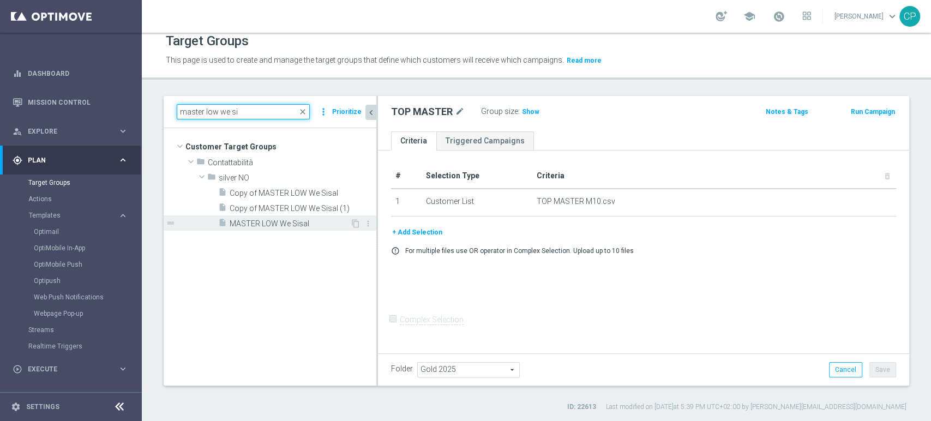
type input "master low we si"
click at [288, 222] on span "MASTER LOW We Sisal" at bounding box center [290, 223] width 120 height 9
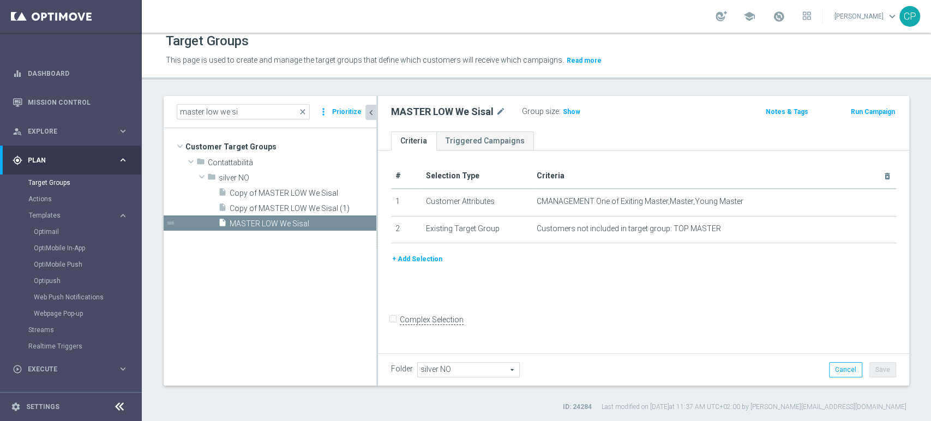
click at [456, 110] on h2 "MASTER LOW We Sisal" at bounding box center [442, 111] width 103 height 13
copy div "MASTER LOW We Sisal"
click at [367, 222] on icon "more_vert" at bounding box center [368, 223] width 9 height 9
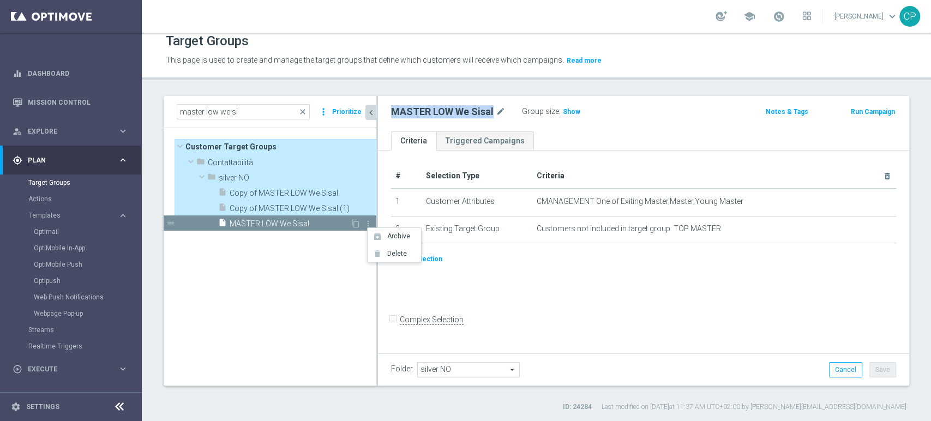
type input "Customer Target Groups"
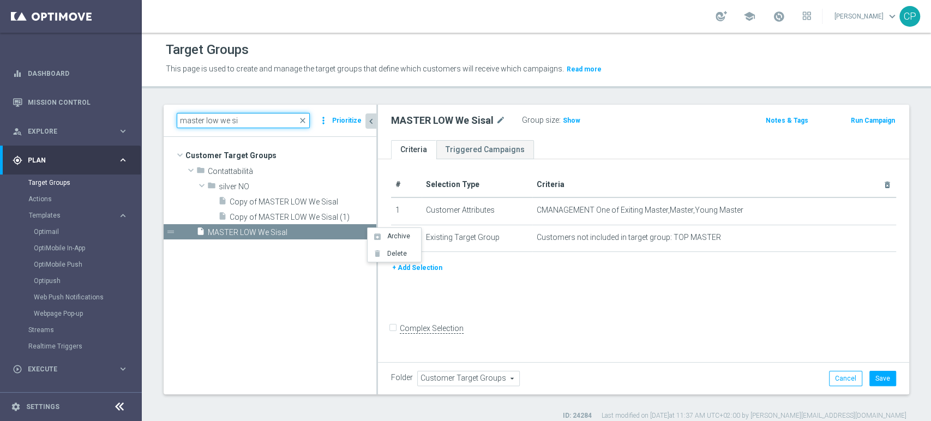
click at [275, 121] on input "master low we si" at bounding box center [243, 120] width 133 height 15
type input "master low we"
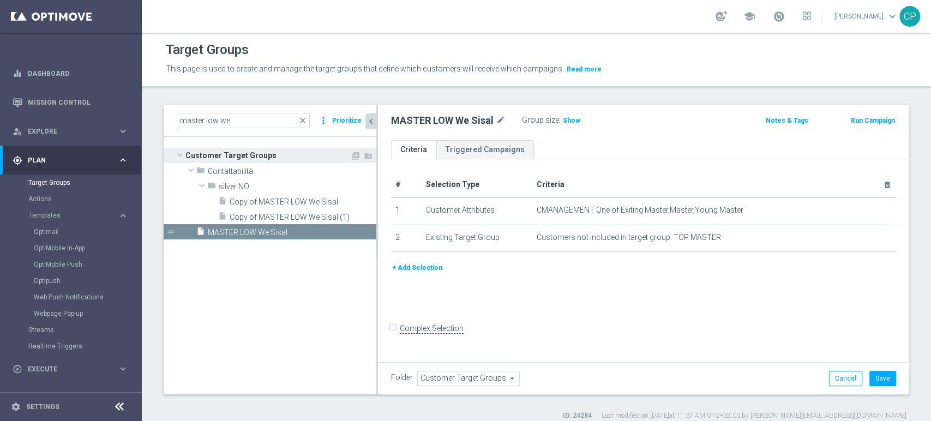
click at [216, 153] on span "Customer Target Groups" at bounding box center [267, 155] width 165 height 15
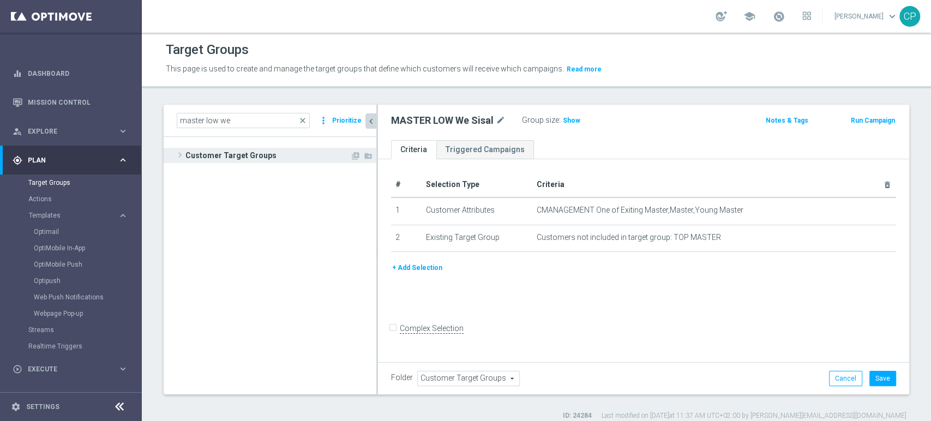
click at [177, 153] on span at bounding box center [179, 154] width 11 height 13
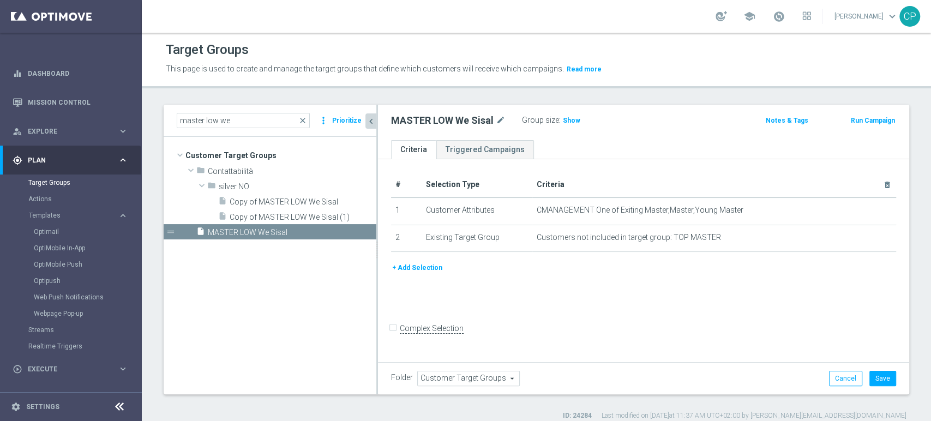
click at [864, 309] on div "# Selection Type Criteria delete_forever 1 Customer Attributes CMANAGEMENT One …" at bounding box center [643, 259] width 531 height 201
click at [364, 230] on icon "more_vert" at bounding box center [368, 232] width 9 height 9
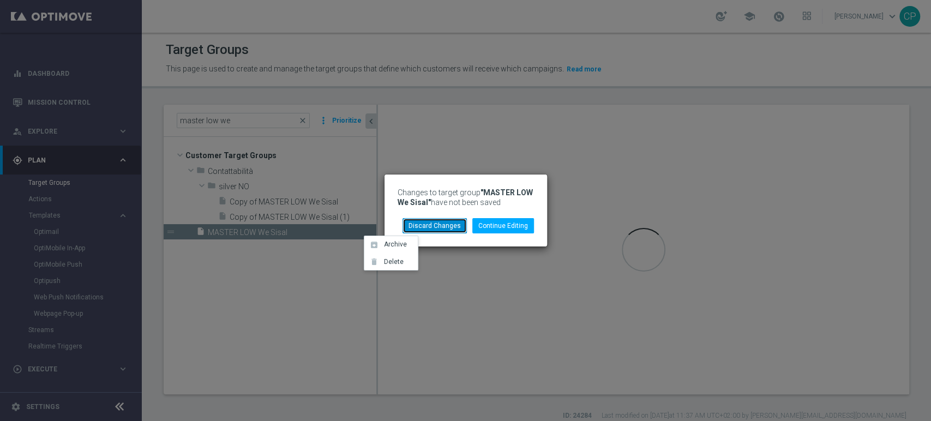
click at [432, 228] on button "Discard Changes" at bounding box center [434, 225] width 64 height 15
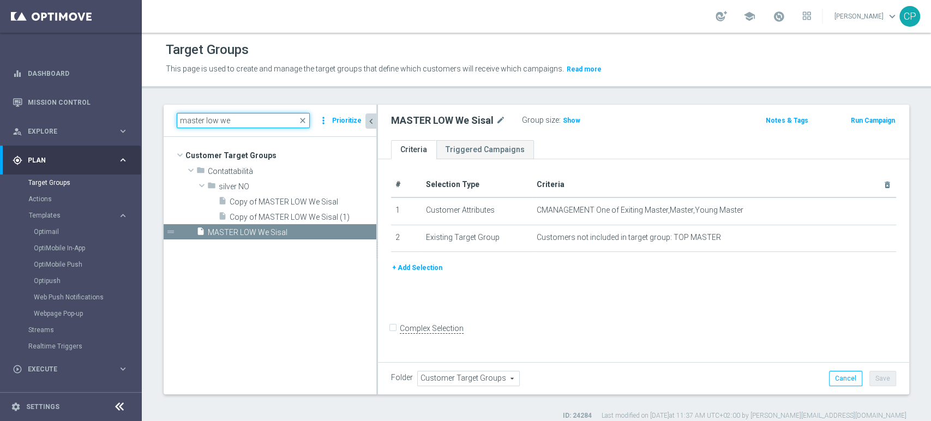
click at [239, 116] on input "master low we" at bounding box center [243, 120] width 133 height 15
click at [305, 119] on span "close" at bounding box center [302, 120] width 9 height 9
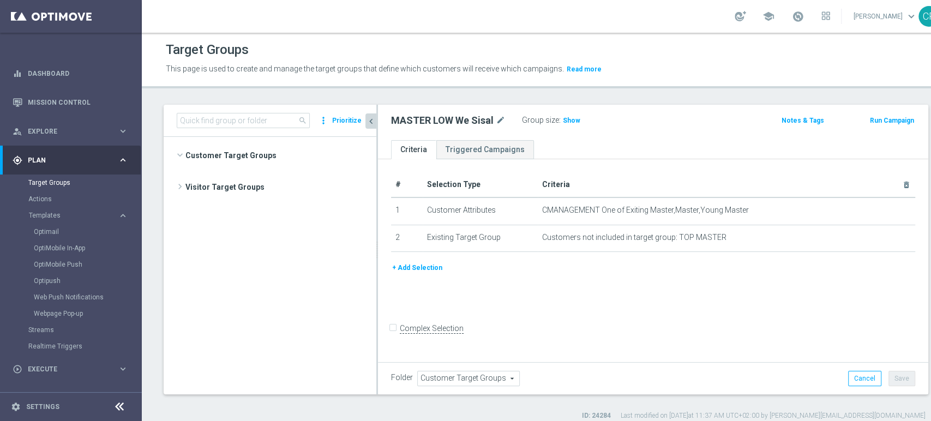
scroll to position [84018, 0]
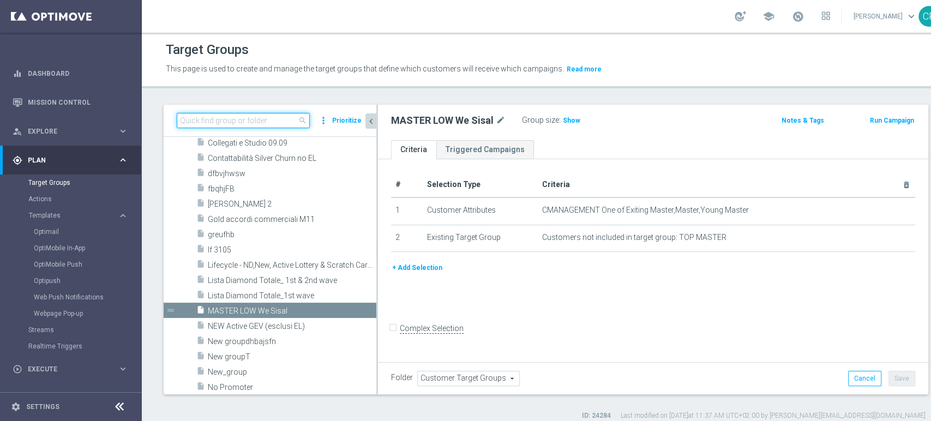
click at [248, 121] on input at bounding box center [243, 120] width 133 height 15
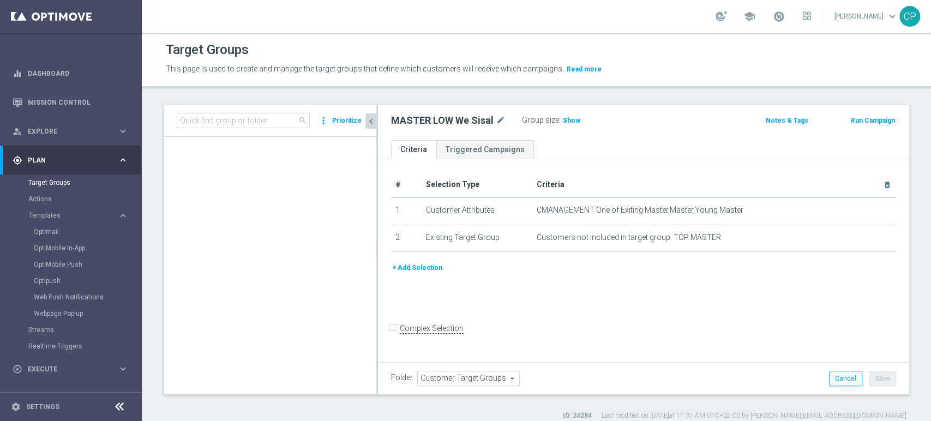
scroll to position [0, 0]
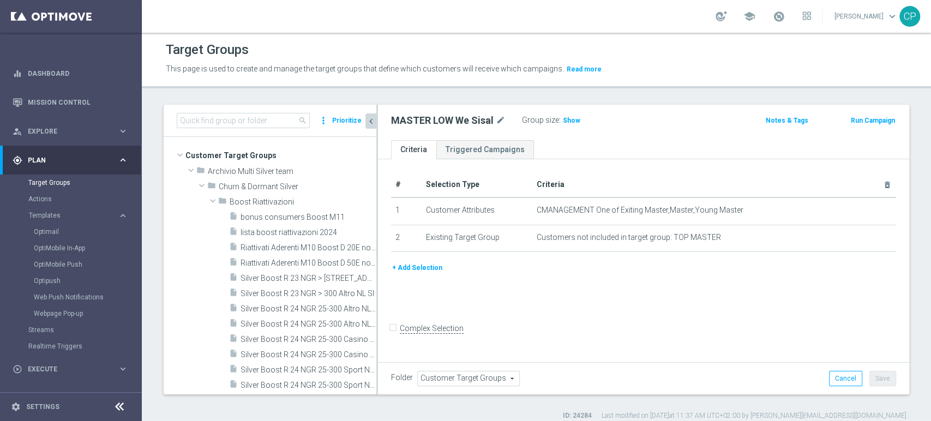
click at [150, 261] on div "search more_vert Prioritize Customer Target Groups library_add create_new_folder" at bounding box center [536, 263] width 789 height 316
click at [782, 17] on span at bounding box center [779, 16] width 12 height 12
